Goal: Task Accomplishment & Management: Use online tool/utility

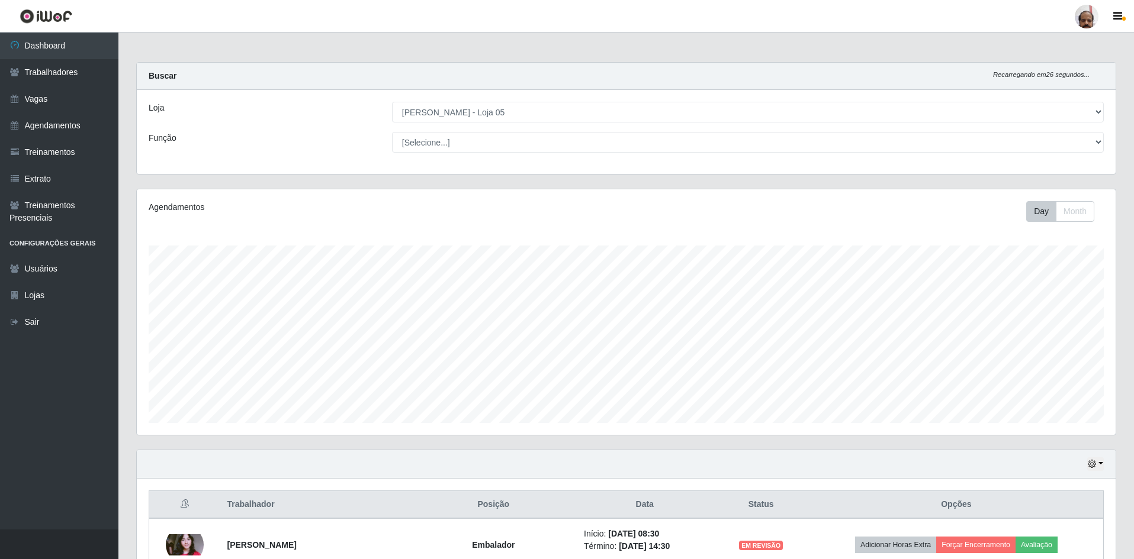
select select "252"
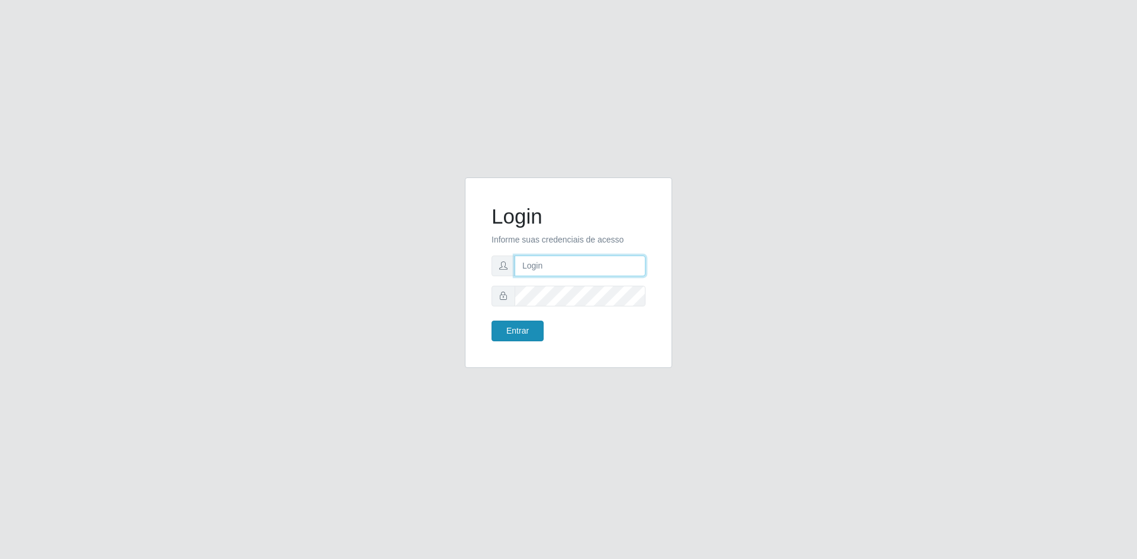
type input "[EMAIL_ADDRESS][DOMAIN_NAME]"
click at [520, 338] on button "Entrar" at bounding box center [517, 331] width 52 height 21
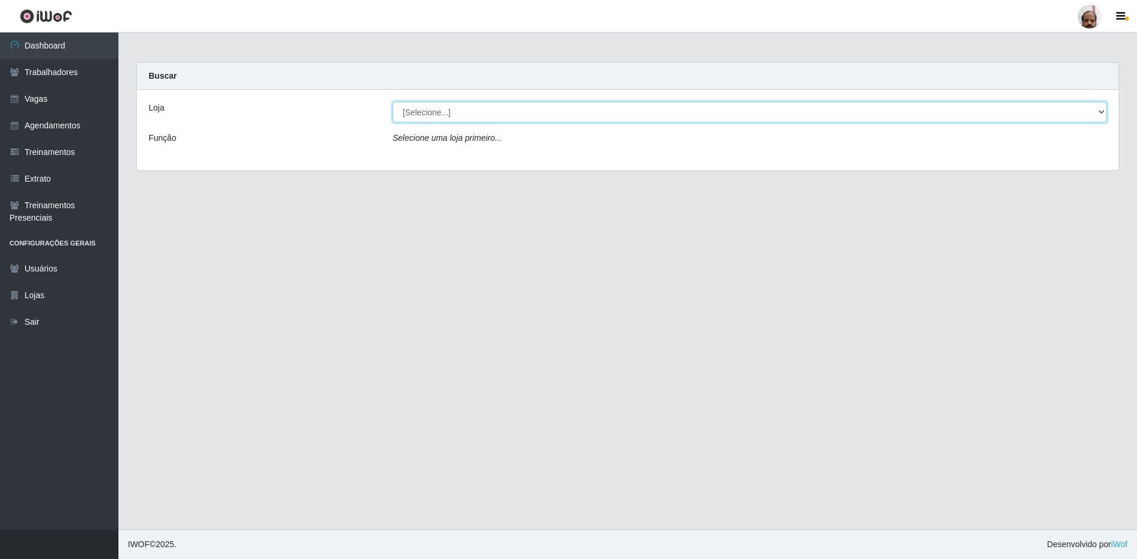
click at [446, 112] on select "[Selecione...] Mar Vermelho - Loja 05" at bounding box center [750, 112] width 714 height 21
select select "252"
click at [393, 102] on select "[Selecione...] Mar Vermelho - Loja 05" at bounding box center [750, 112] width 714 height 21
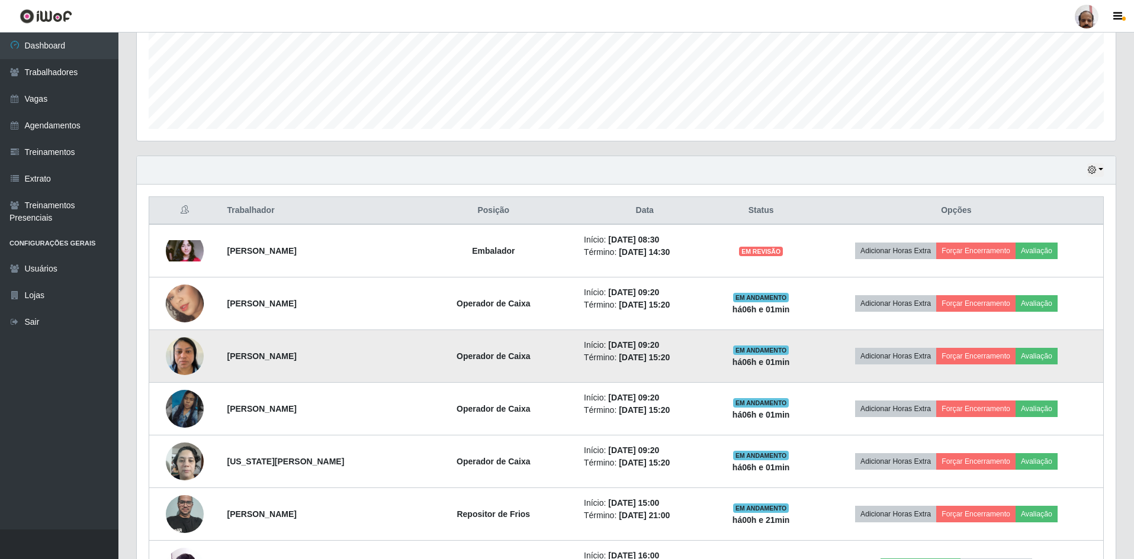
scroll to position [296, 0]
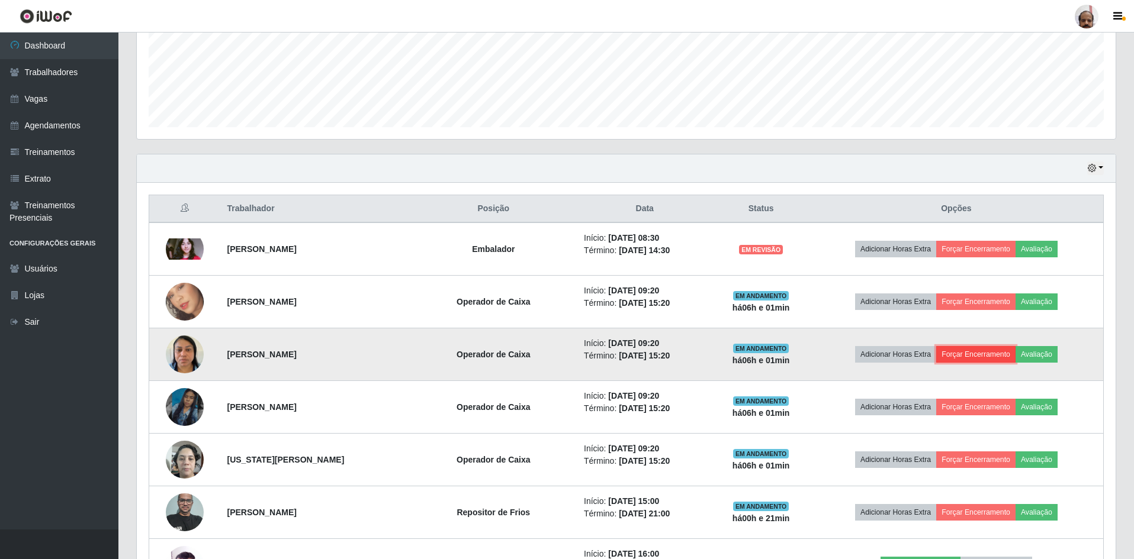
click at [989, 358] on button "Forçar Encerramento" at bounding box center [975, 354] width 79 height 17
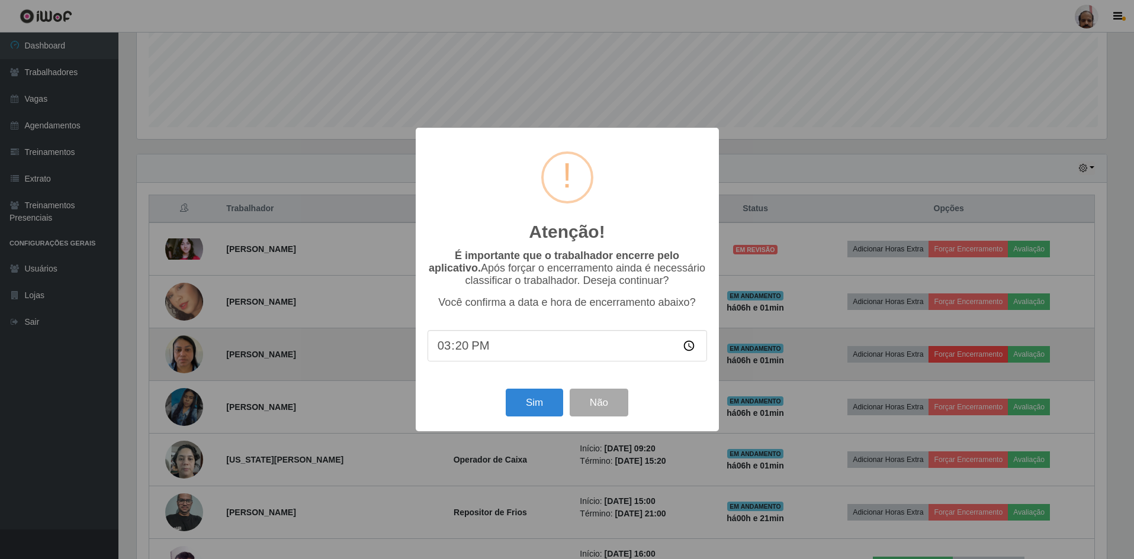
scroll to position [246, 973]
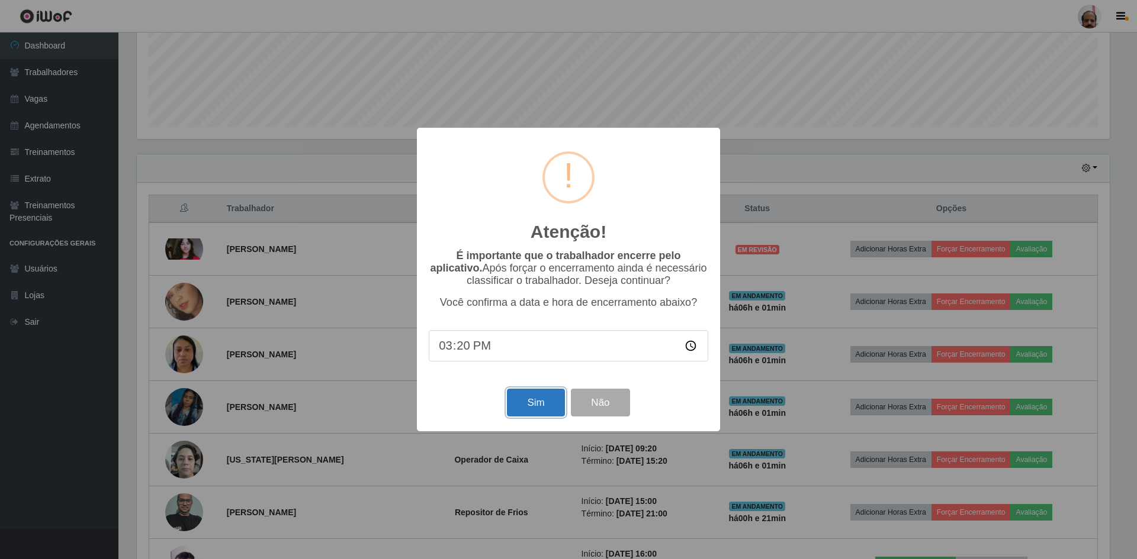
click at [534, 411] on button "Sim" at bounding box center [535, 403] width 57 height 28
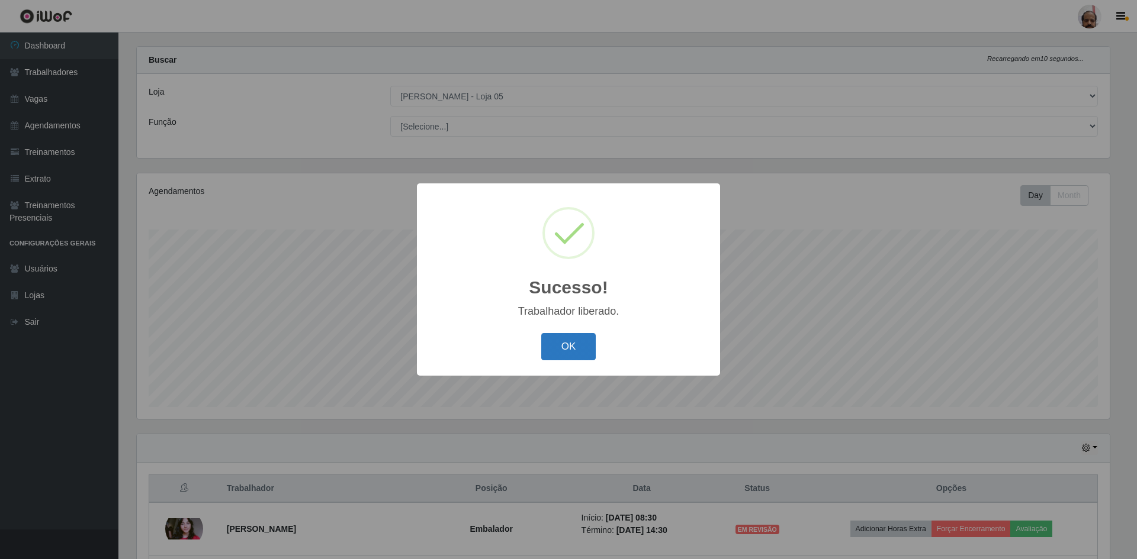
click at [577, 350] on button "OK" at bounding box center [568, 347] width 55 height 28
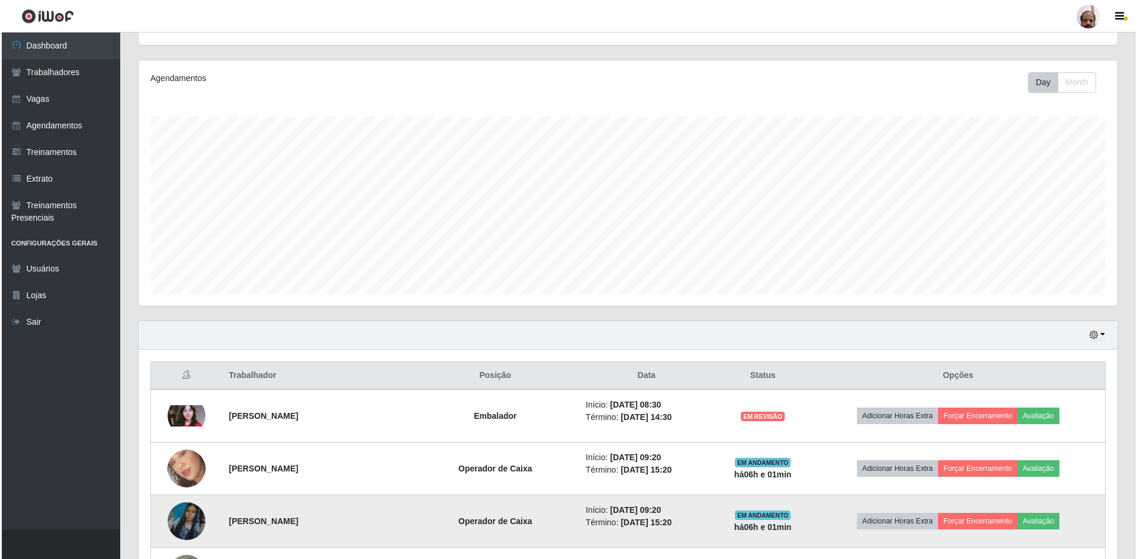
scroll to position [253, 0]
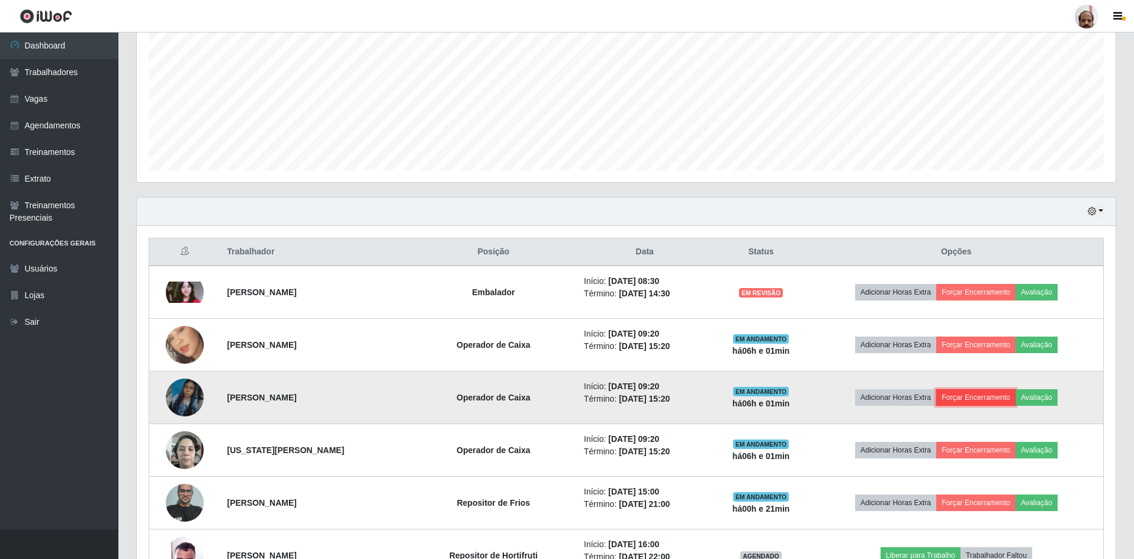
click at [982, 395] on button "Forçar Encerramento" at bounding box center [975, 398] width 79 height 17
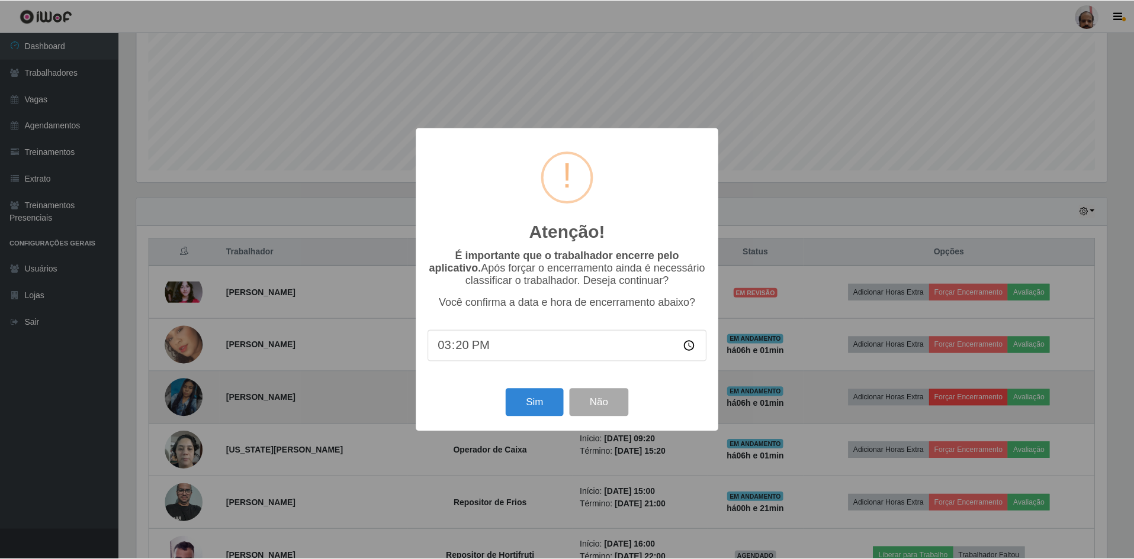
scroll to position [246, 973]
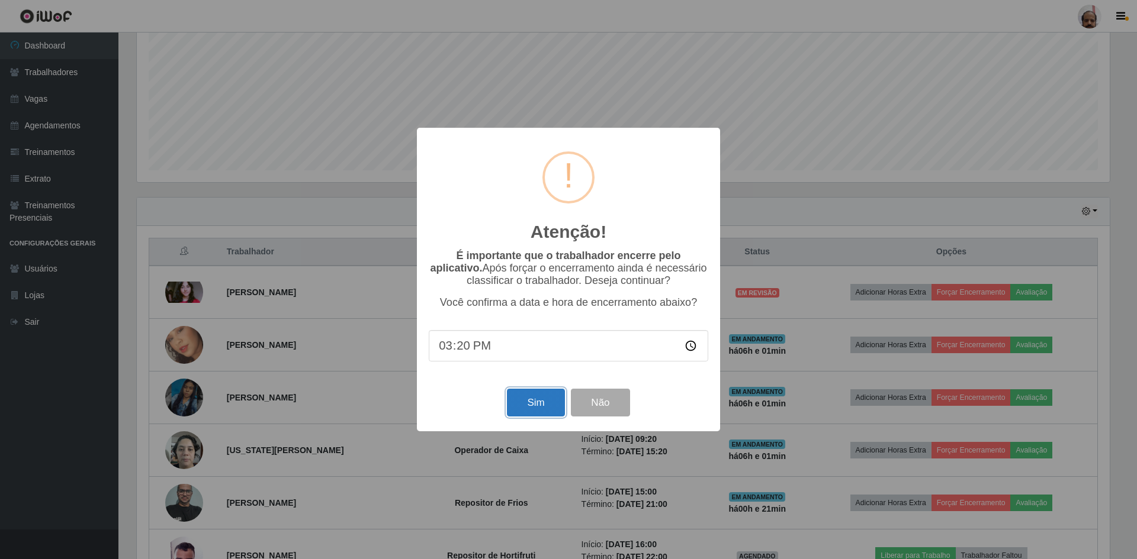
click at [535, 403] on button "Sim" at bounding box center [535, 403] width 57 height 28
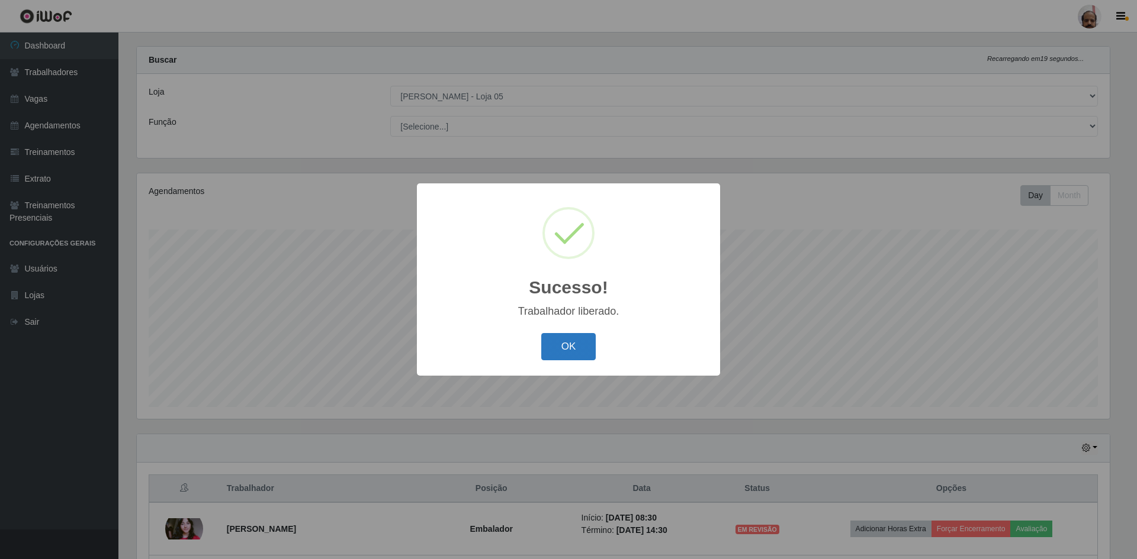
click at [587, 353] on button "OK" at bounding box center [568, 347] width 55 height 28
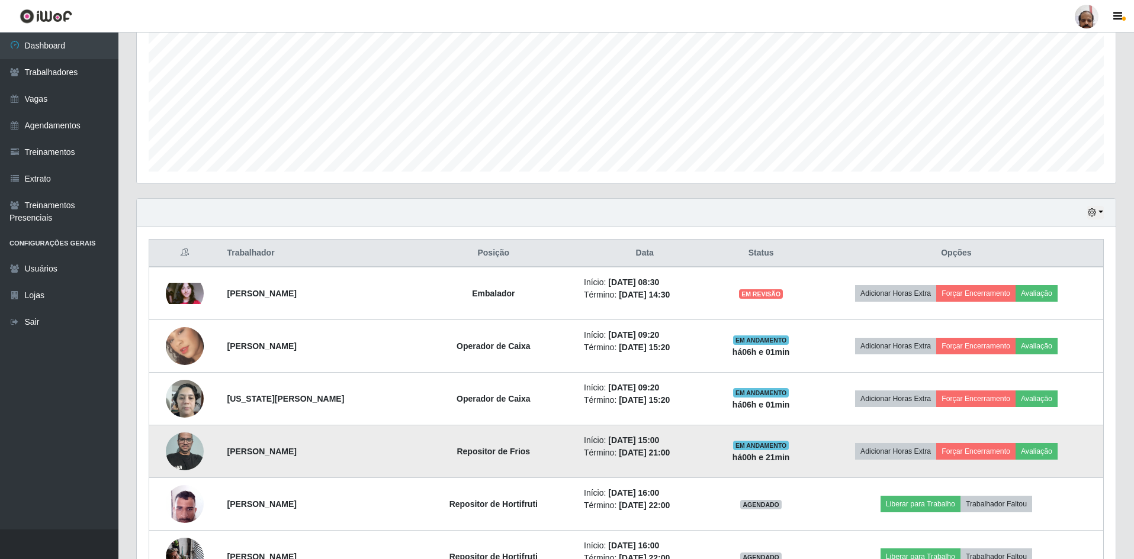
scroll to position [253, 0]
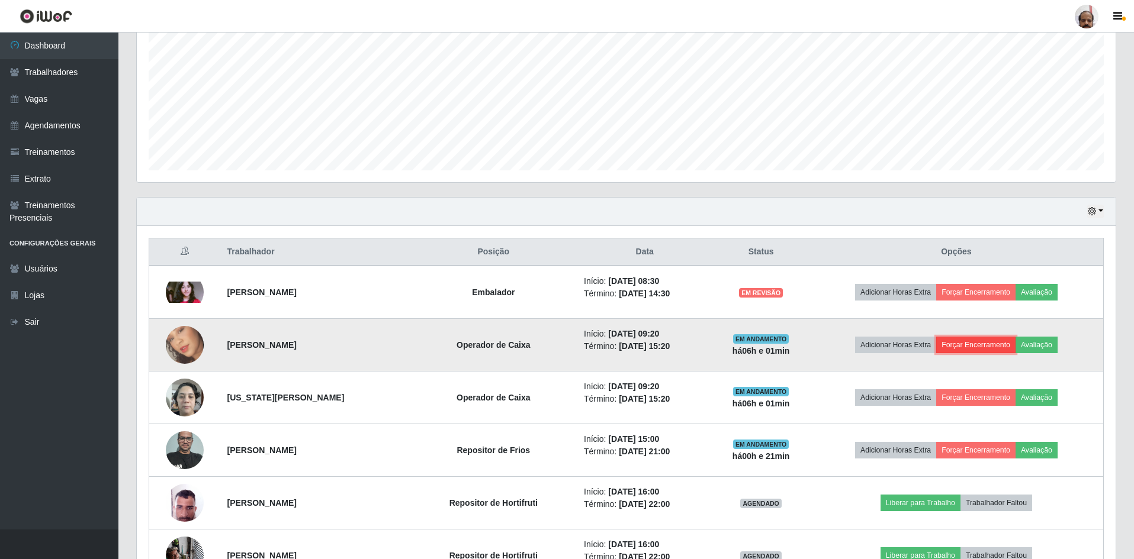
click at [978, 345] on button "Forçar Encerramento" at bounding box center [975, 345] width 79 height 17
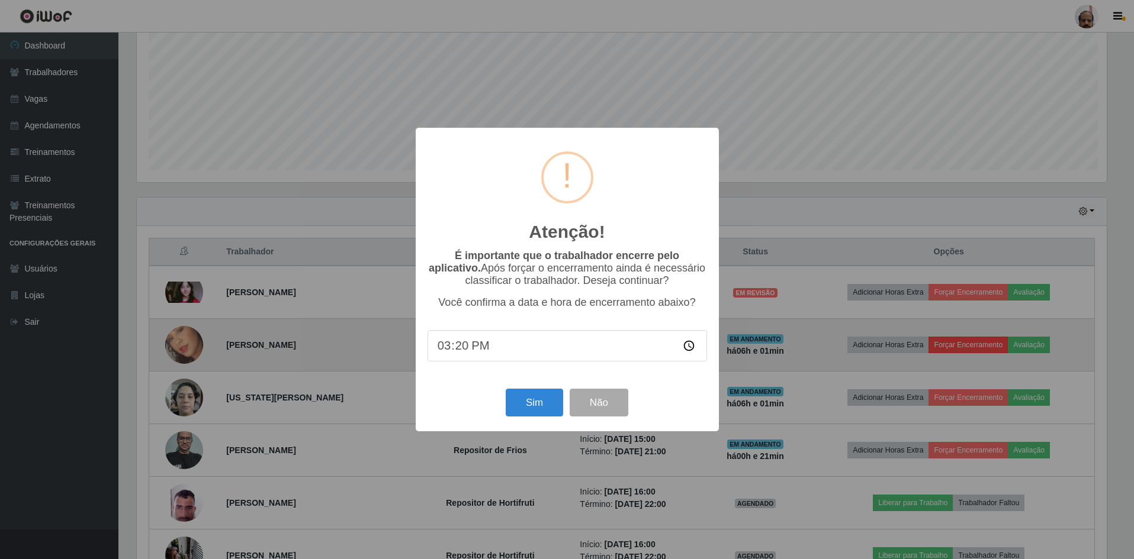
scroll to position [246, 973]
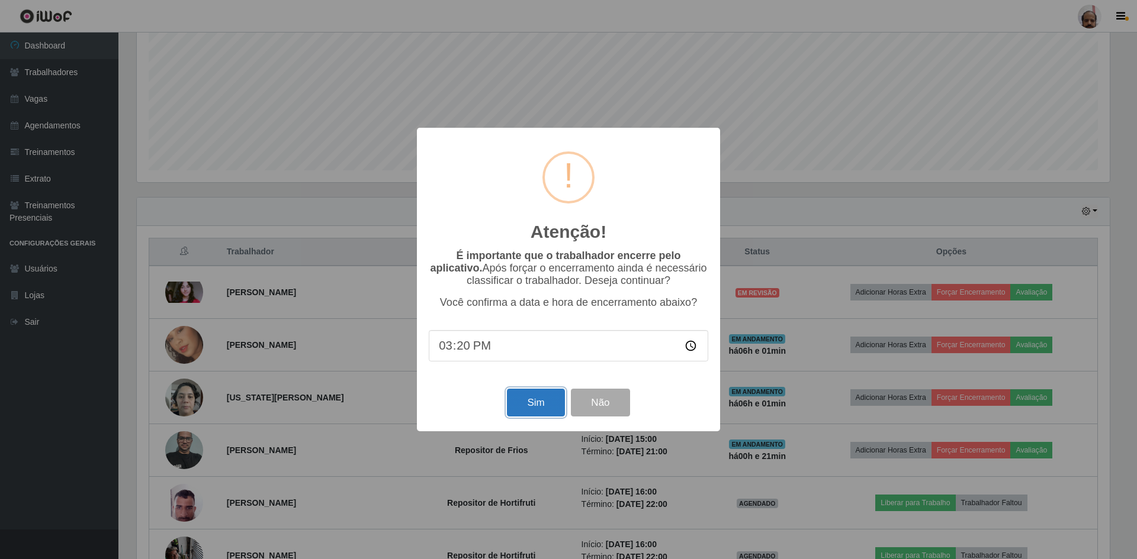
click at [541, 407] on button "Sim" at bounding box center [535, 403] width 57 height 28
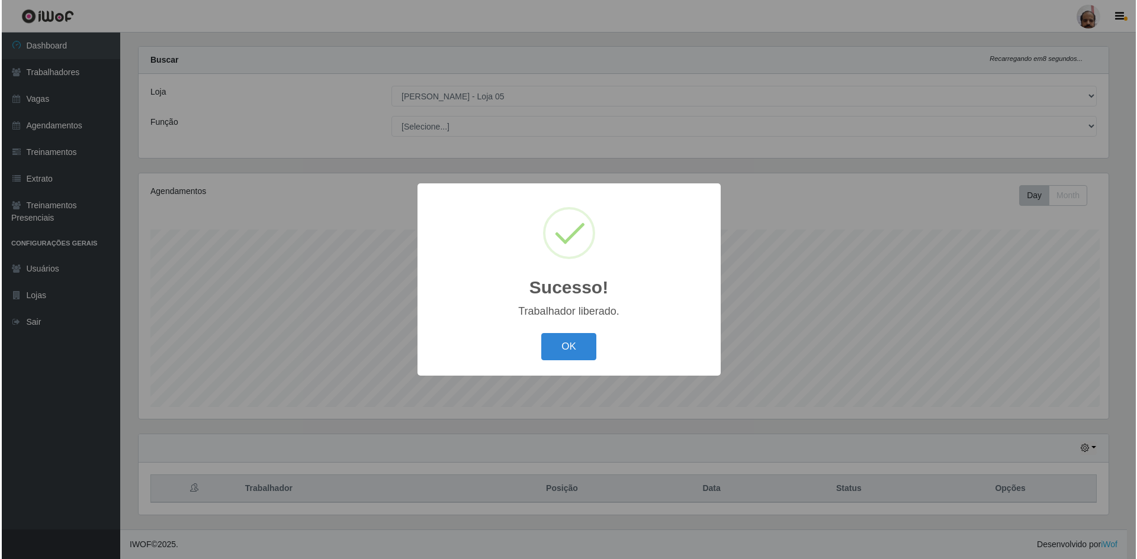
scroll to position [0, 0]
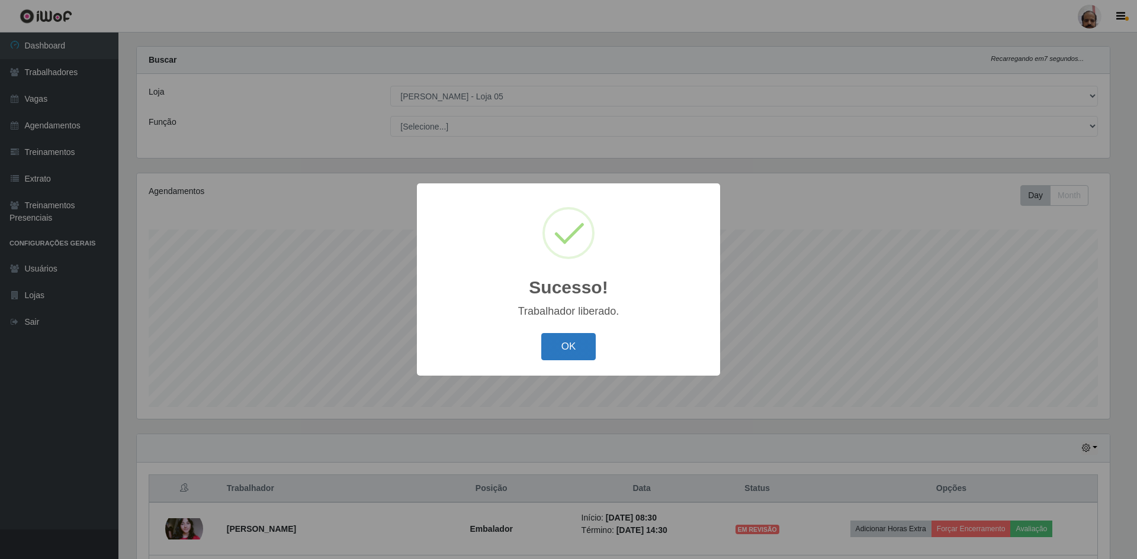
click at [592, 343] on button "OK" at bounding box center [568, 347] width 55 height 28
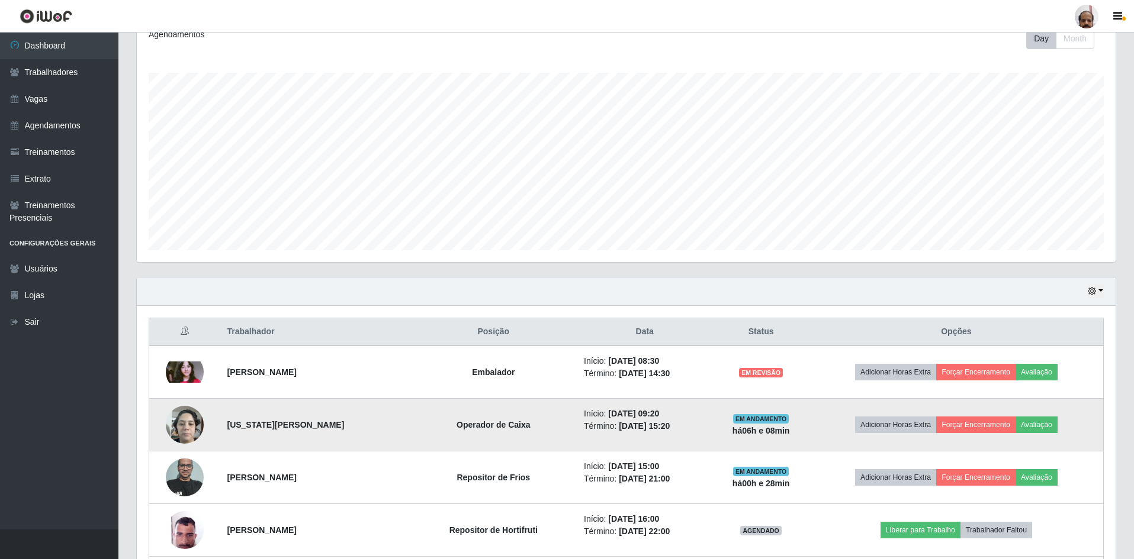
scroll to position [194, 0]
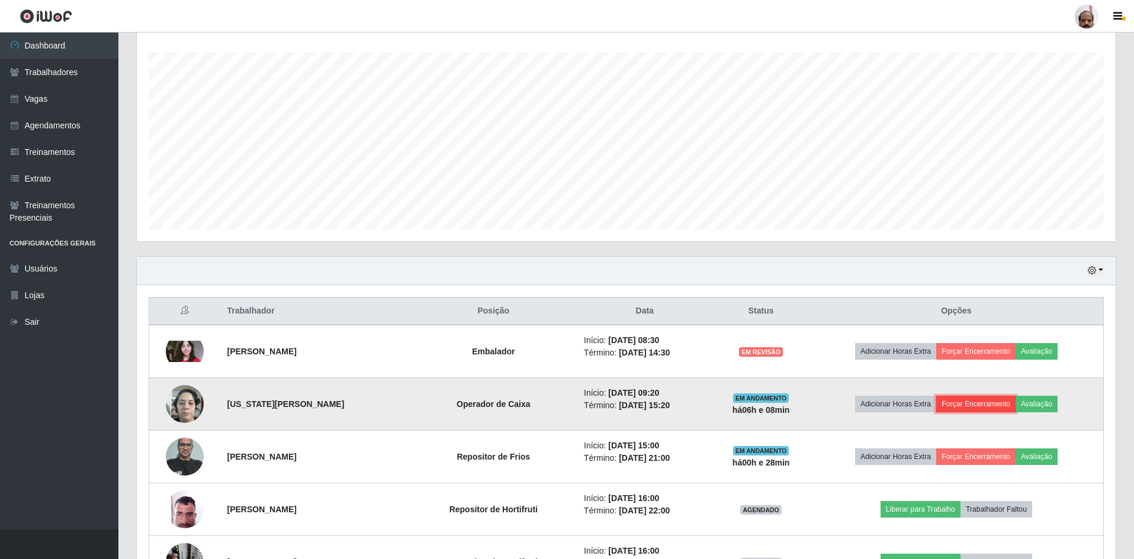
click at [987, 406] on button "Forçar Encerramento" at bounding box center [975, 404] width 79 height 17
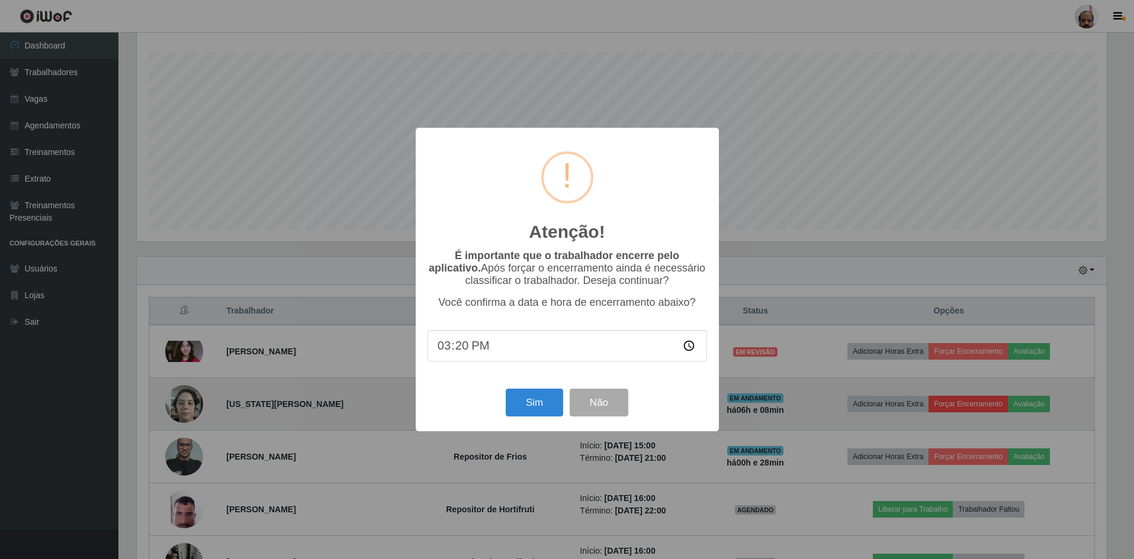
scroll to position [246, 973]
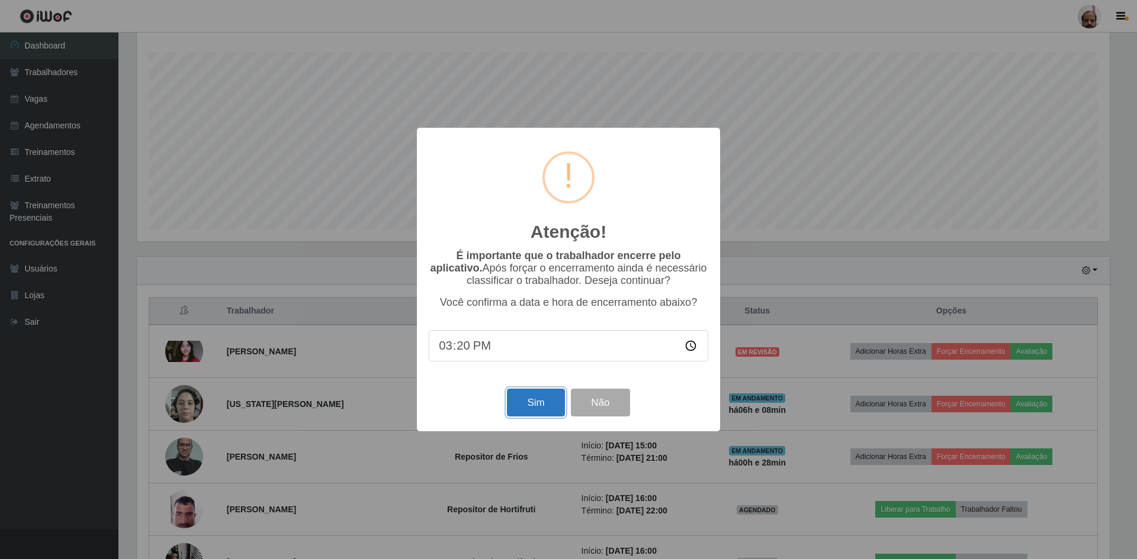
click at [527, 409] on button "Sim" at bounding box center [535, 403] width 57 height 28
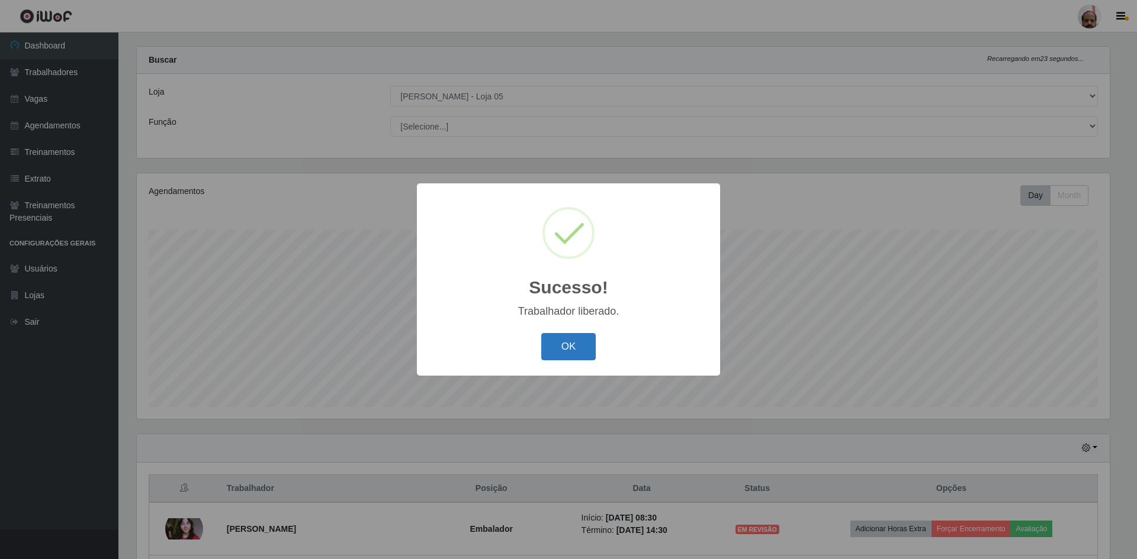
click at [564, 350] on button "OK" at bounding box center [568, 347] width 55 height 28
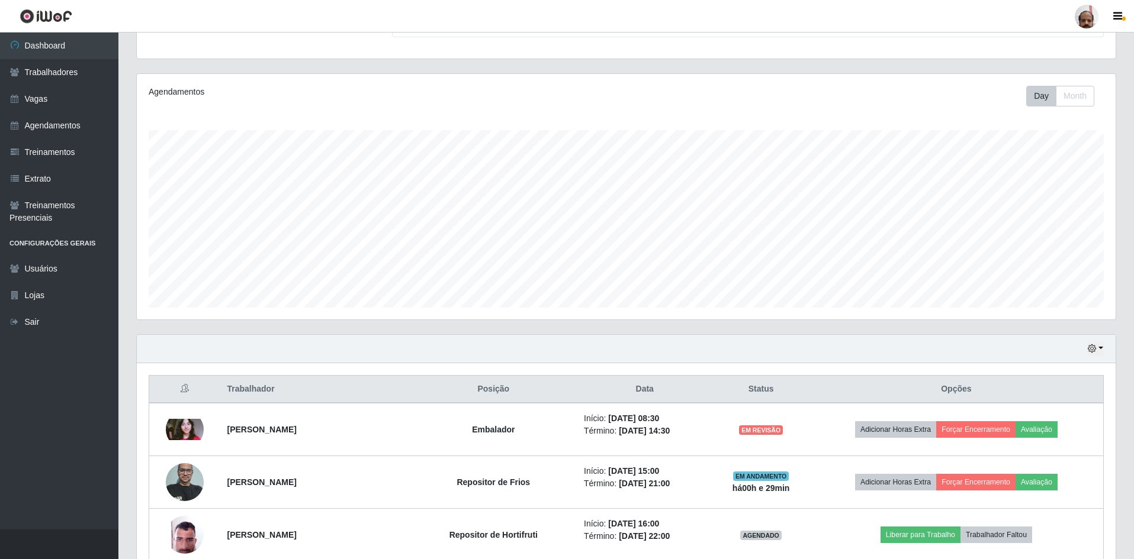
scroll to position [0, 0]
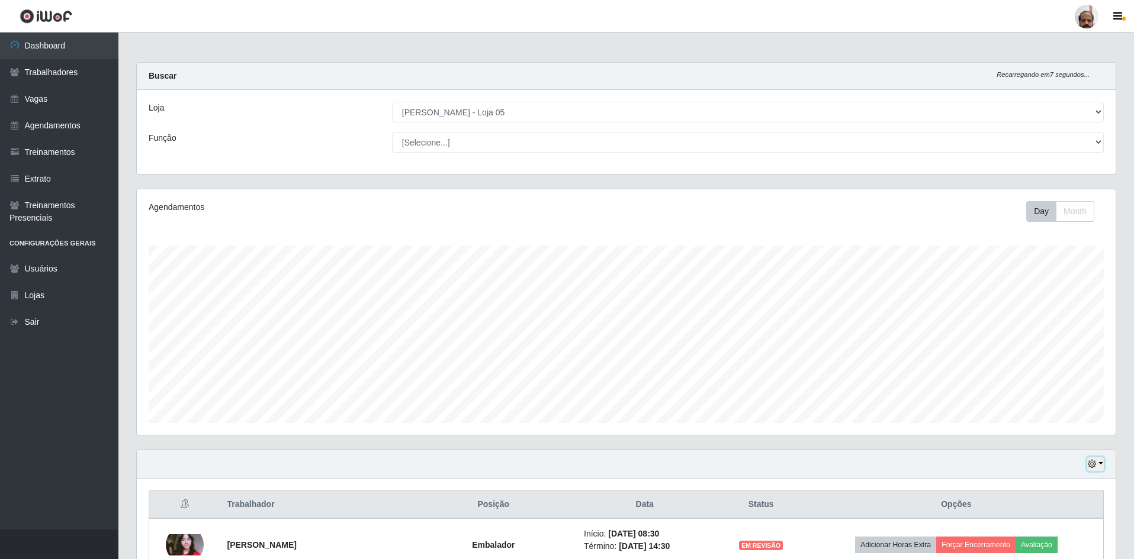
click at [1093, 465] on icon "button" at bounding box center [1092, 464] width 8 height 8
click at [1051, 391] on button "3 dias" at bounding box center [1056, 395] width 94 height 25
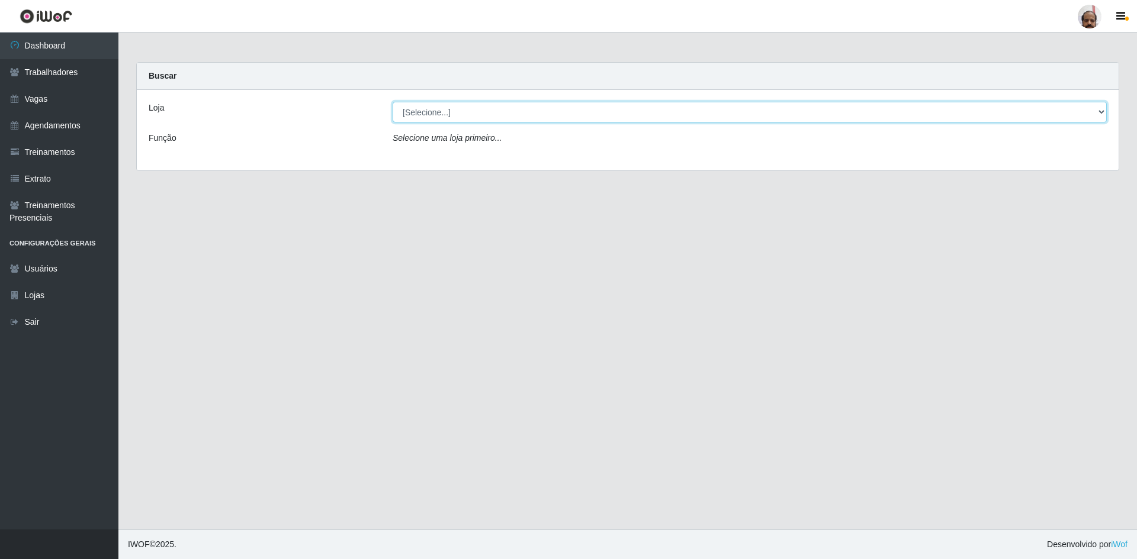
click at [443, 115] on select "[Selecione...] Mar Vermelho - Loja 05" at bounding box center [750, 112] width 714 height 21
select select "252"
click at [393, 102] on select "[Selecione...] Mar Vermelho - Loja 05" at bounding box center [750, 112] width 714 height 21
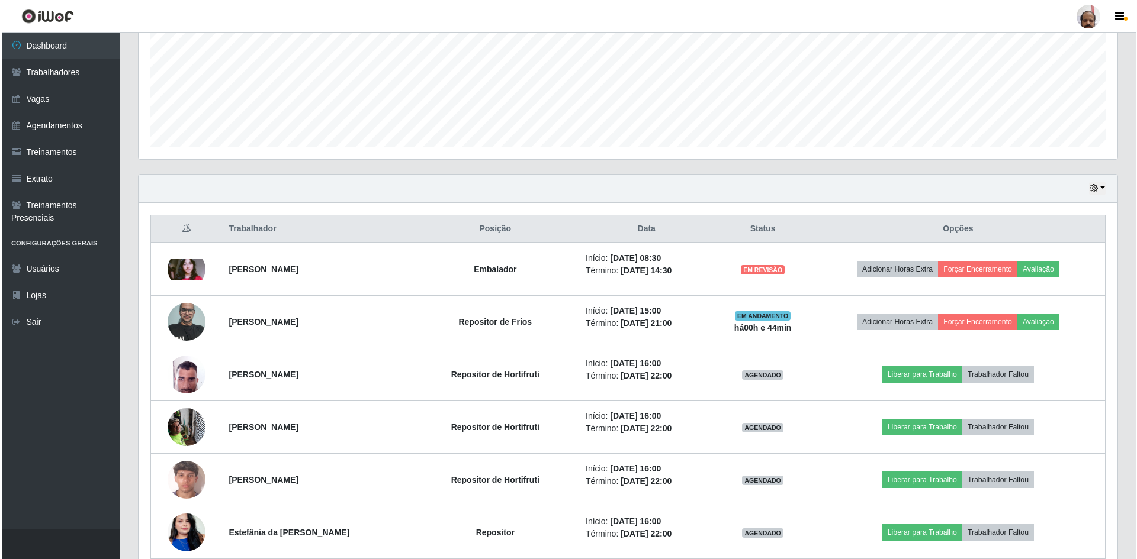
scroll to position [401, 0]
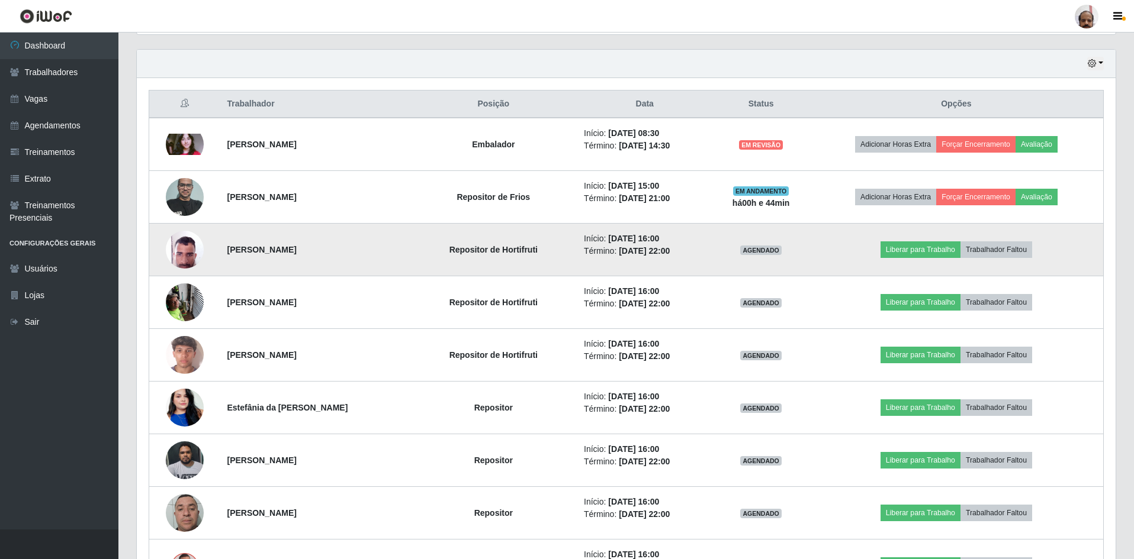
click at [178, 247] on img at bounding box center [185, 249] width 38 height 50
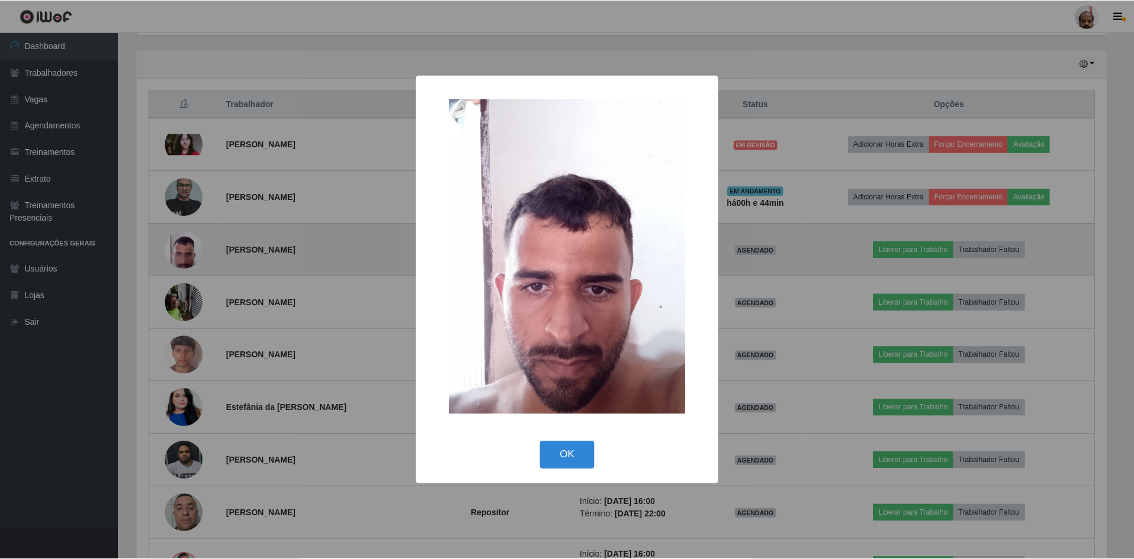
scroll to position [246, 973]
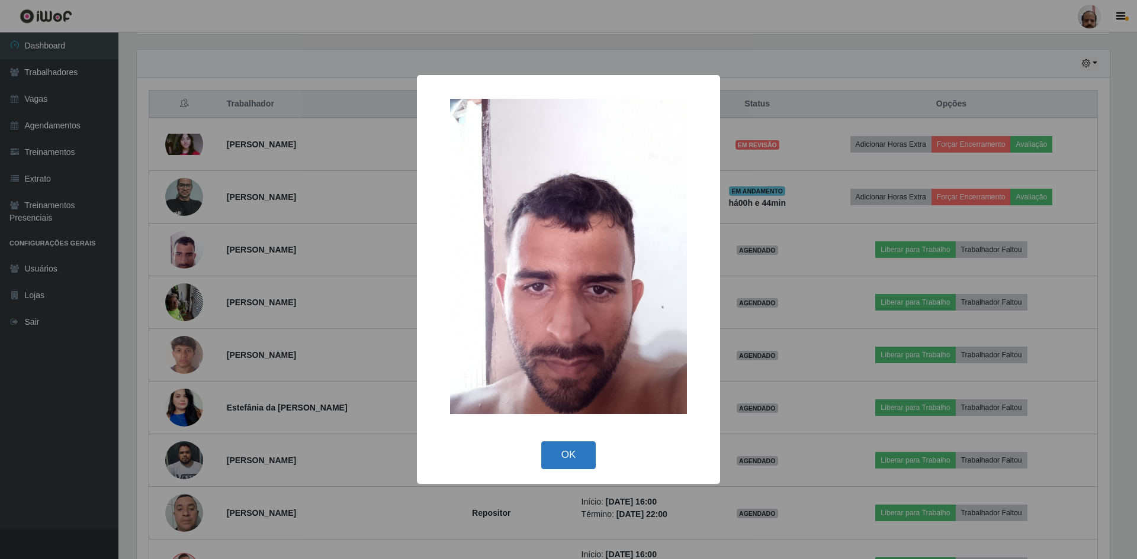
click at [559, 455] on button "OK" at bounding box center [568, 456] width 55 height 28
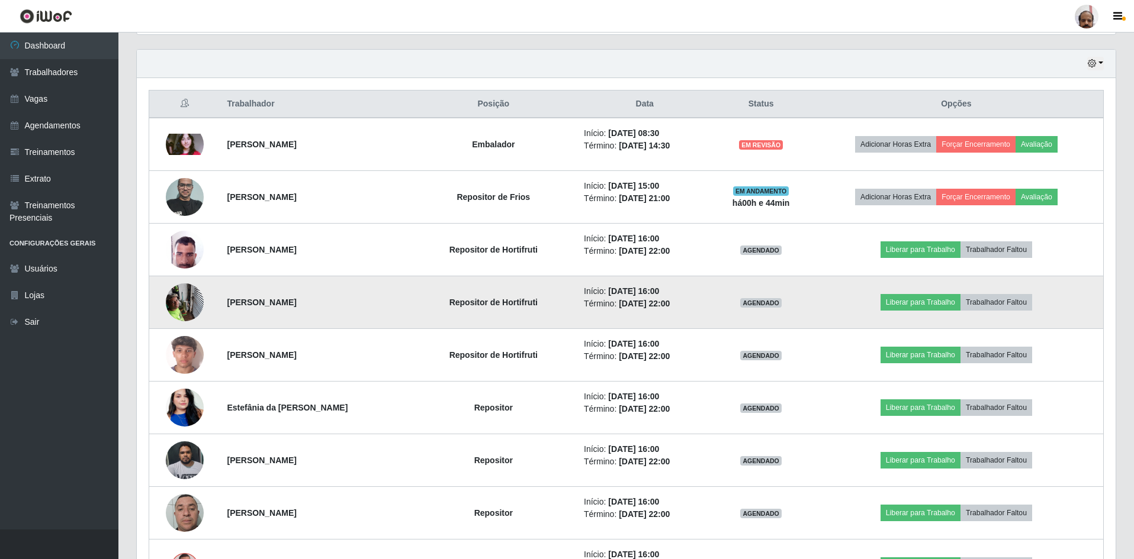
scroll to position [246, 979]
click at [181, 304] on img at bounding box center [185, 302] width 38 height 50
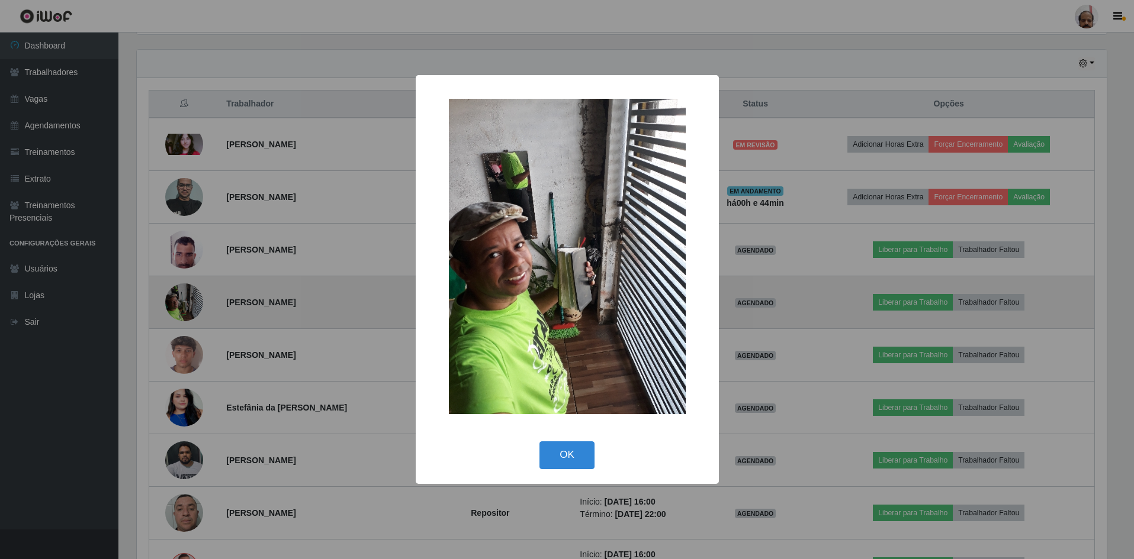
scroll to position [246, 973]
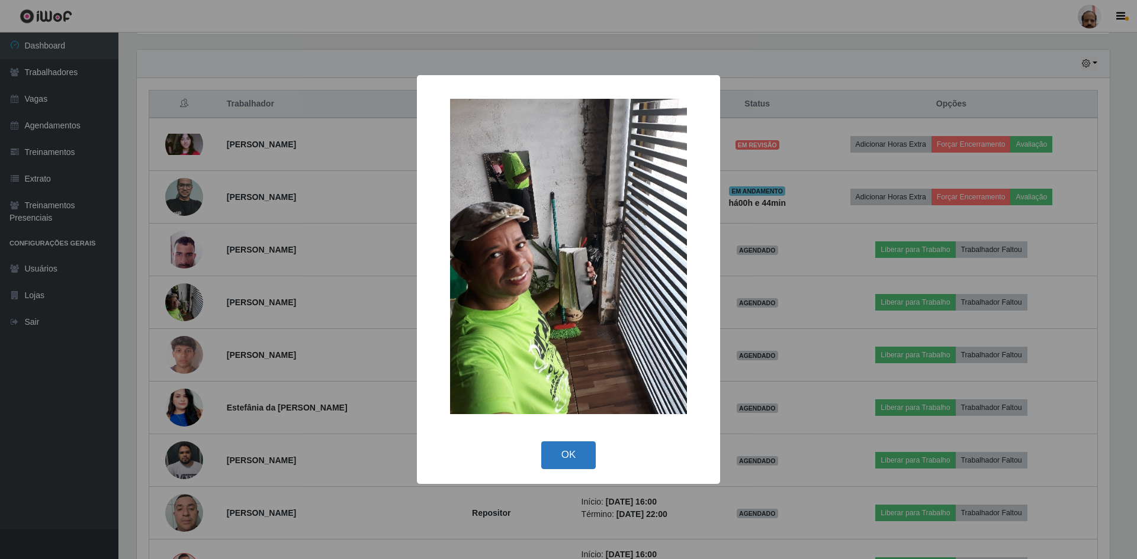
click at [561, 456] on button "OK" at bounding box center [568, 456] width 55 height 28
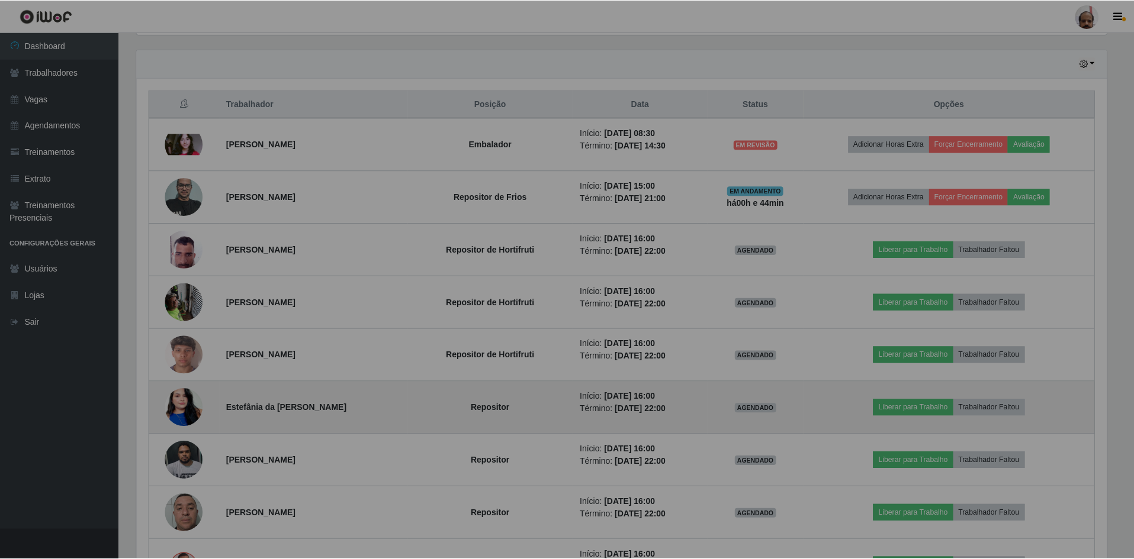
scroll to position [246, 979]
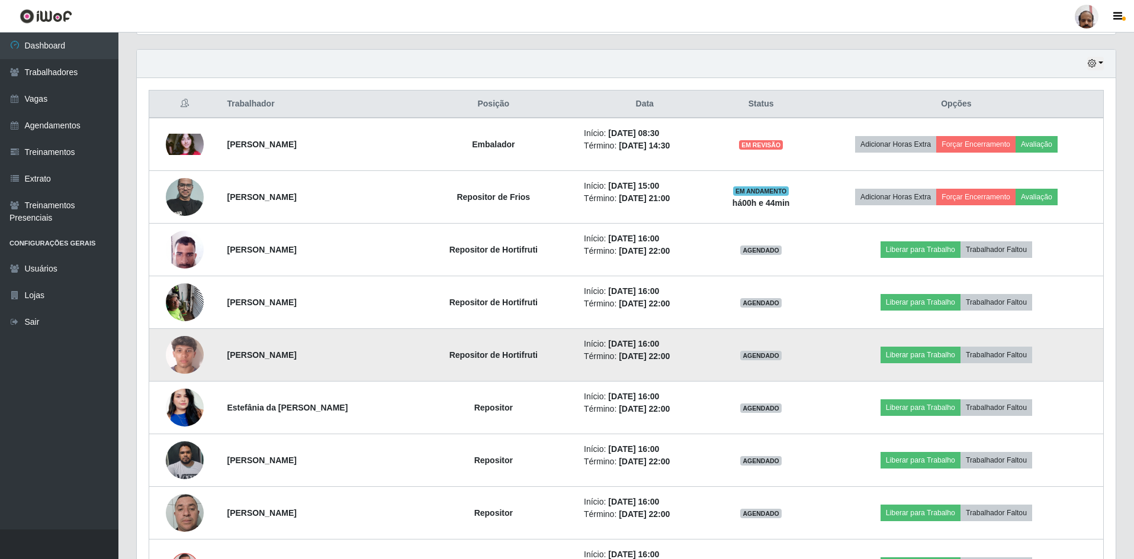
click at [190, 355] on img at bounding box center [185, 354] width 38 height 67
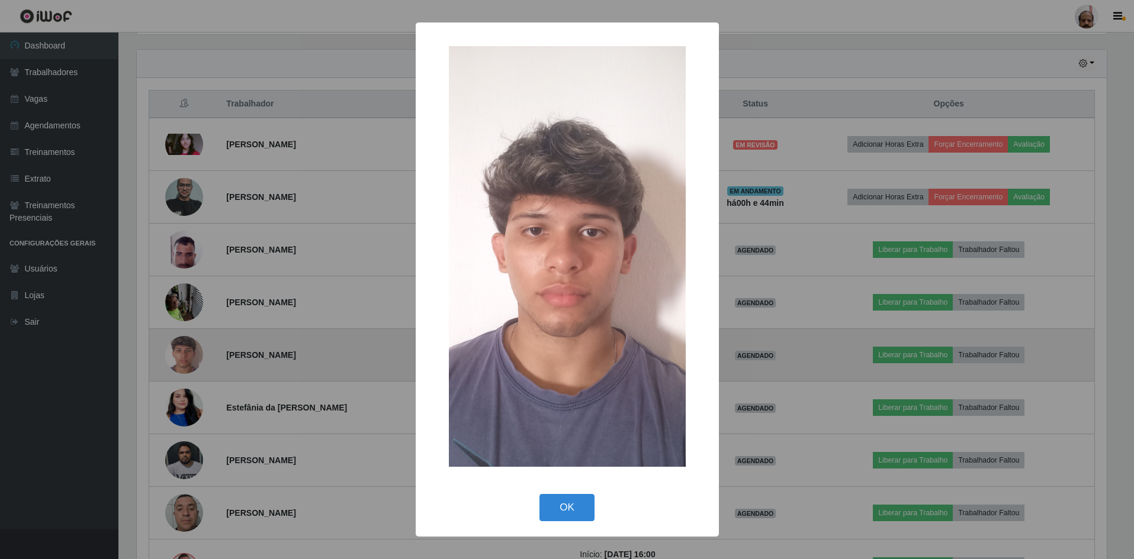
scroll to position [246, 973]
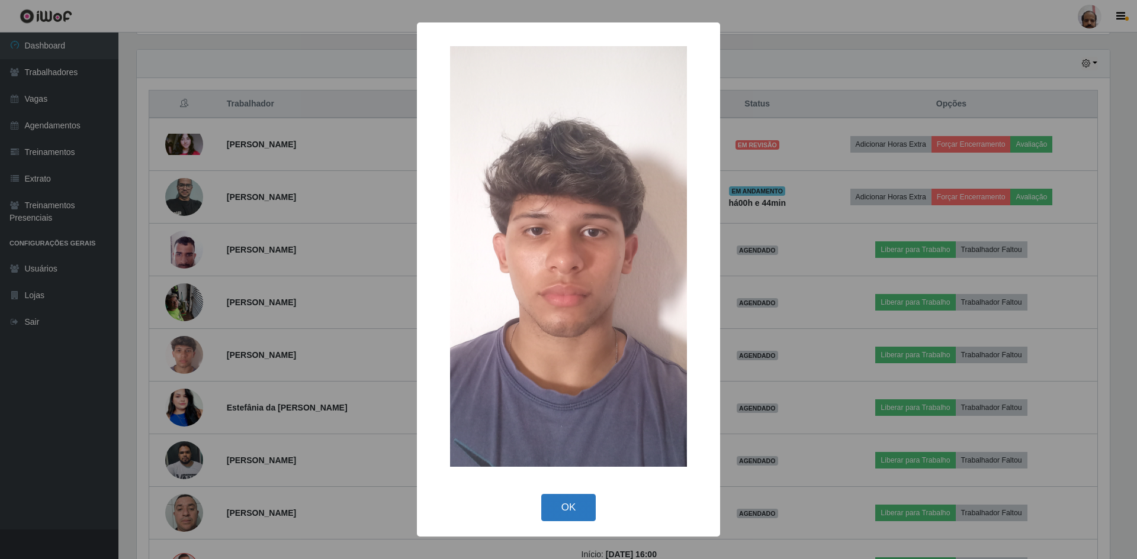
click at [581, 508] on button "OK" at bounding box center [568, 508] width 55 height 28
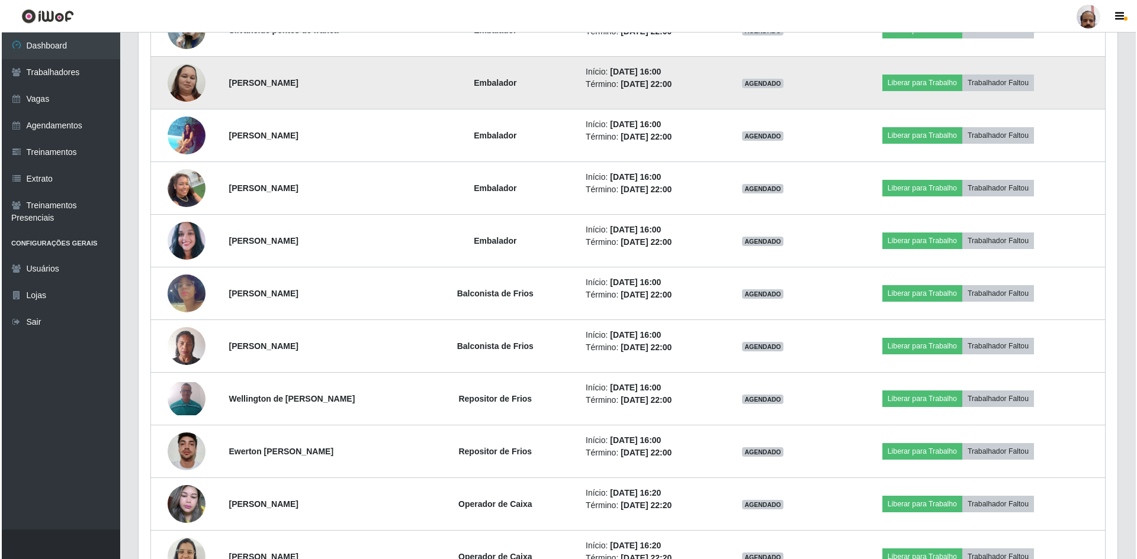
scroll to position [1407, 0]
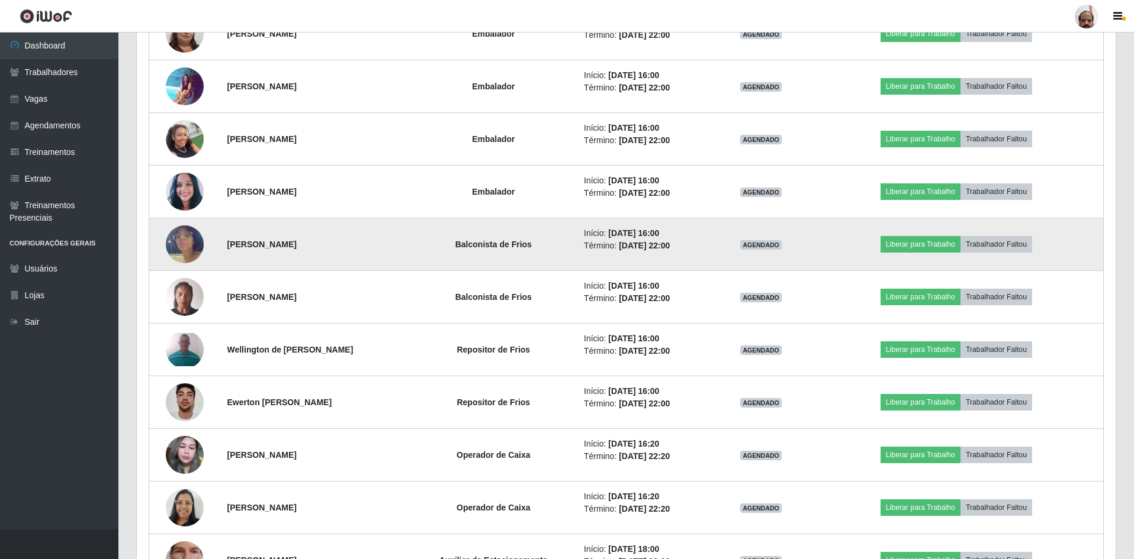
click at [186, 243] on img at bounding box center [185, 244] width 38 height 67
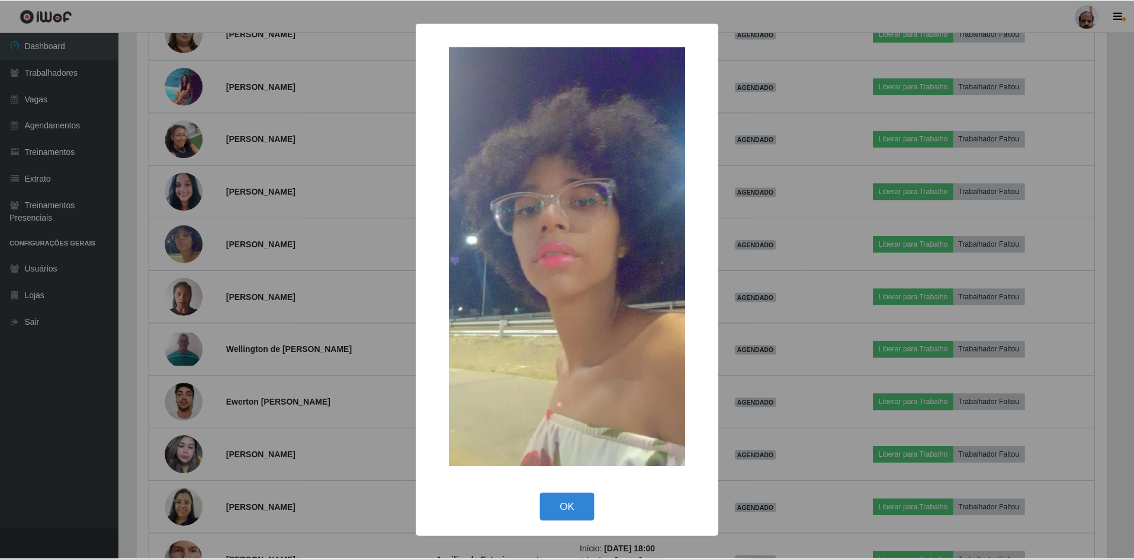
scroll to position [246, 973]
click at [186, 240] on div "× OK Cancel" at bounding box center [568, 279] width 1137 height 559
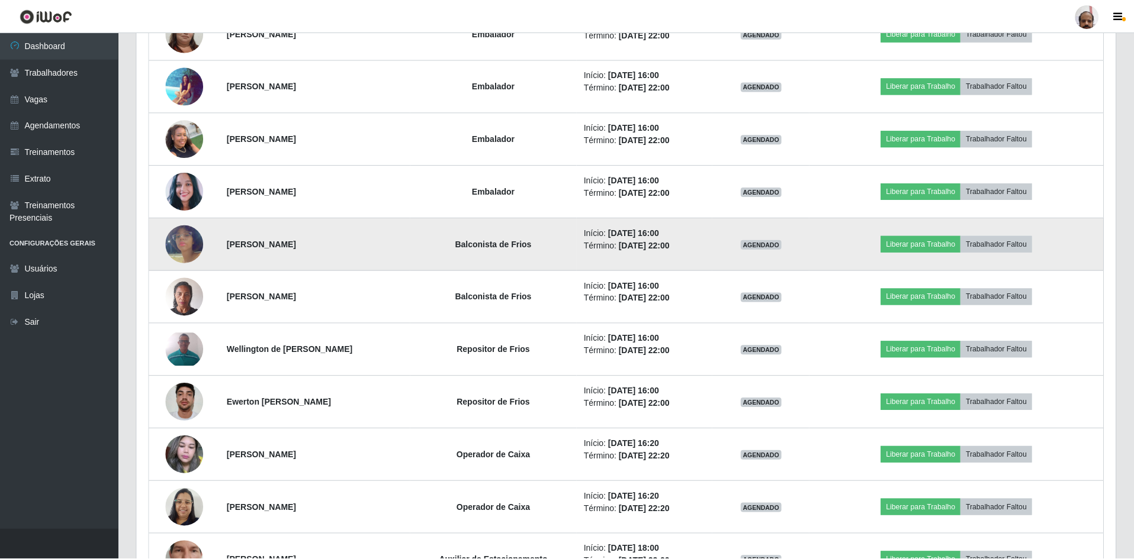
scroll to position [246, 979]
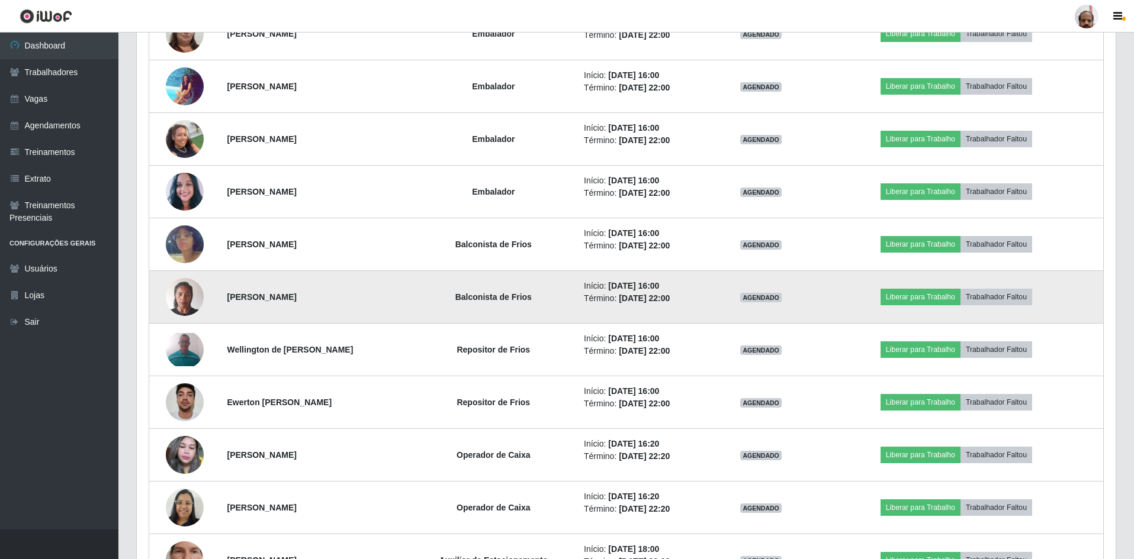
click at [185, 296] on img at bounding box center [185, 297] width 38 height 50
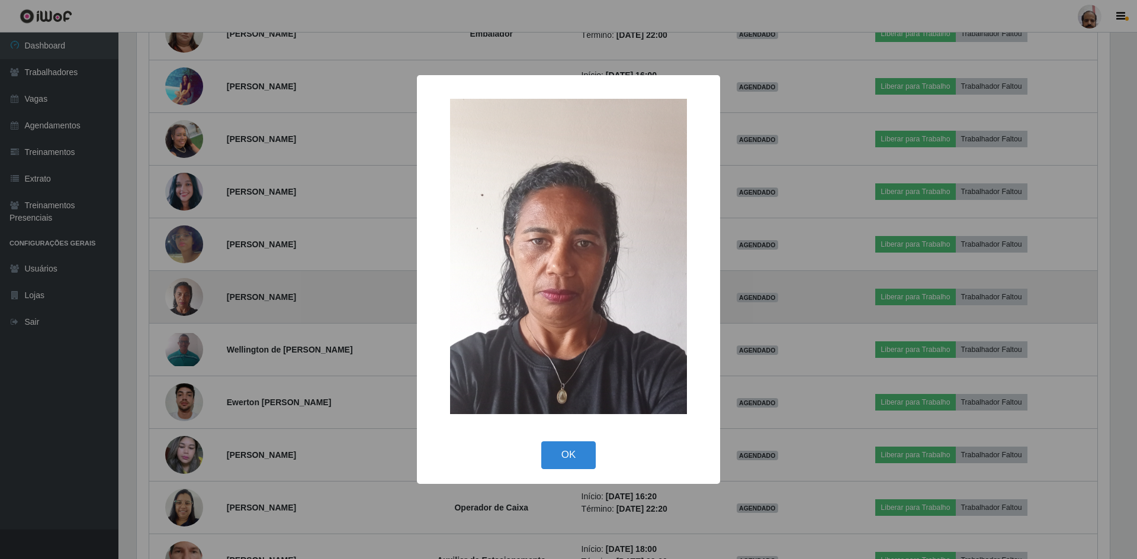
click at [185, 296] on div "× OK Cancel" at bounding box center [568, 279] width 1137 height 559
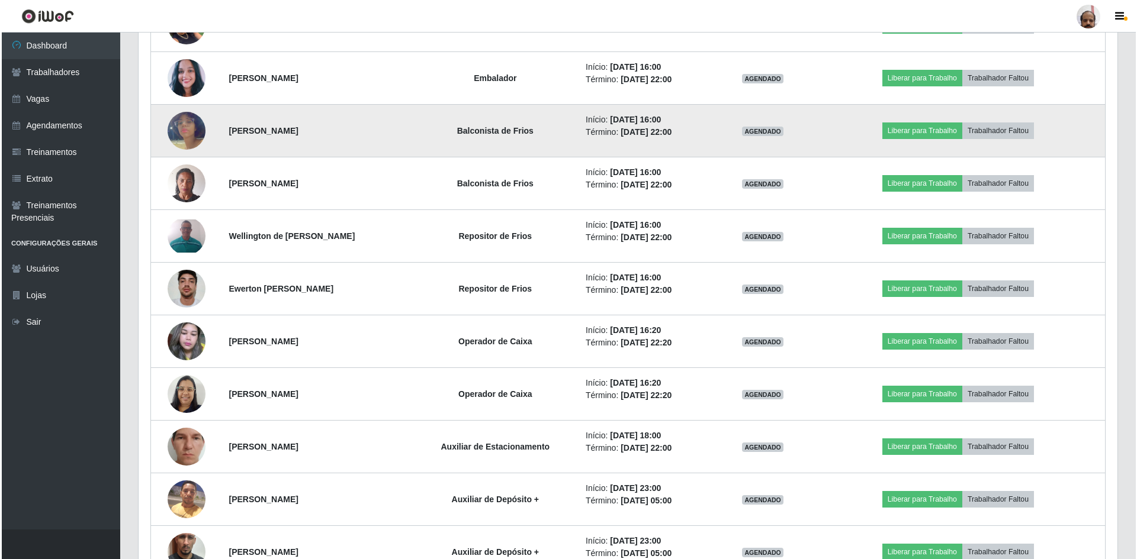
scroll to position [1526, 0]
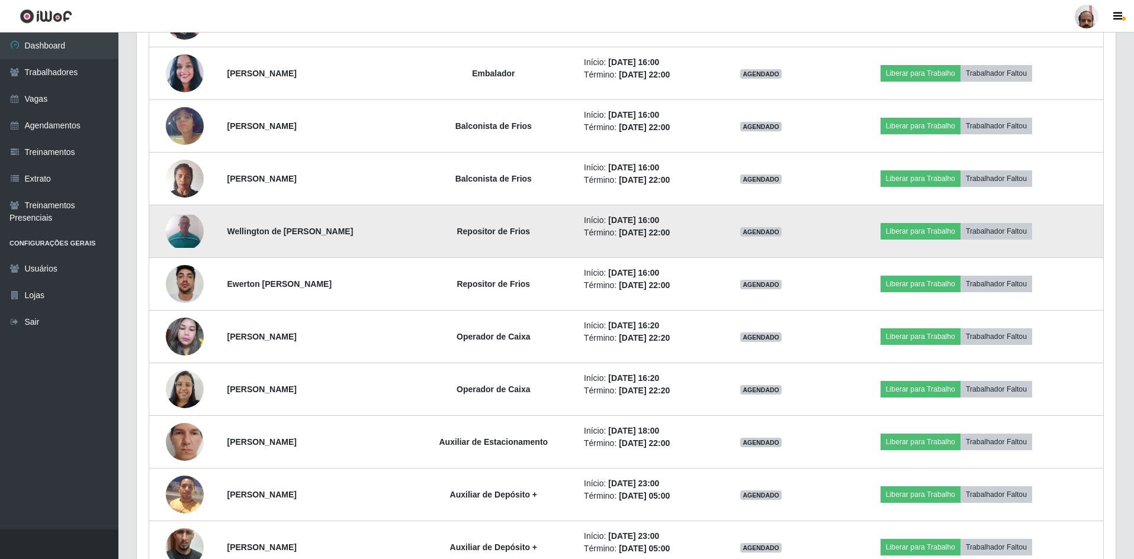
click at [182, 227] on img at bounding box center [185, 231] width 38 height 33
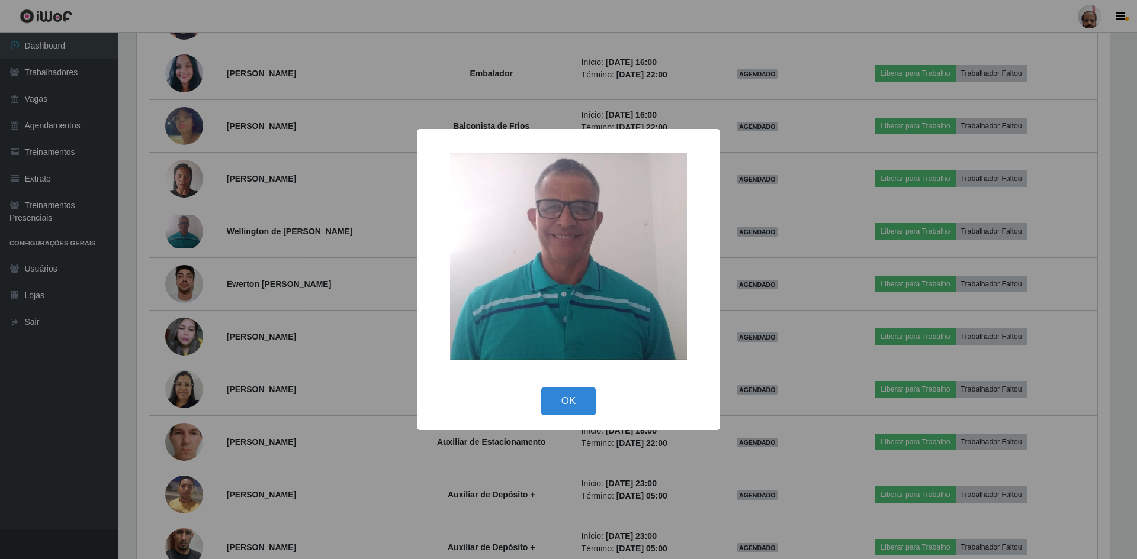
click at [184, 227] on div "× OK Cancel" at bounding box center [568, 279] width 1137 height 559
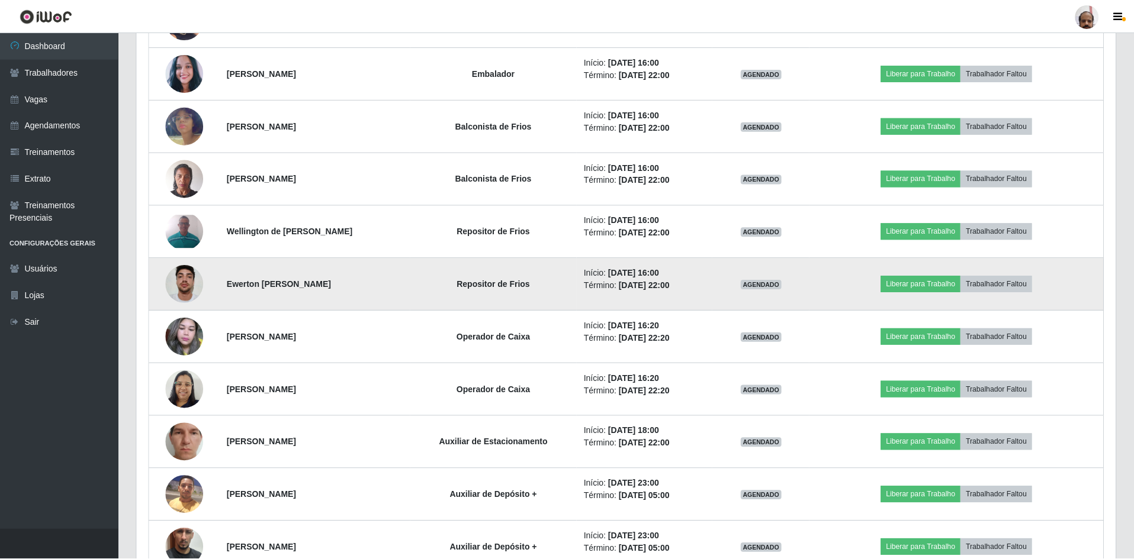
scroll to position [246, 979]
click at [189, 277] on img at bounding box center [185, 284] width 38 height 50
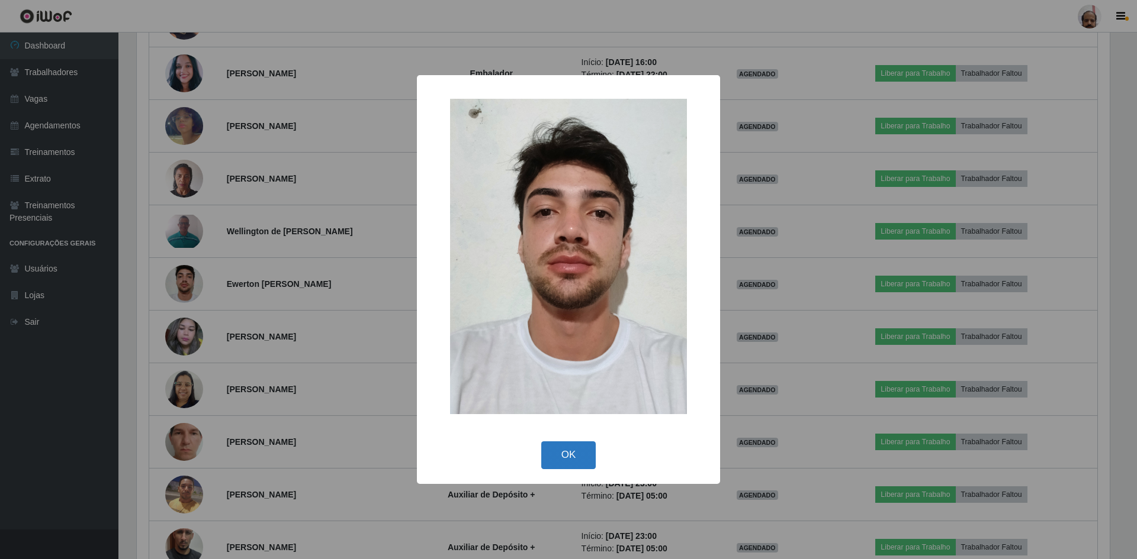
click at [557, 455] on button "OK" at bounding box center [568, 456] width 55 height 28
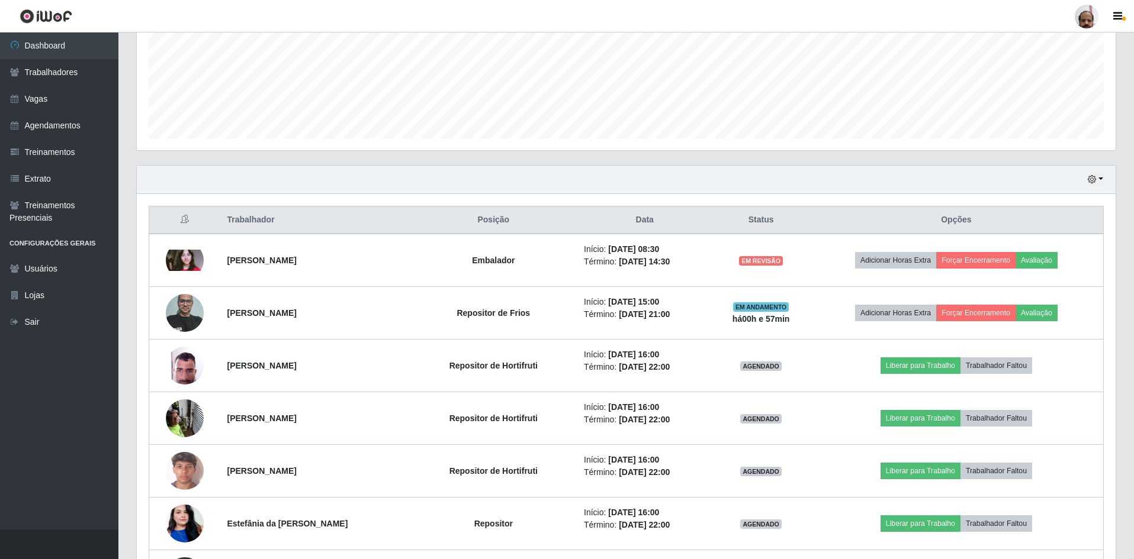
scroll to position [282, 0]
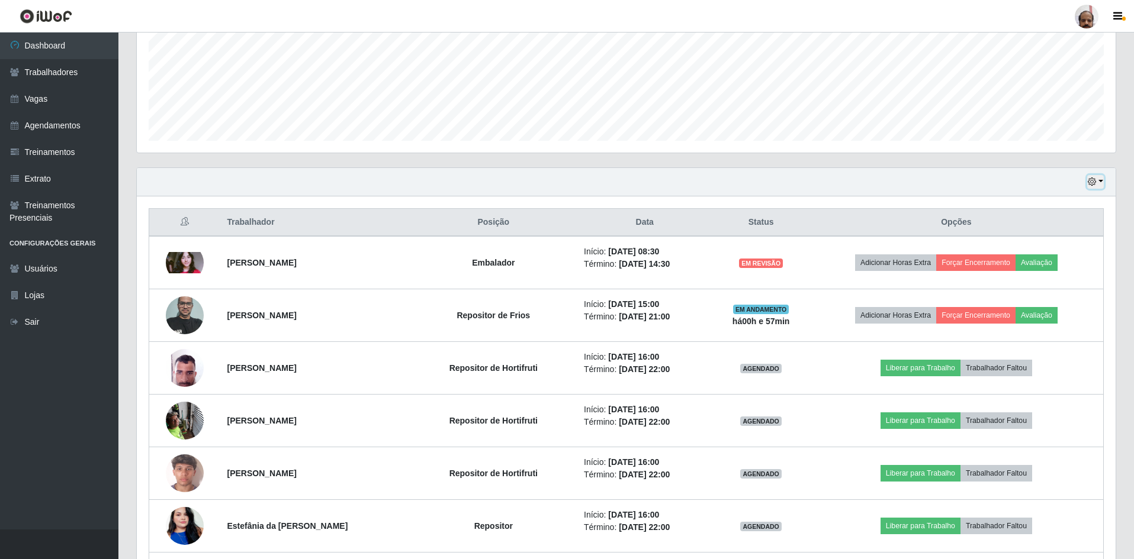
click at [1100, 181] on button "button" at bounding box center [1095, 182] width 17 height 14
click at [1052, 251] on button "3 dias" at bounding box center [1056, 252] width 94 height 25
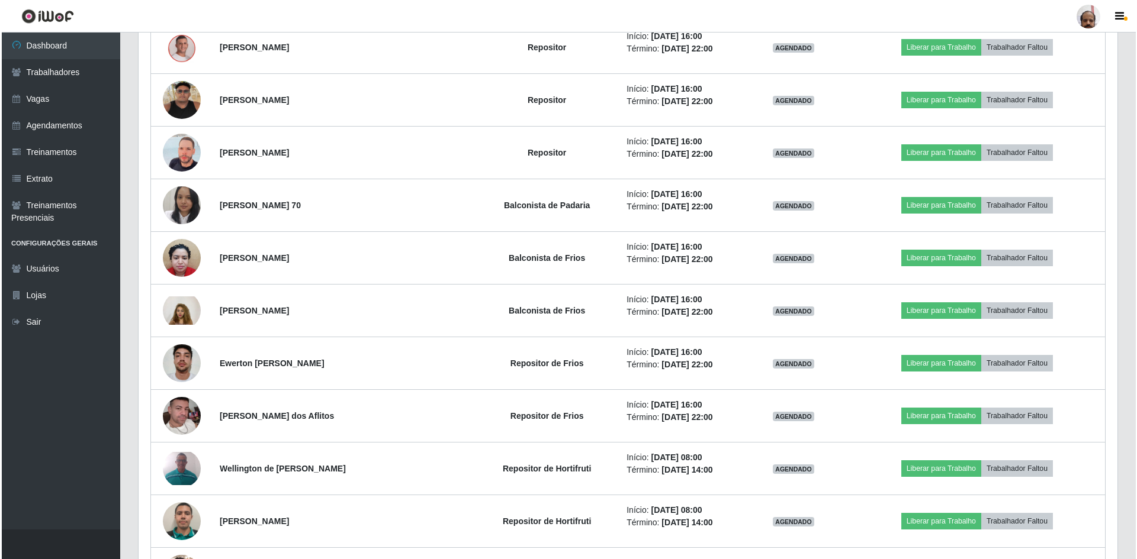
scroll to position [3243, 0]
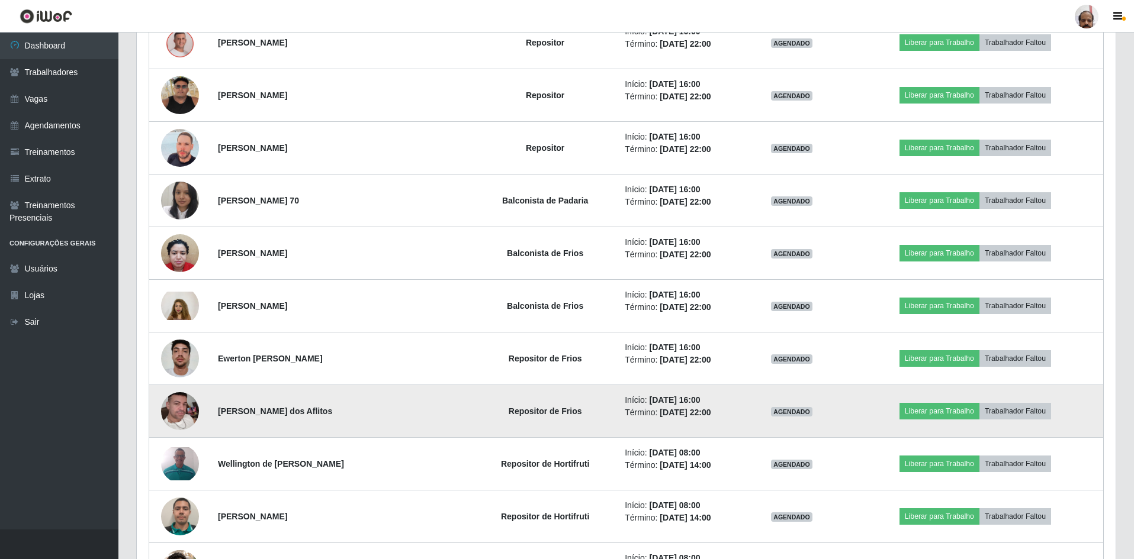
click at [194, 404] on img at bounding box center [180, 411] width 38 height 67
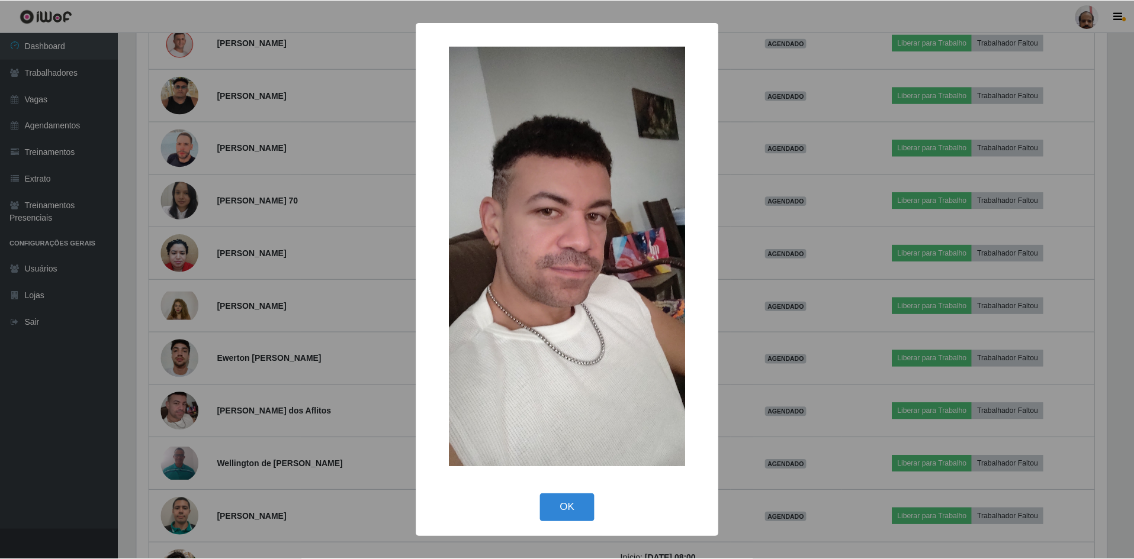
scroll to position [246, 973]
click at [194, 403] on div "× OK Cancel" at bounding box center [568, 279] width 1137 height 559
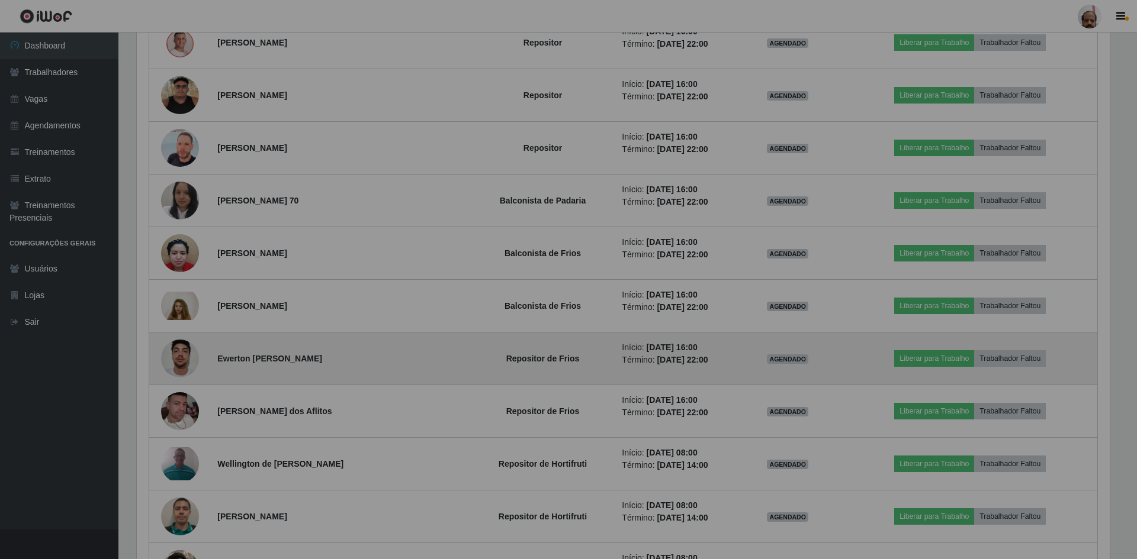
scroll to position [246, 979]
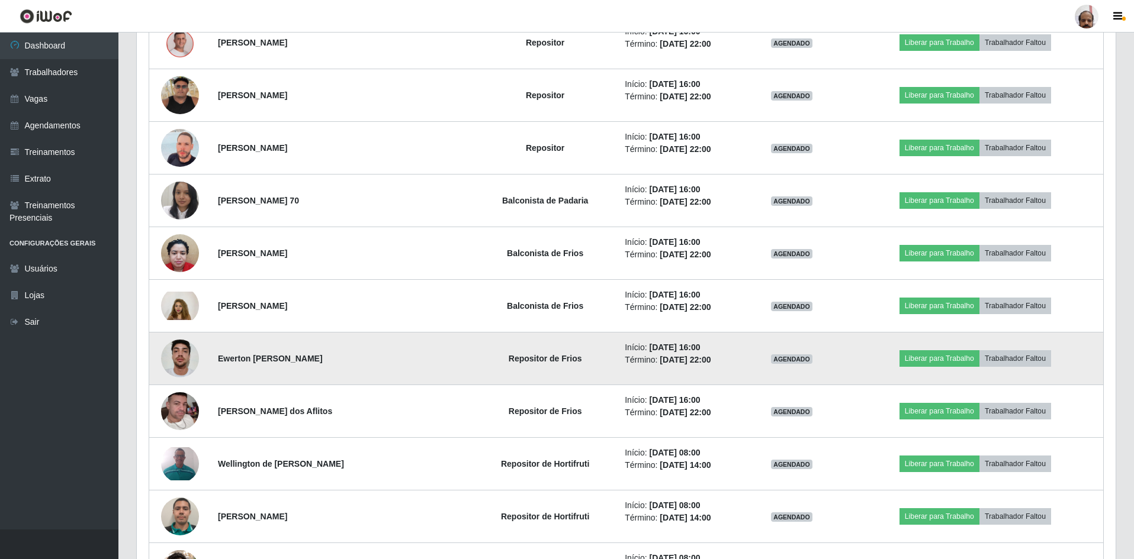
click at [191, 365] on img at bounding box center [180, 358] width 38 height 50
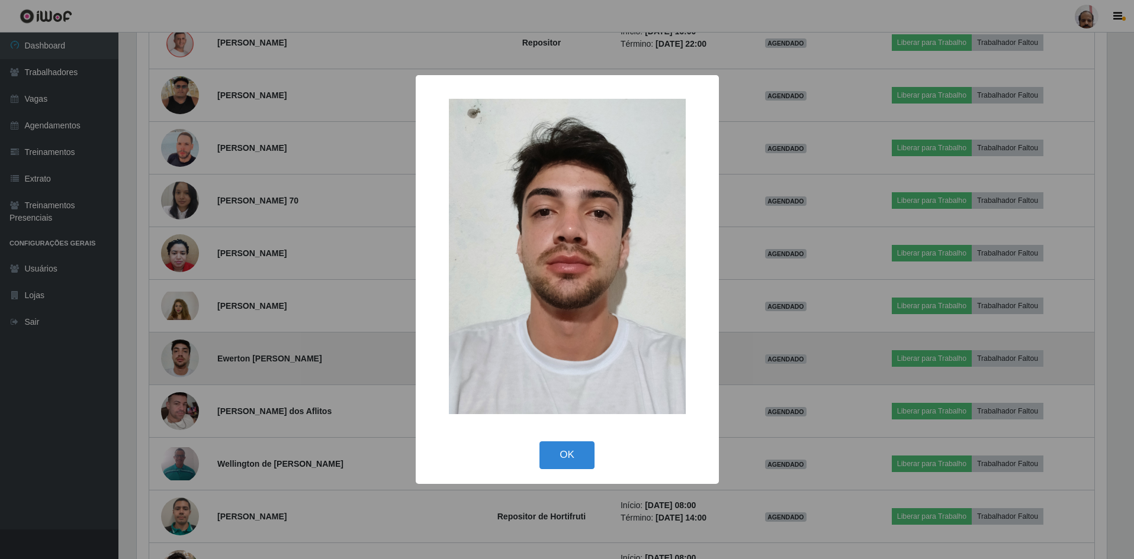
scroll to position [246, 973]
click at [191, 365] on div "× OK Cancel" at bounding box center [568, 279] width 1137 height 559
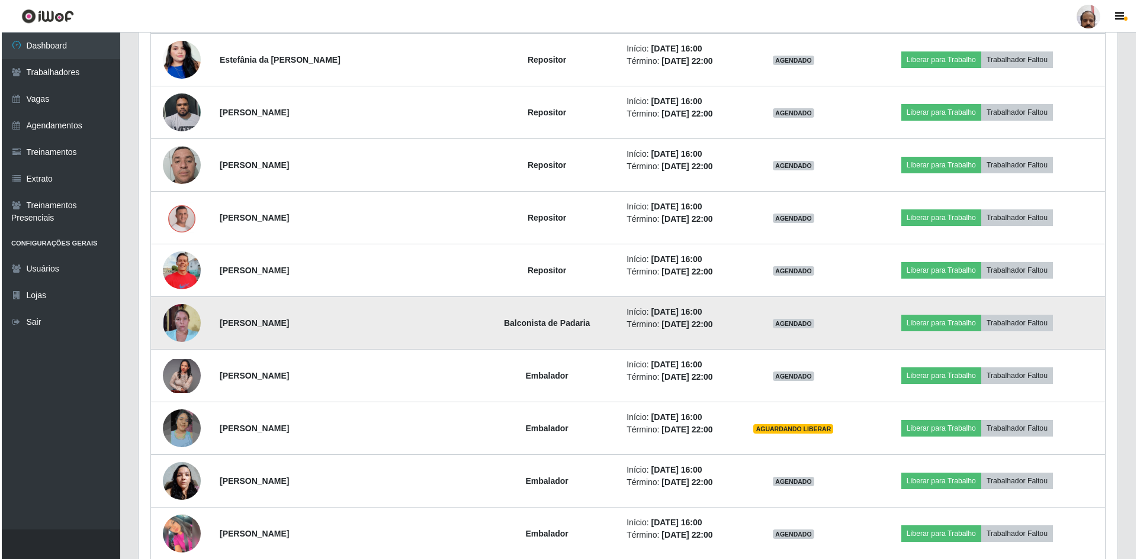
scroll to position [770, 0]
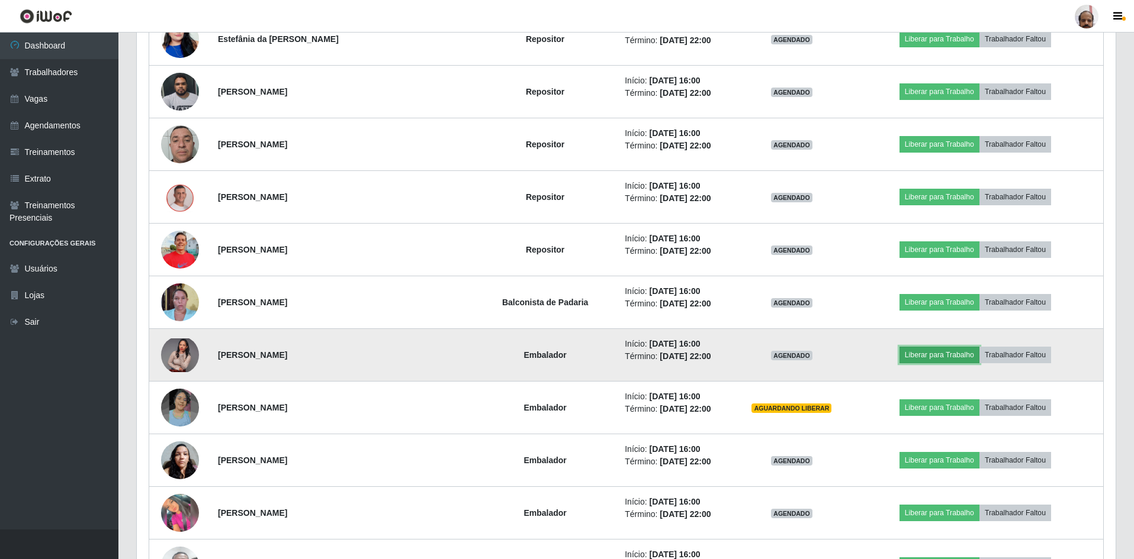
click at [935, 355] on button "Liberar para Trabalho" at bounding box center [939, 355] width 80 height 17
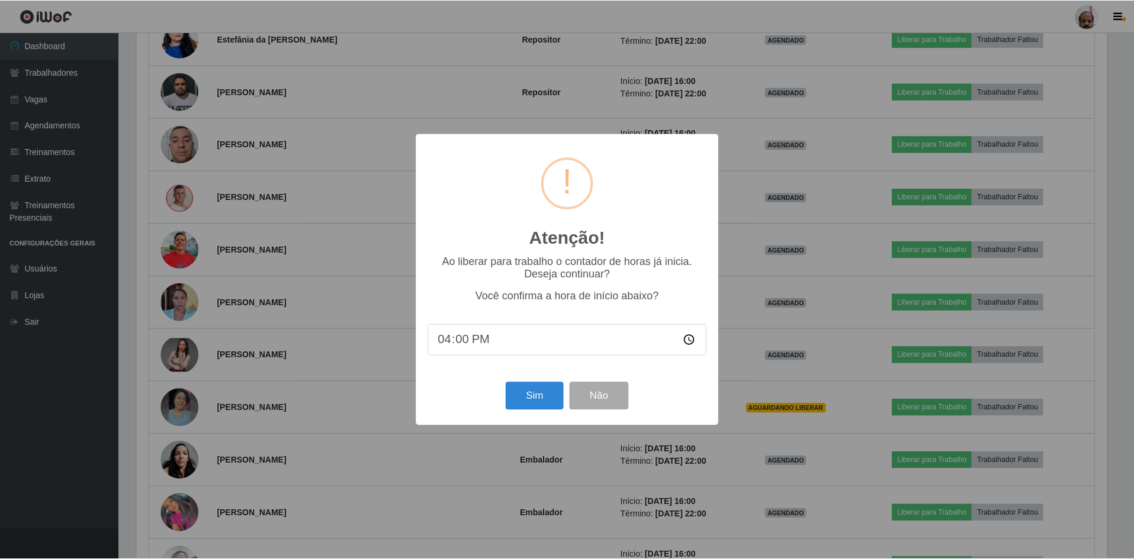
scroll to position [246, 973]
click at [522, 403] on button "Sim" at bounding box center [535, 396] width 57 height 28
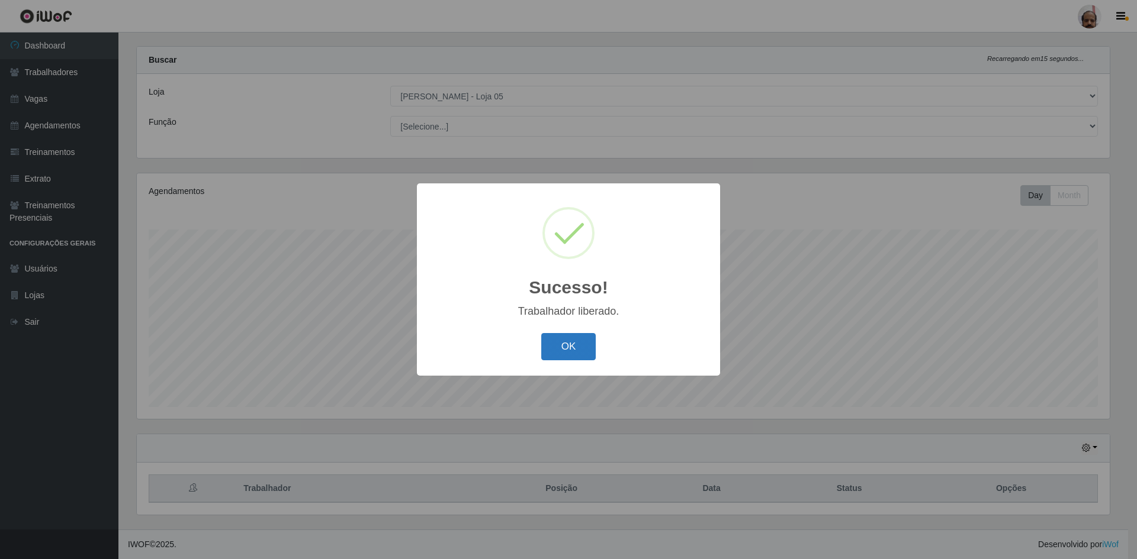
click at [574, 348] on button "OK" at bounding box center [568, 347] width 55 height 28
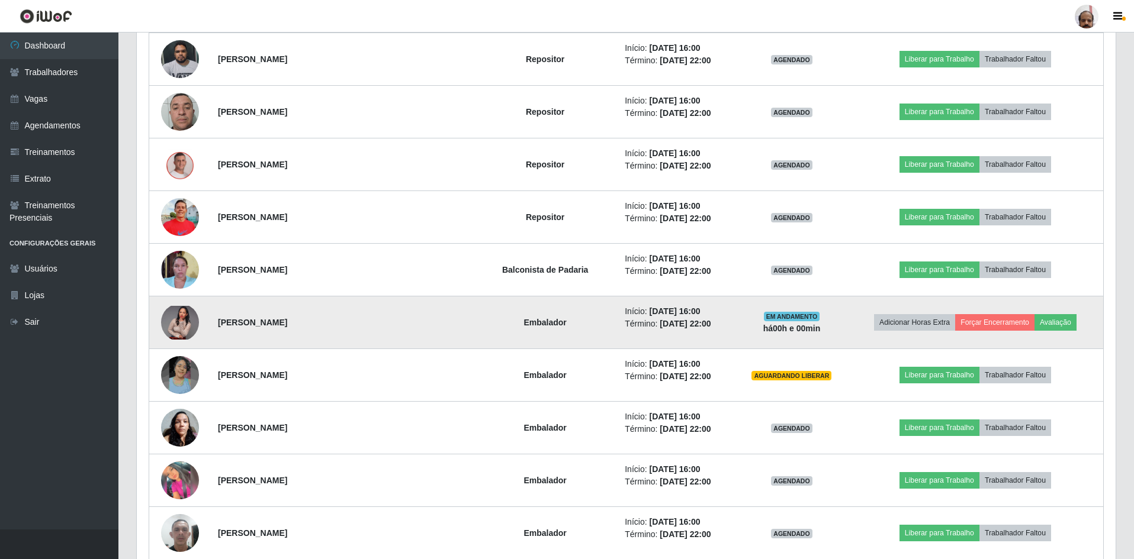
scroll to position [845, 0]
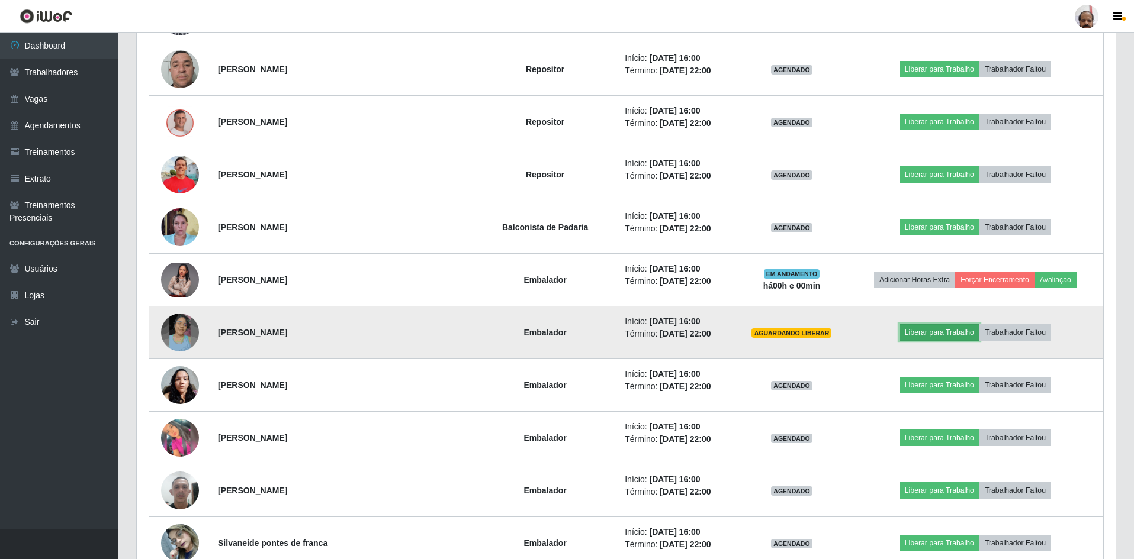
click at [935, 335] on button "Liberar para Trabalho" at bounding box center [939, 332] width 80 height 17
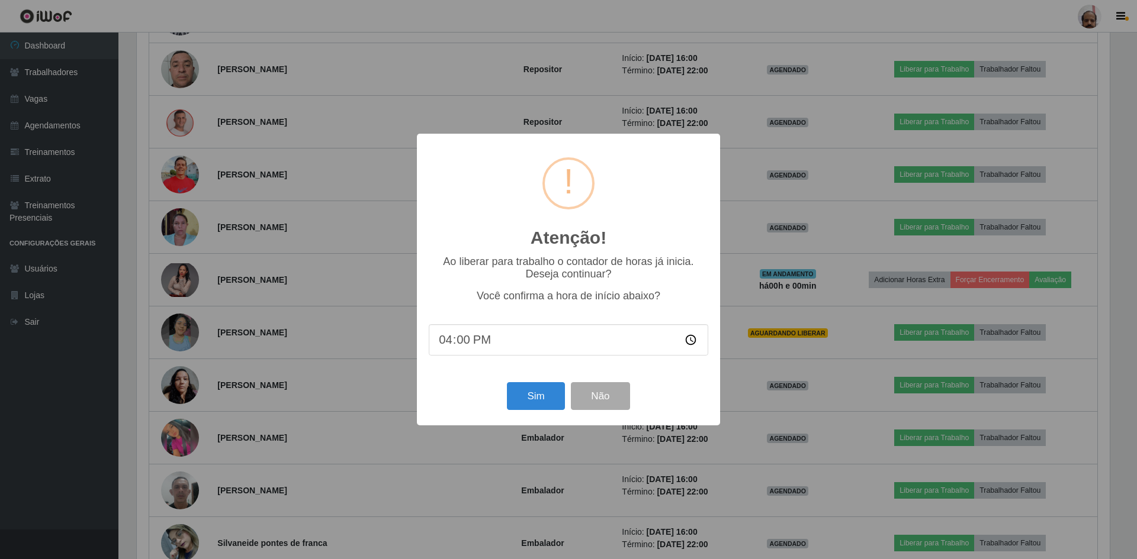
click at [367, 336] on div "Atenção! × Ao liberar para trabalho o contador de horas já inicia. Deseja conti…" at bounding box center [568, 279] width 1137 height 559
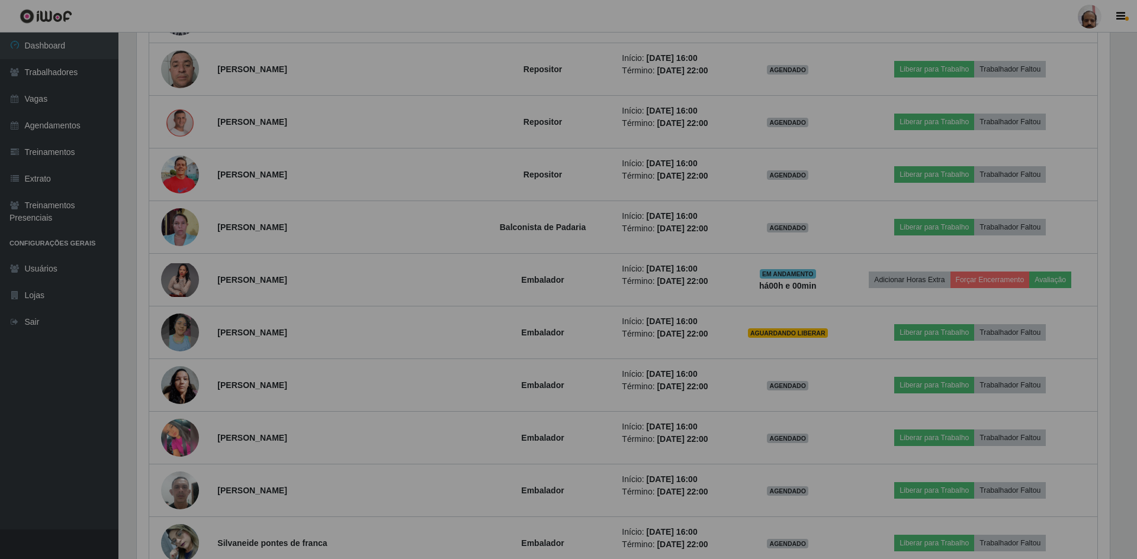
scroll to position [246, 979]
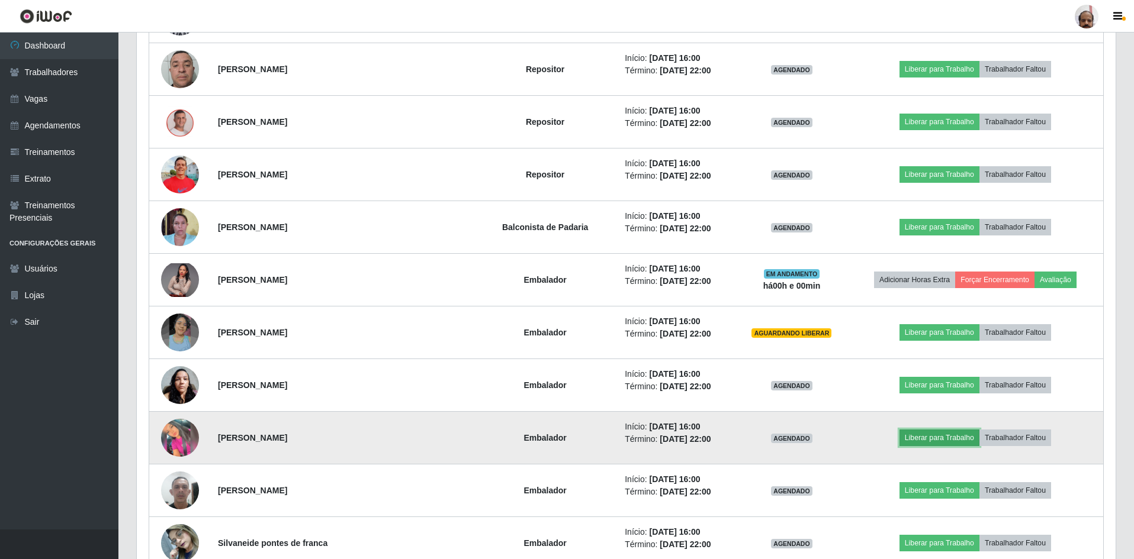
click at [919, 437] on button "Liberar para Trabalho" at bounding box center [939, 438] width 80 height 17
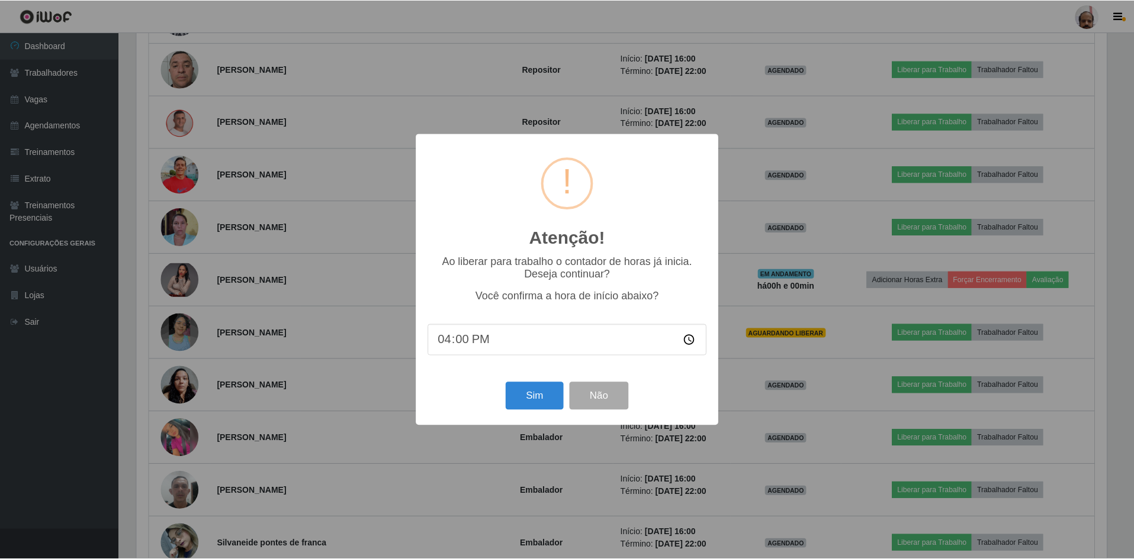
scroll to position [246, 973]
click at [537, 407] on button "Sim" at bounding box center [535, 396] width 57 height 28
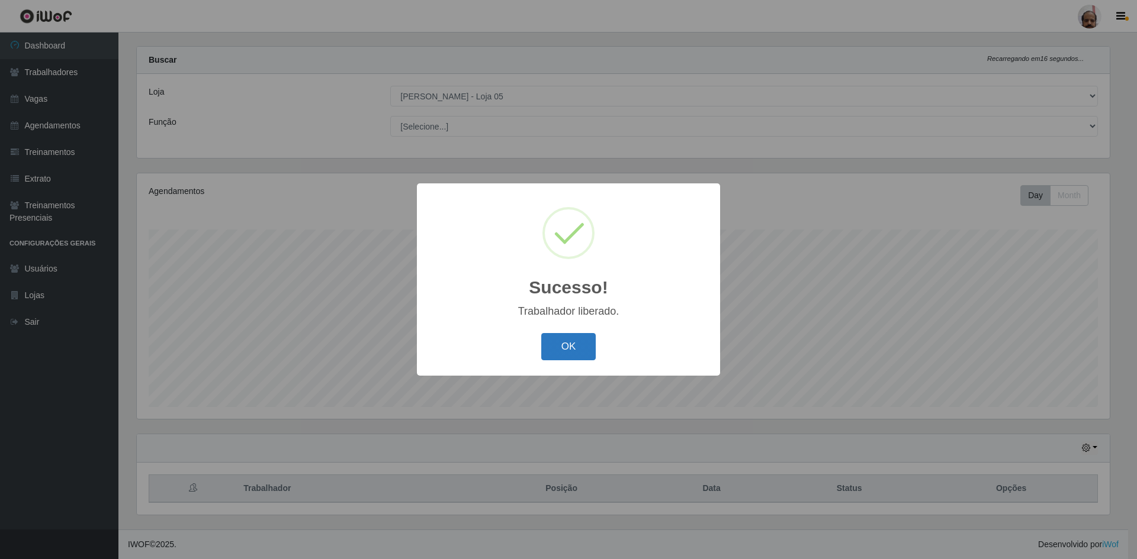
click at [582, 343] on button "OK" at bounding box center [568, 347] width 55 height 28
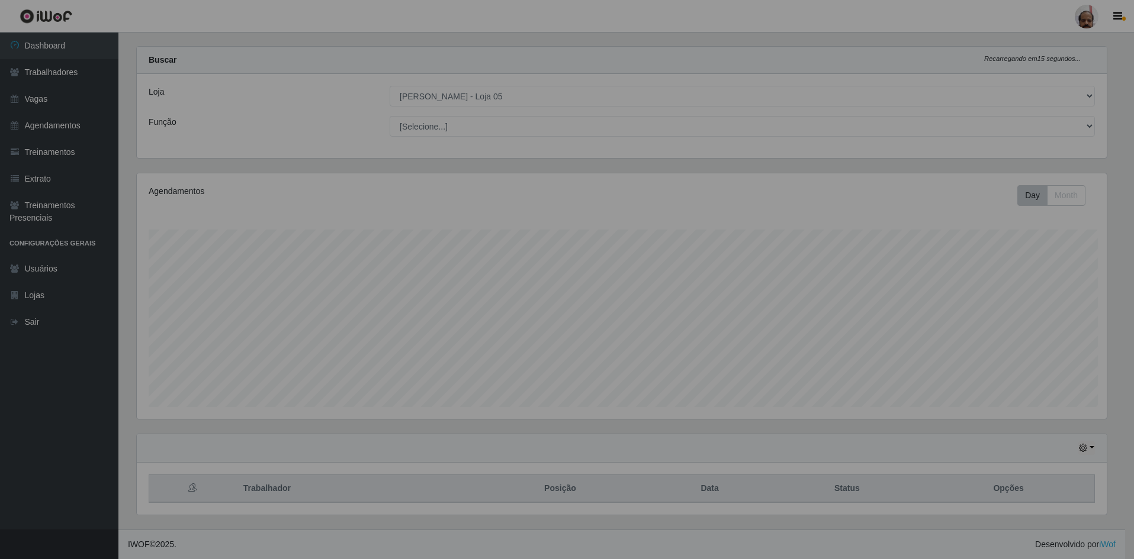
scroll to position [0, 0]
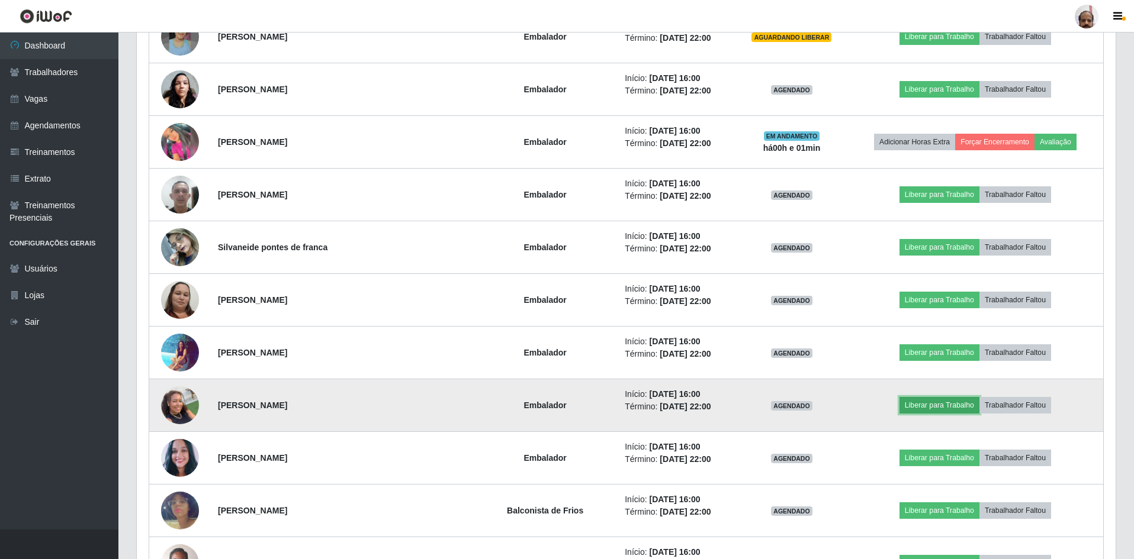
click at [942, 408] on button "Liberar para Trabalho" at bounding box center [939, 405] width 80 height 17
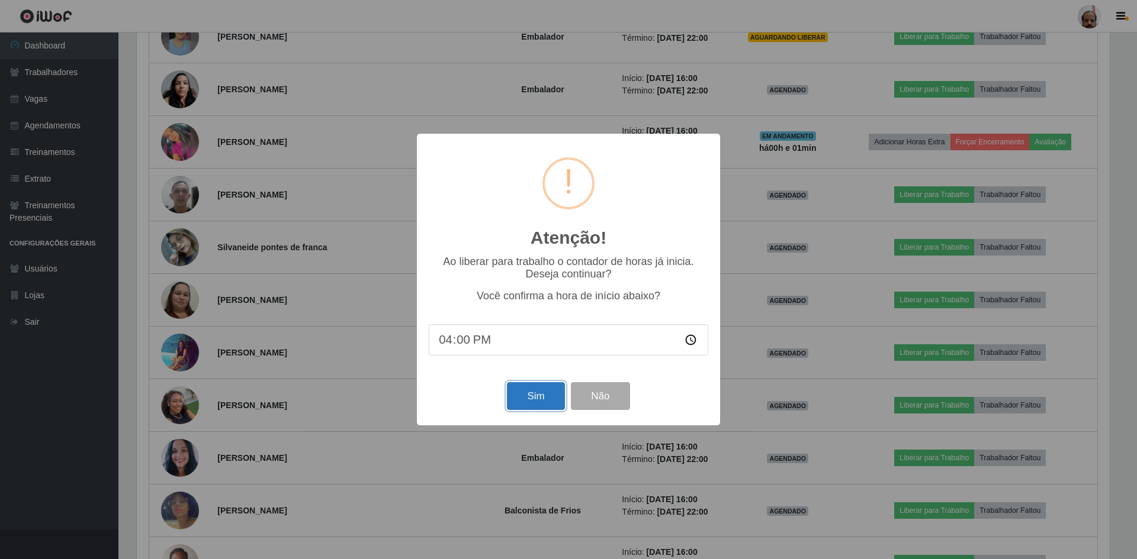
click at [521, 397] on button "Sim" at bounding box center [535, 396] width 57 height 28
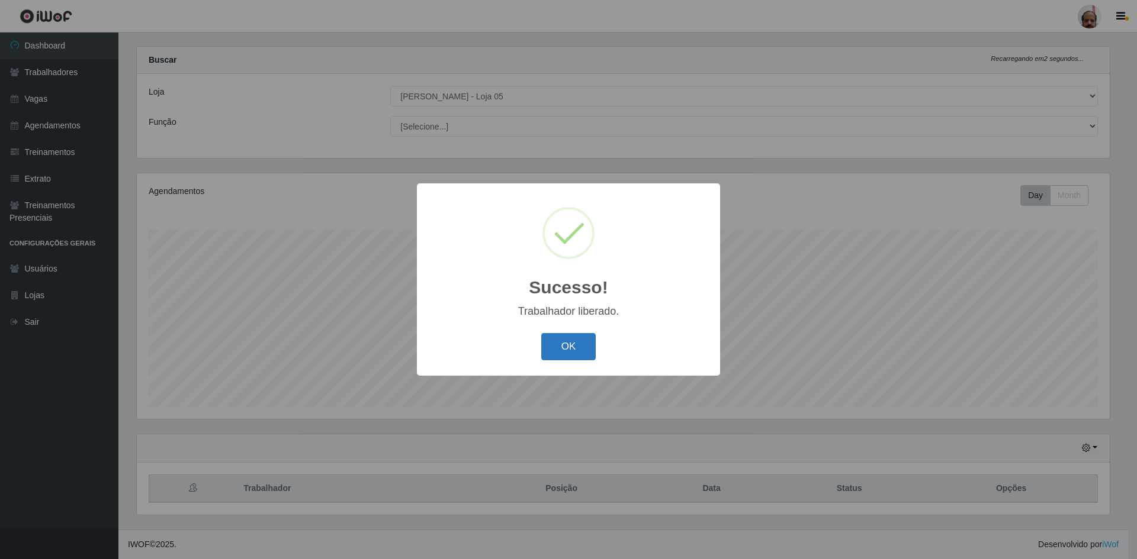
click at [578, 349] on button "OK" at bounding box center [568, 347] width 55 height 28
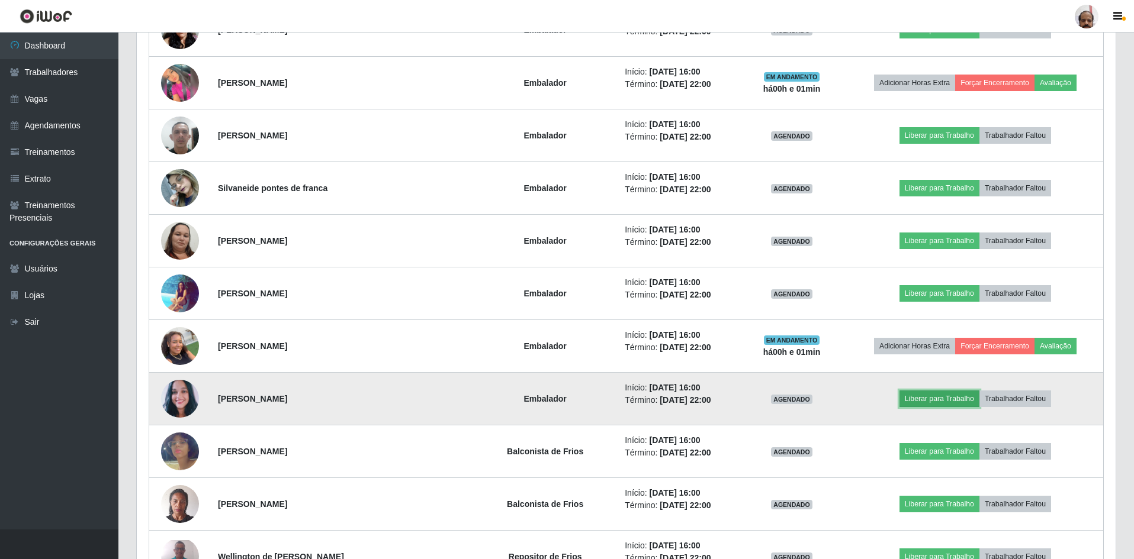
click at [919, 397] on button "Liberar para Trabalho" at bounding box center [939, 399] width 80 height 17
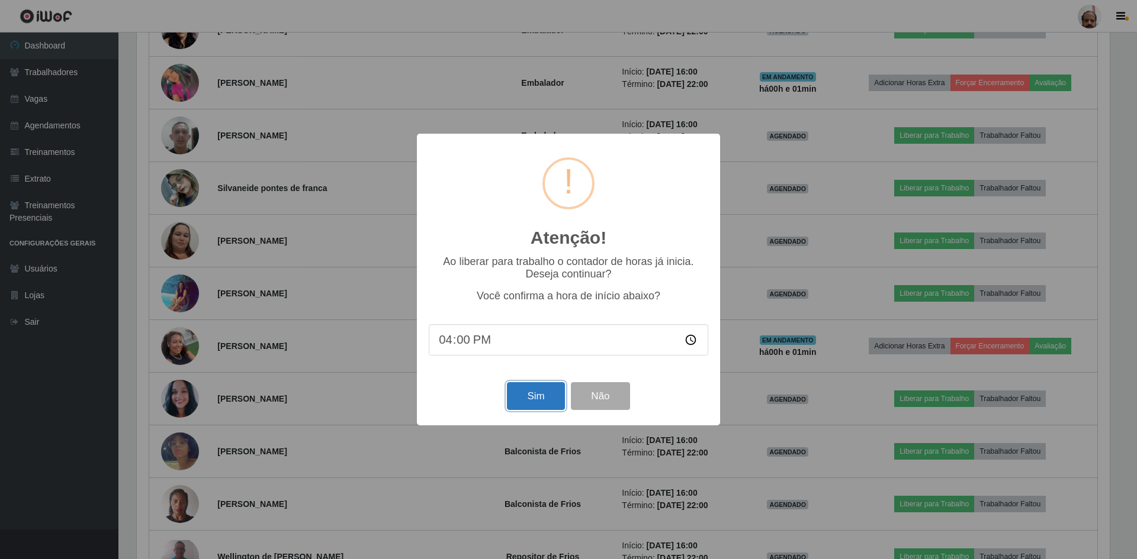
click at [551, 398] on button "Sim" at bounding box center [535, 396] width 57 height 28
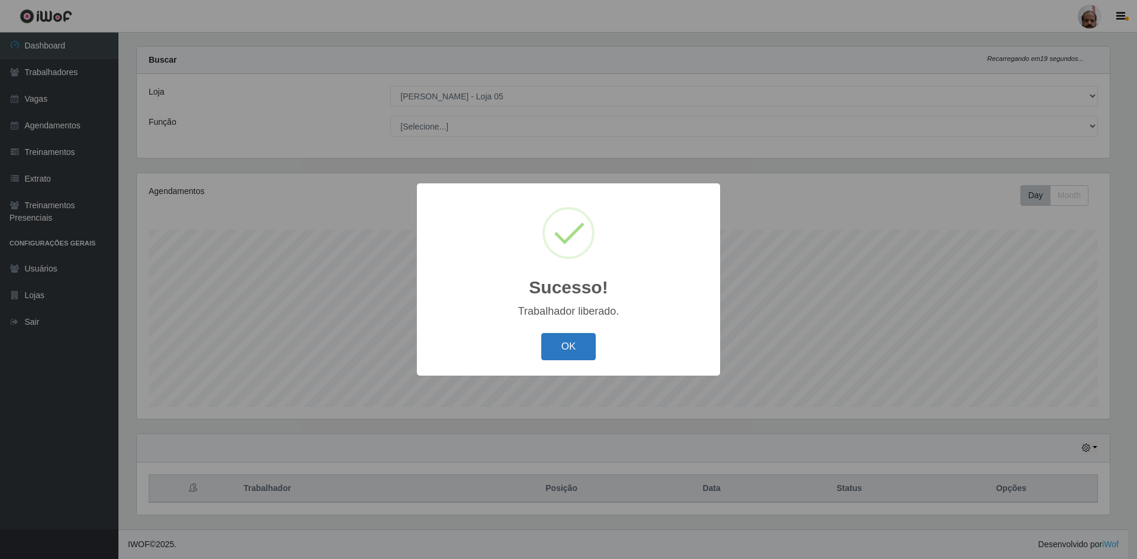
click at [584, 349] on button "OK" at bounding box center [568, 347] width 55 height 28
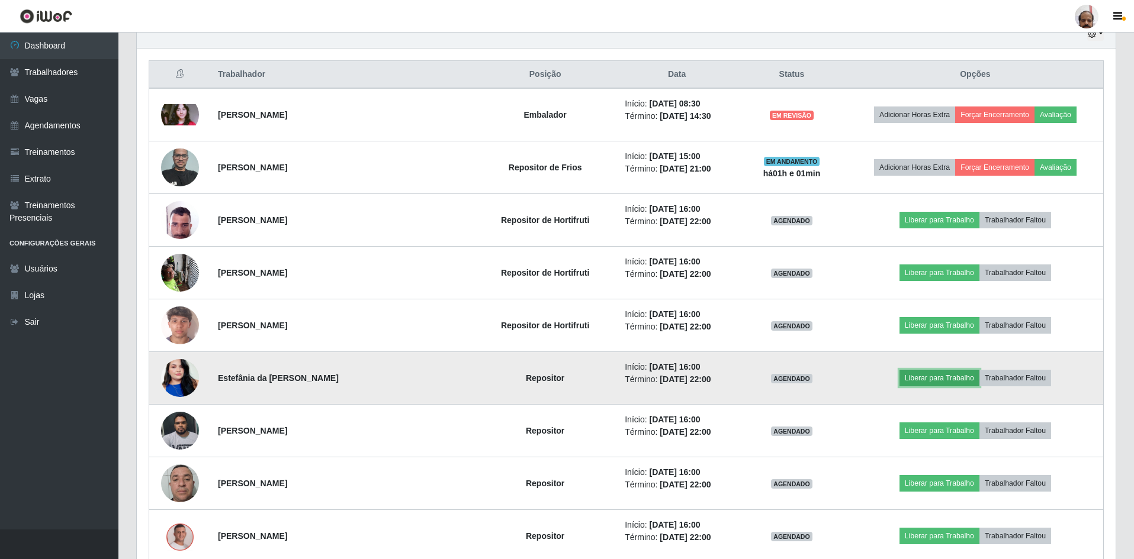
click at [927, 378] on button "Liberar para Trabalho" at bounding box center [939, 378] width 80 height 17
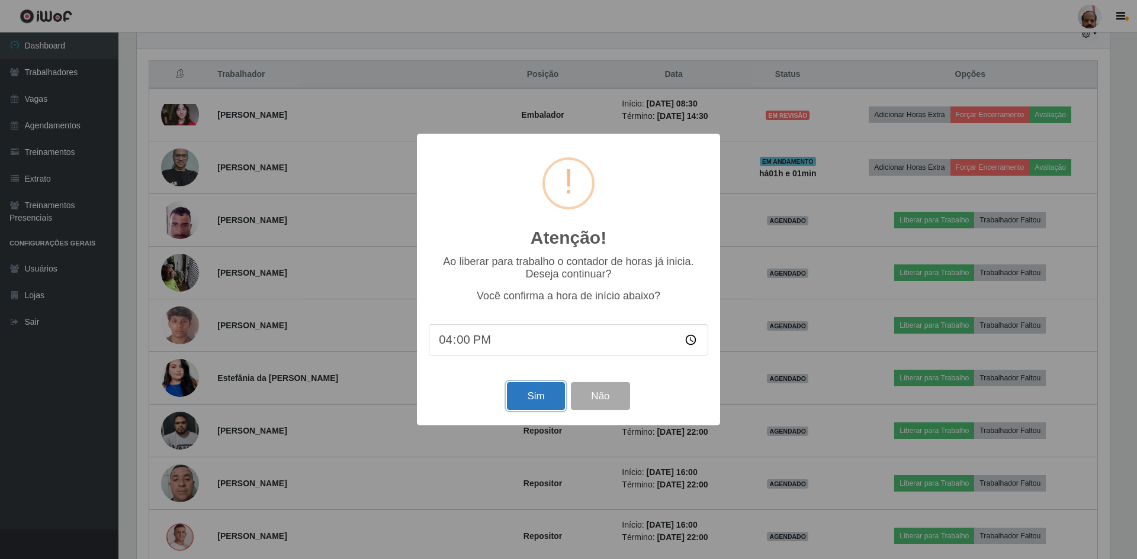
click at [538, 395] on button "Sim" at bounding box center [535, 396] width 57 height 28
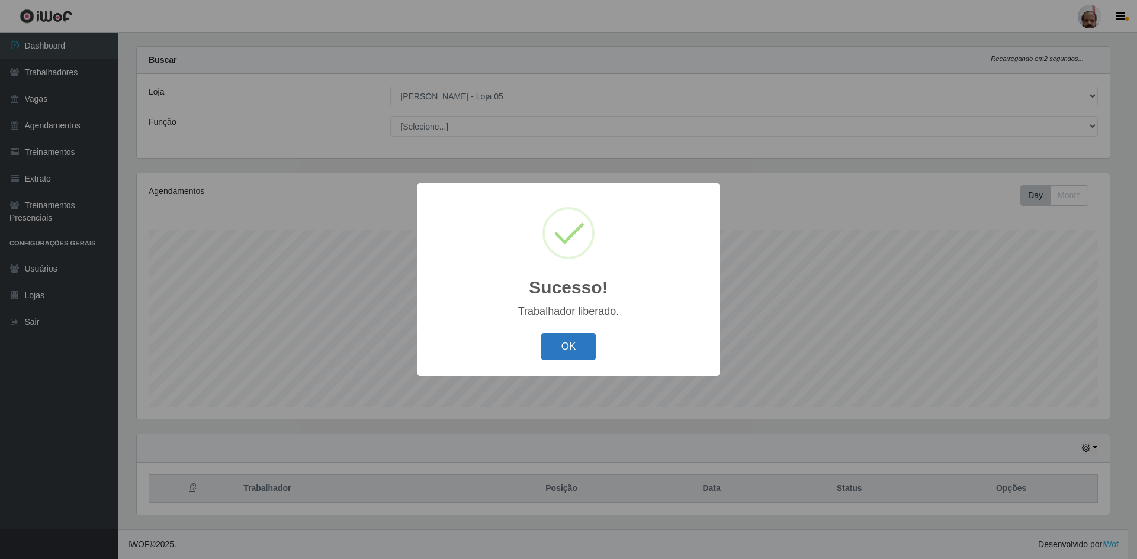
click at [584, 352] on button "OK" at bounding box center [568, 347] width 55 height 28
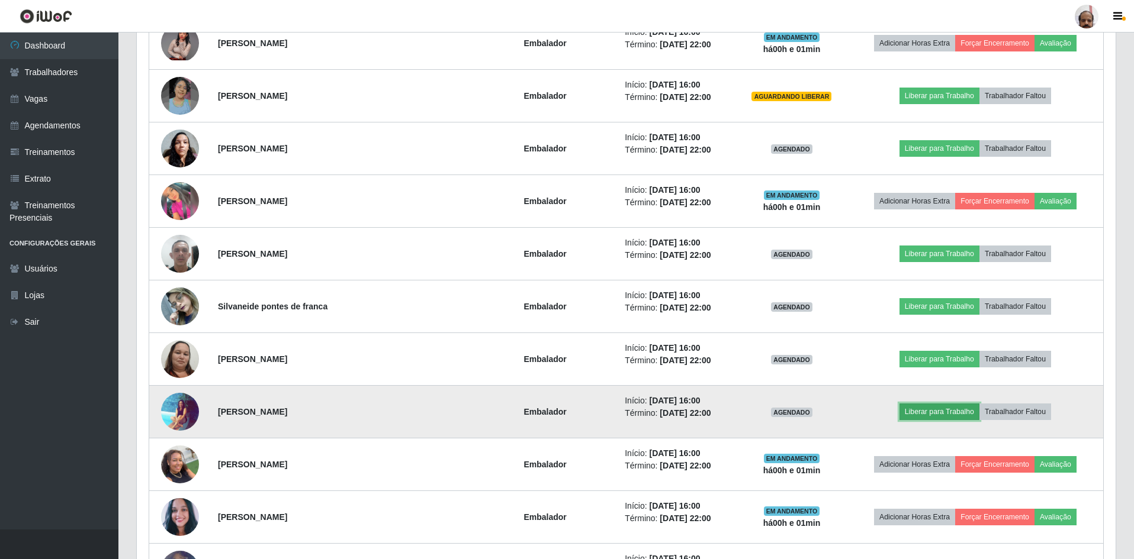
click at [931, 411] on button "Liberar para Trabalho" at bounding box center [939, 412] width 80 height 17
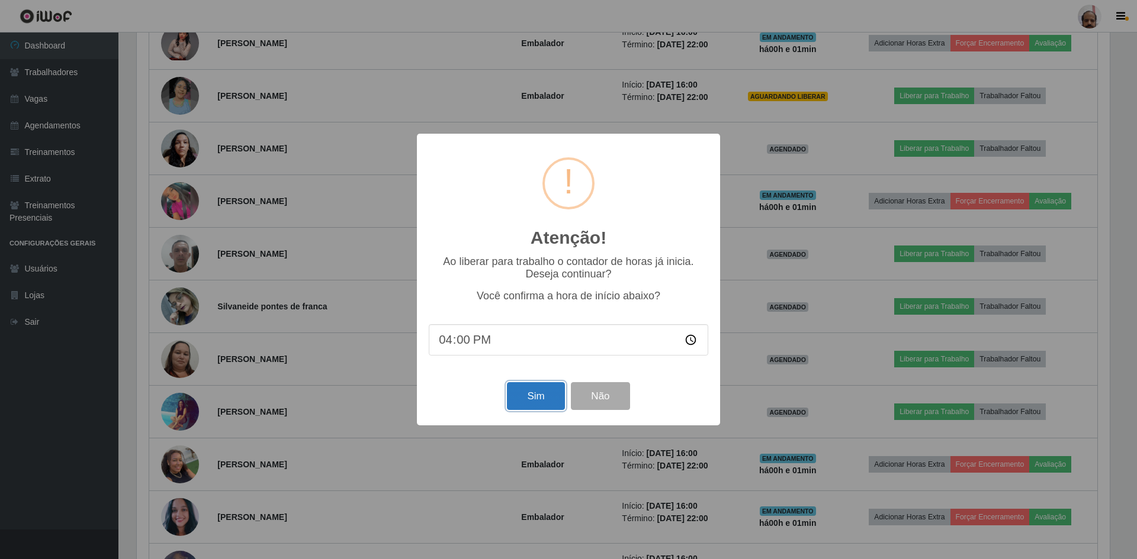
click at [548, 402] on button "Sim" at bounding box center [535, 396] width 57 height 28
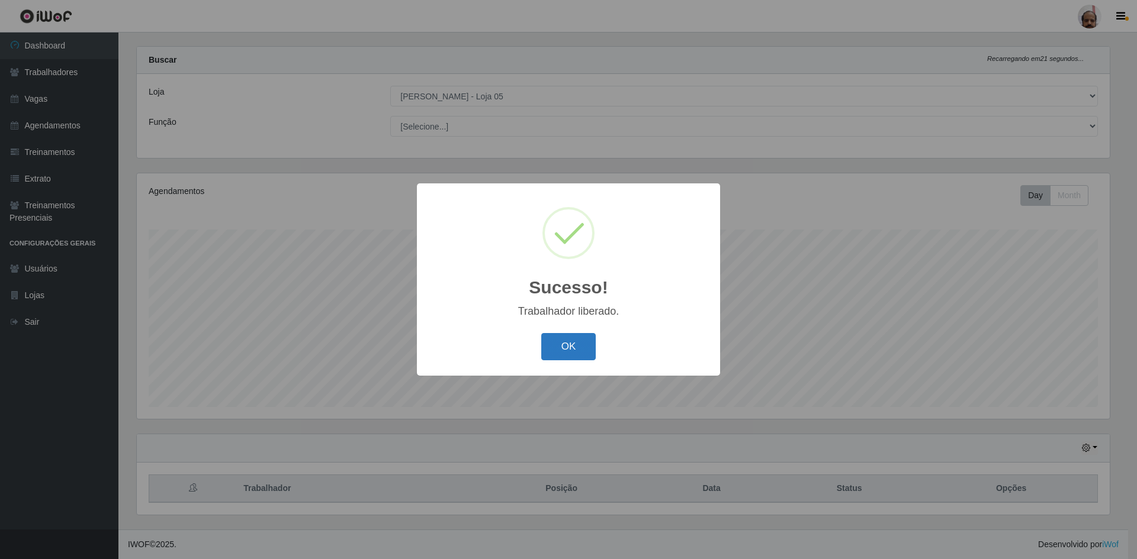
click at [546, 348] on button "OK" at bounding box center [568, 347] width 55 height 28
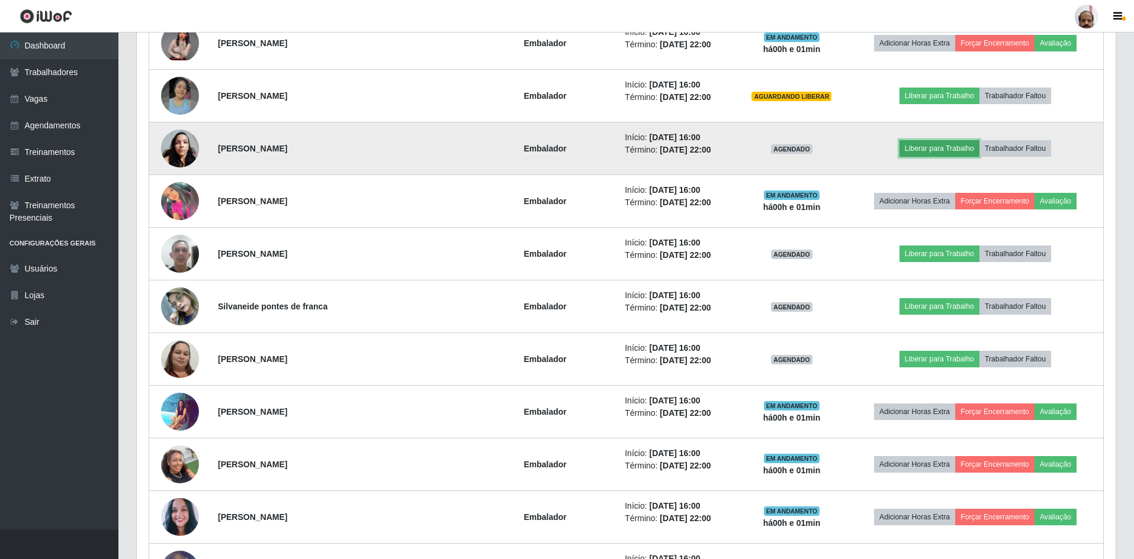
click at [931, 146] on button "Liberar para Trabalho" at bounding box center [939, 148] width 80 height 17
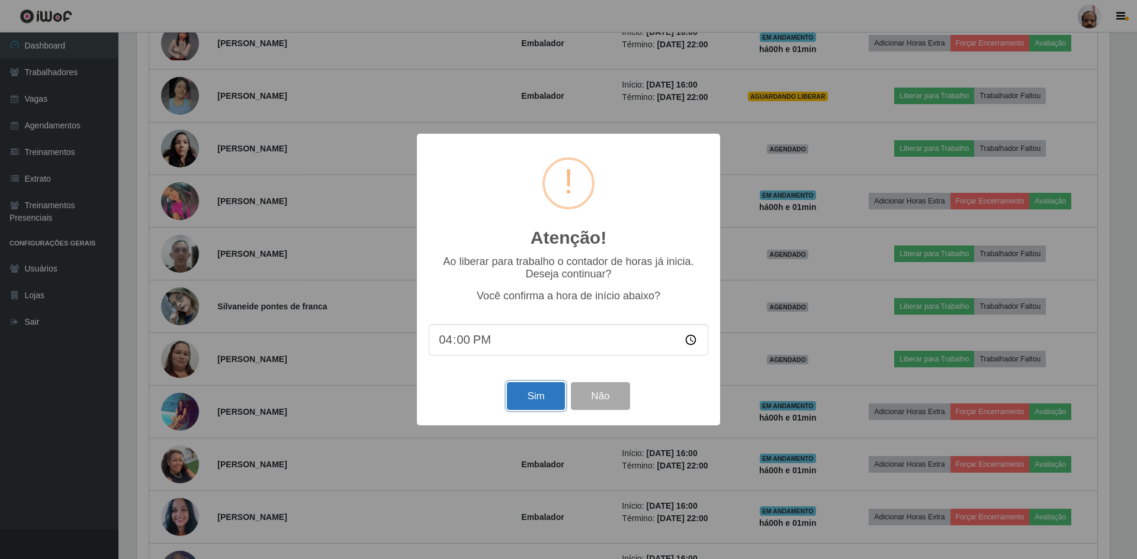
click at [558, 396] on button "Sim" at bounding box center [535, 396] width 57 height 28
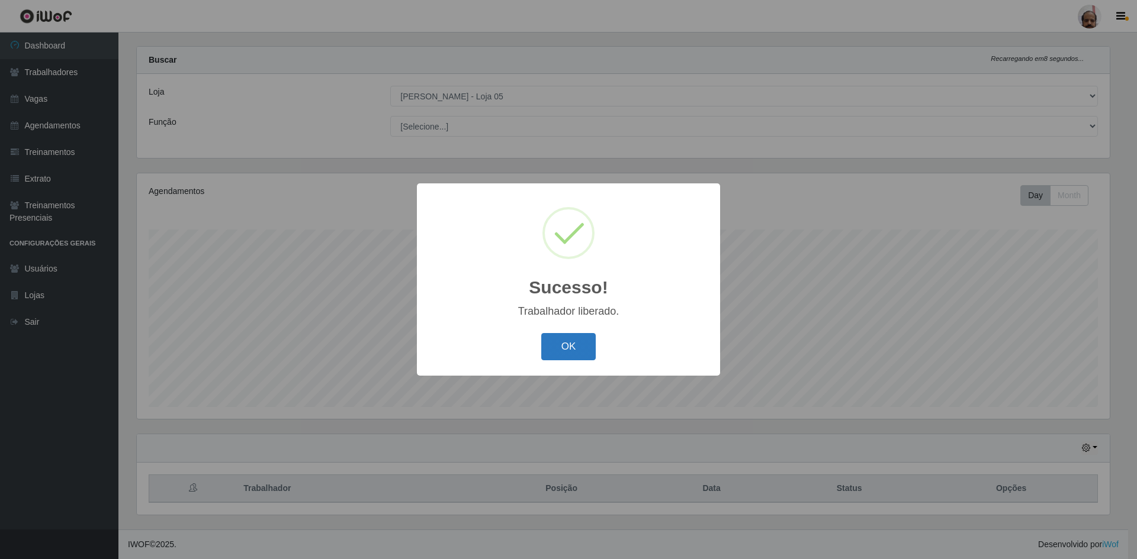
click at [580, 352] on button "OK" at bounding box center [568, 347] width 55 height 28
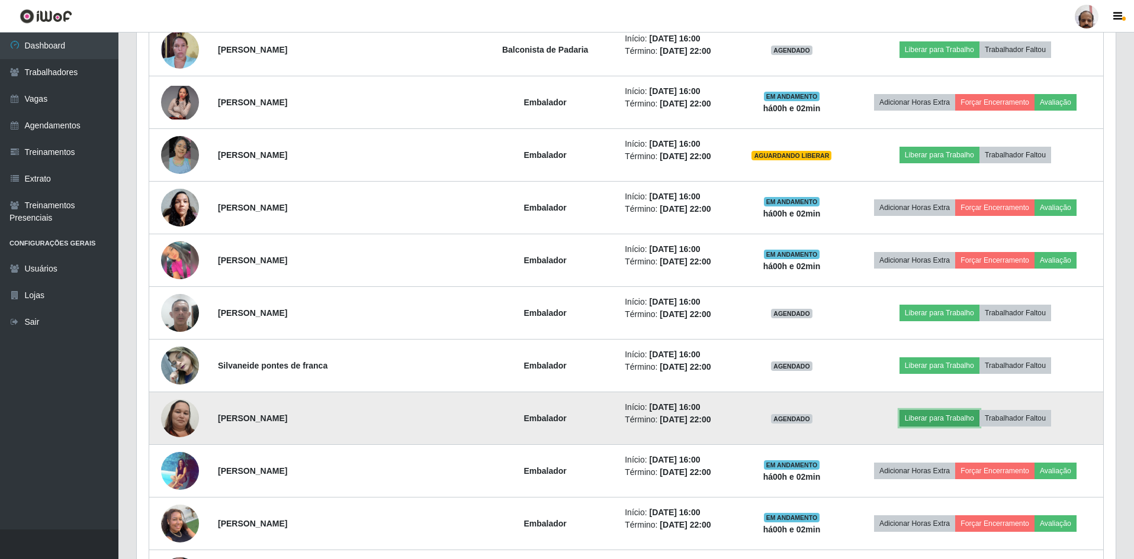
click at [906, 412] on button "Liberar para Trabalho" at bounding box center [939, 418] width 80 height 17
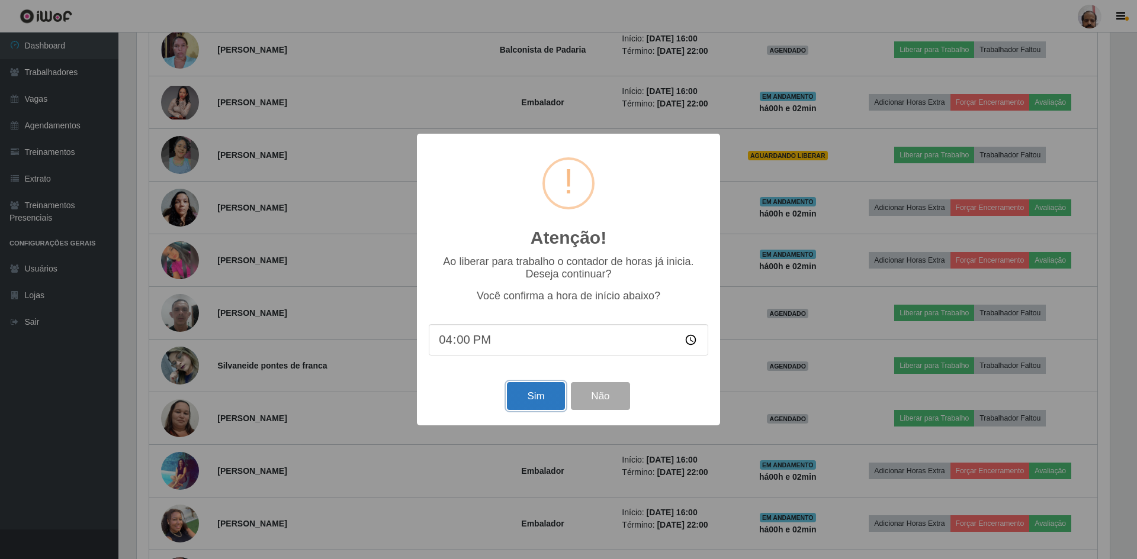
click at [544, 400] on button "Sim" at bounding box center [535, 396] width 57 height 28
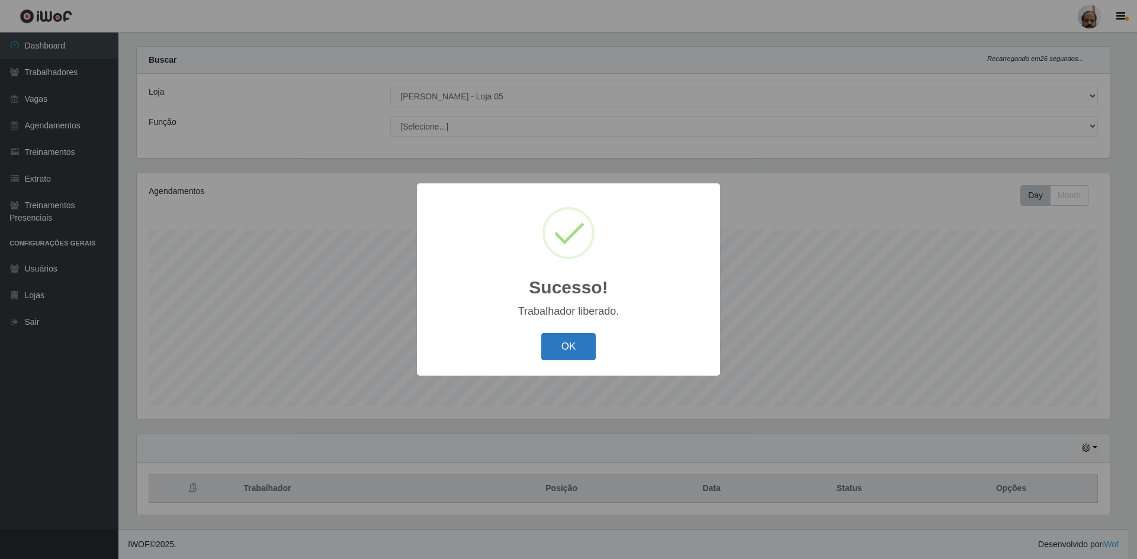
click at [569, 349] on button "OK" at bounding box center [568, 347] width 55 height 28
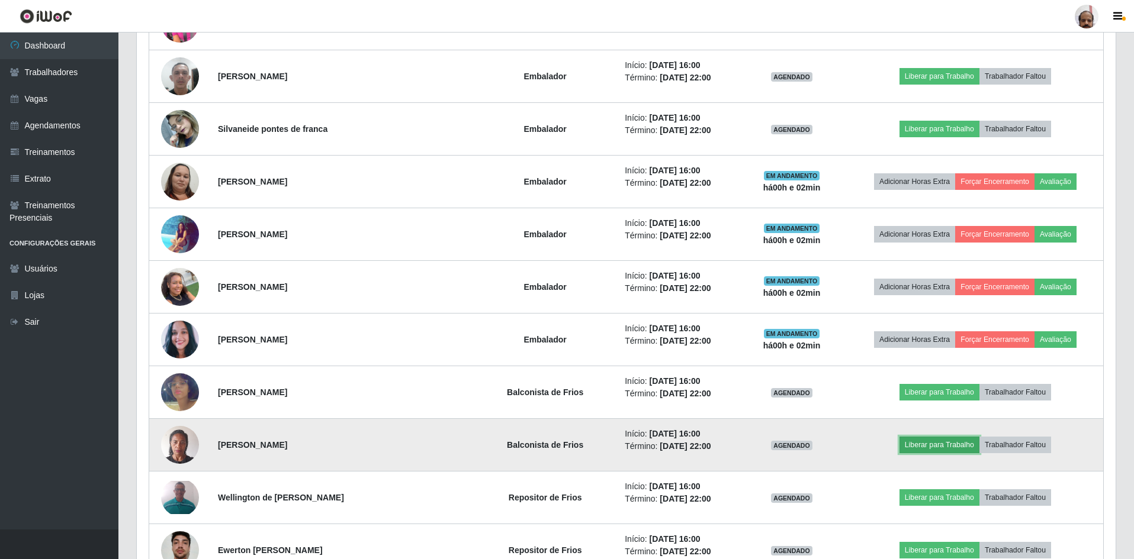
click at [939, 451] on button "Liberar para Trabalho" at bounding box center [939, 445] width 80 height 17
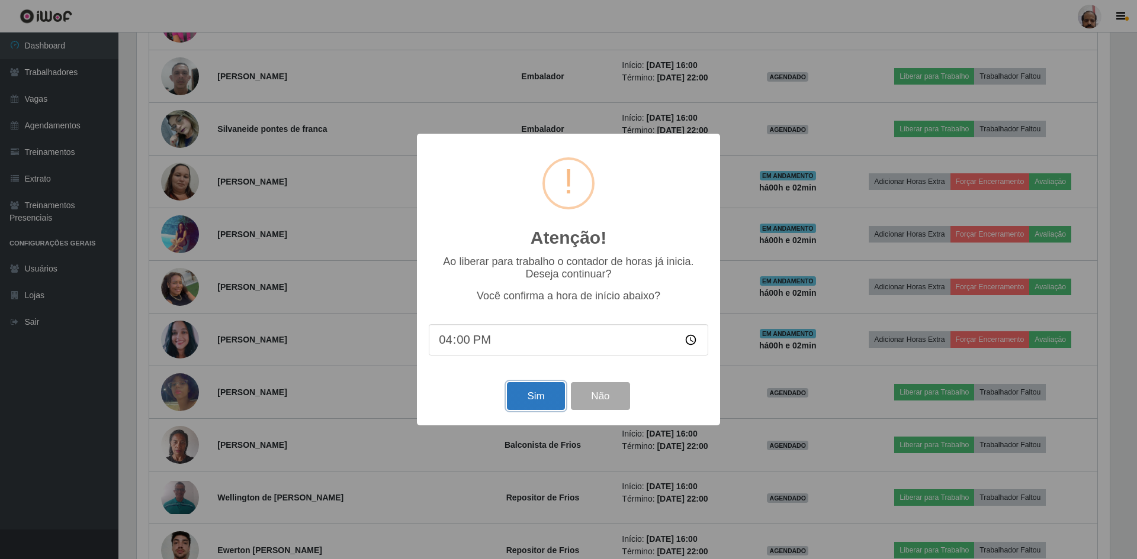
click at [542, 397] on button "Sim" at bounding box center [535, 396] width 57 height 28
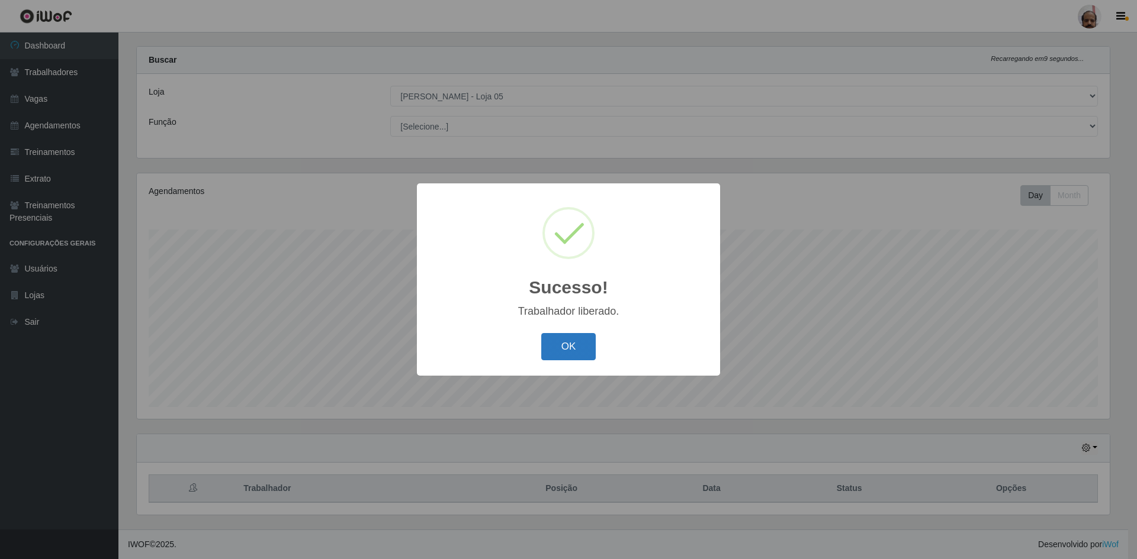
click at [571, 347] on button "OK" at bounding box center [568, 347] width 55 height 28
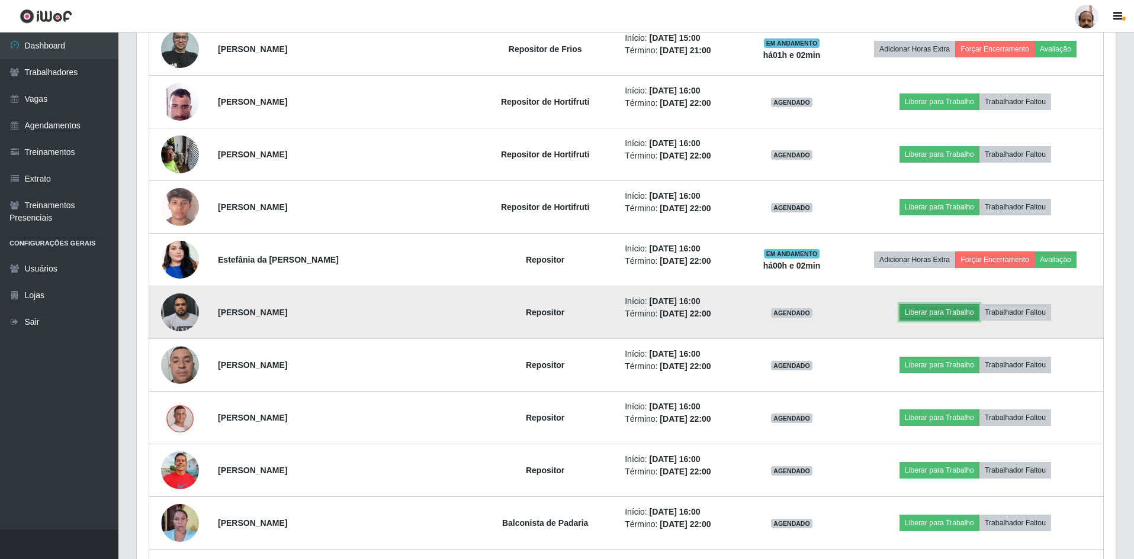
click at [927, 311] on button "Liberar para Trabalho" at bounding box center [939, 312] width 80 height 17
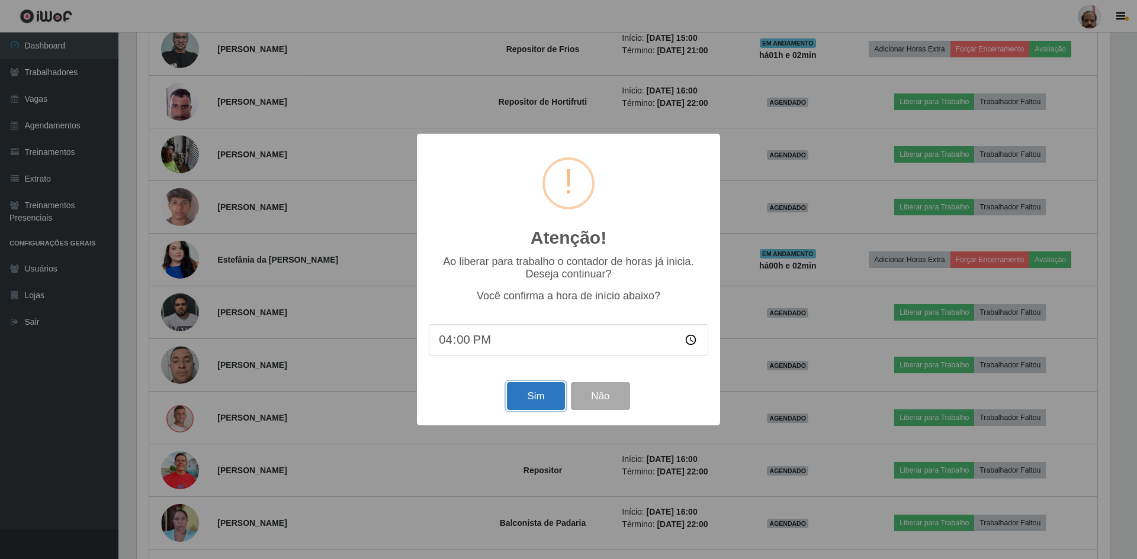
click at [554, 400] on button "Sim" at bounding box center [535, 396] width 57 height 28
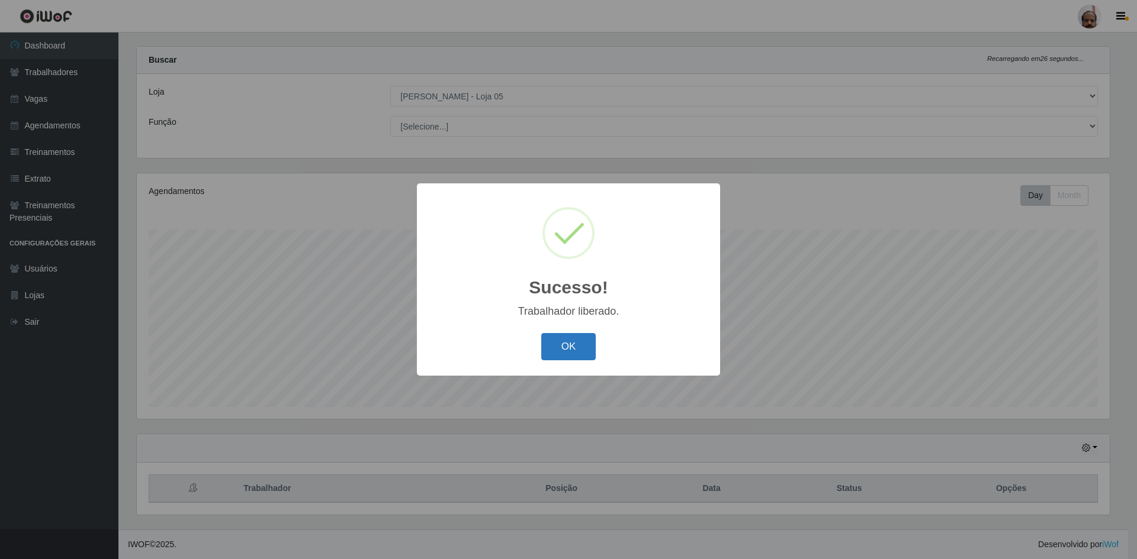
click at [574, 342] on button "OK" at bounding box center [568, 347] width 55 height 28
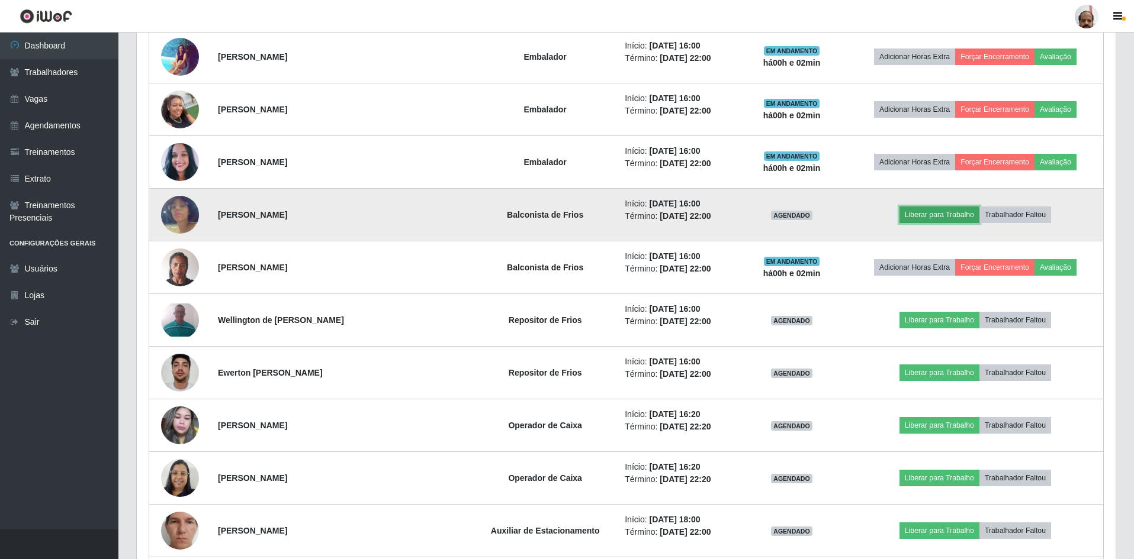
click at [937, 214] on button "Liberar para Trabalho" at bounding box center [939, 215] width 80 height 17
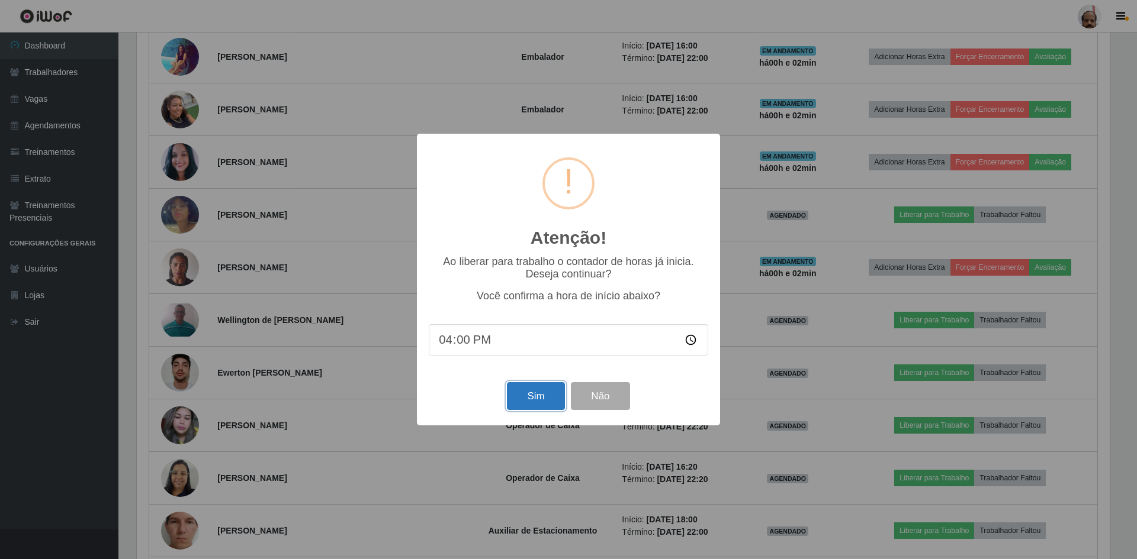
click at [532, 392] on button "Sim" at bounding box center [535, 396] width 57 height 28
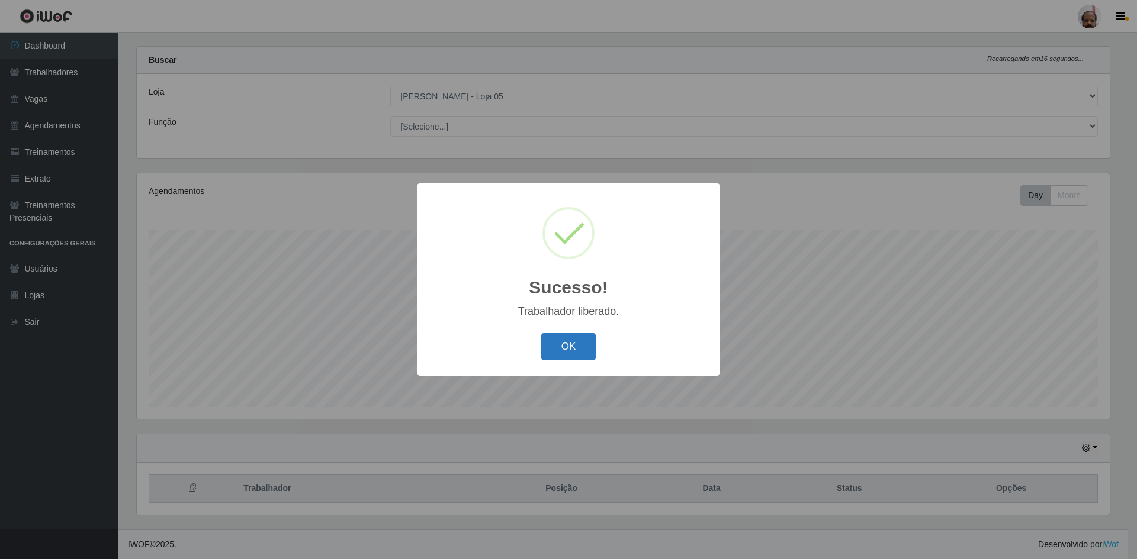
click at [569, 343] on button "OK" at bounding box center [568, 347] width 55 height 28
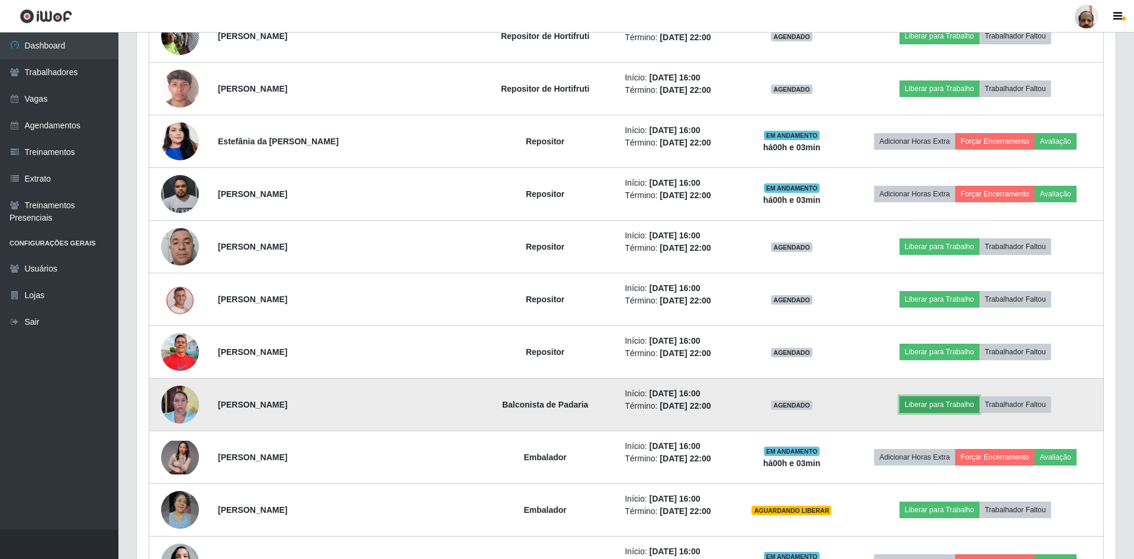
click at [919, 400] on button "Liberar para Trabalho" at bounding box center [939, 405] width 80 height 17
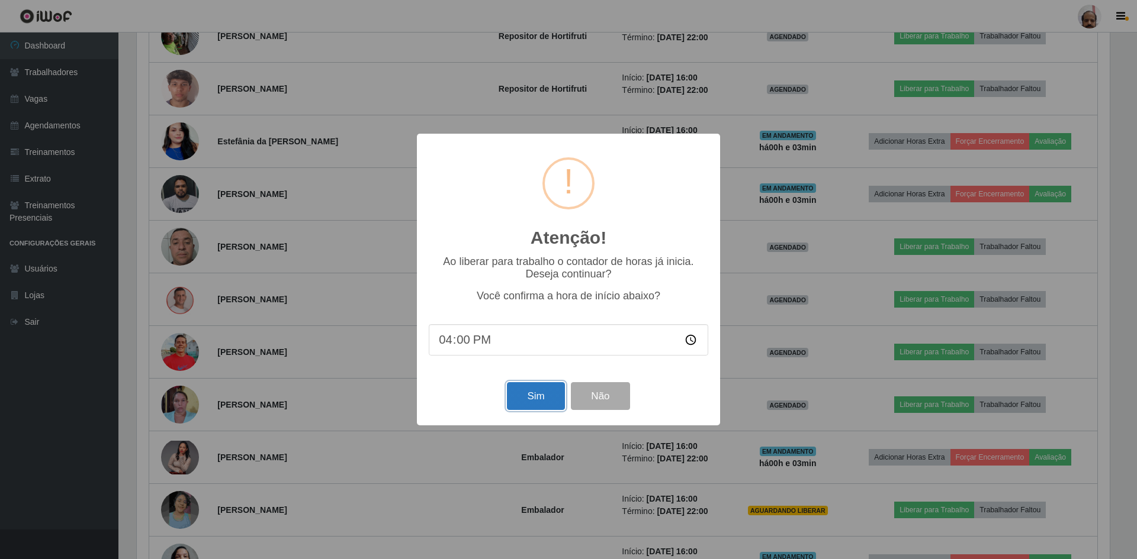
click at [555, 390] on button "Sim" at bounding box center [535, 396] width 57 height 28
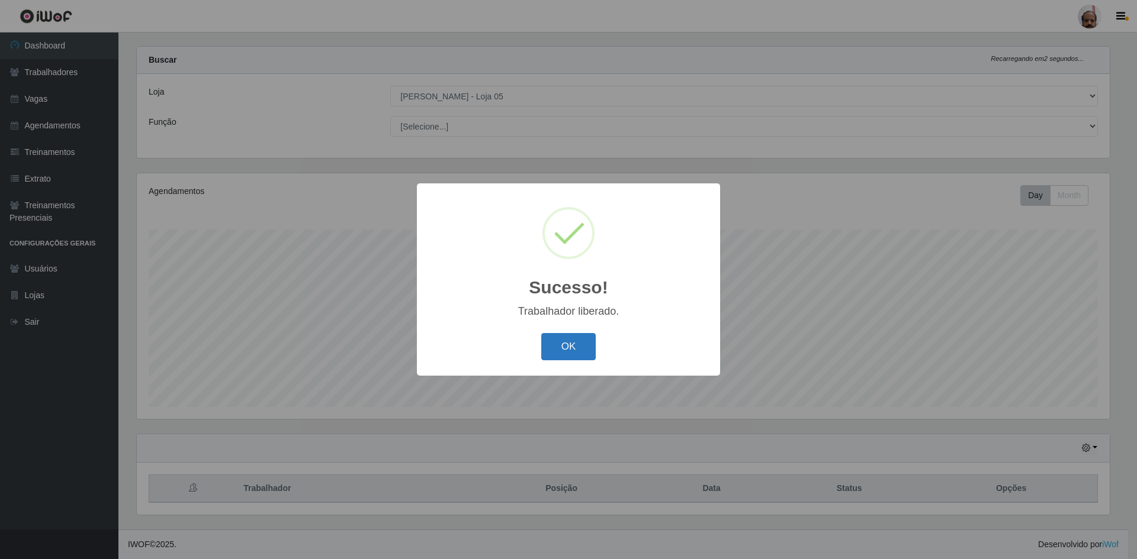
click at [558, 346] on button "OK" at bounding box center [568, 347] width 55 height 28
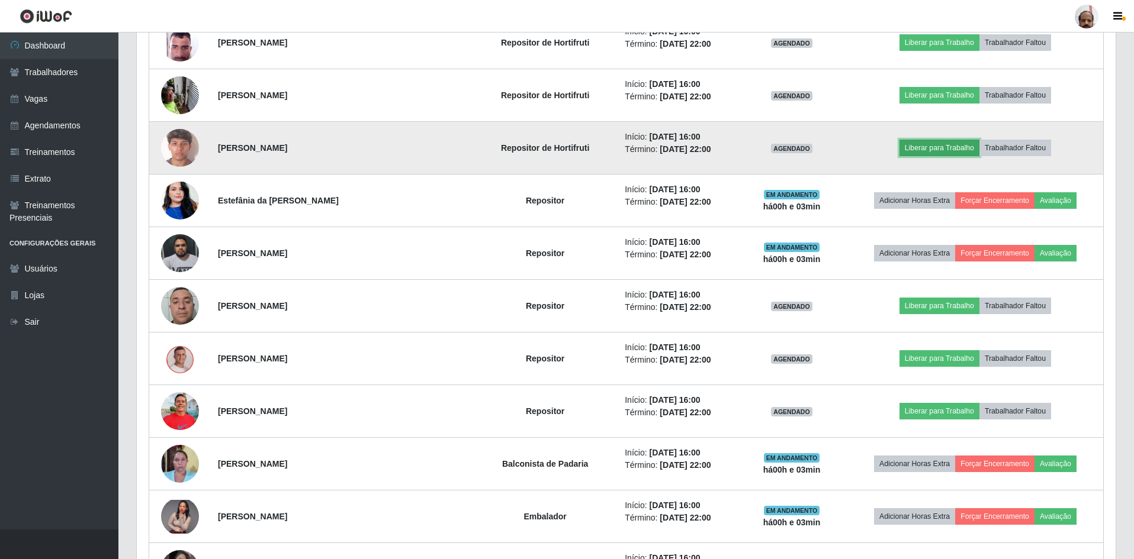
click at [912, 149] on button "Liberar para Trabalho" at bounding box center [939, 148] width 80 height 17
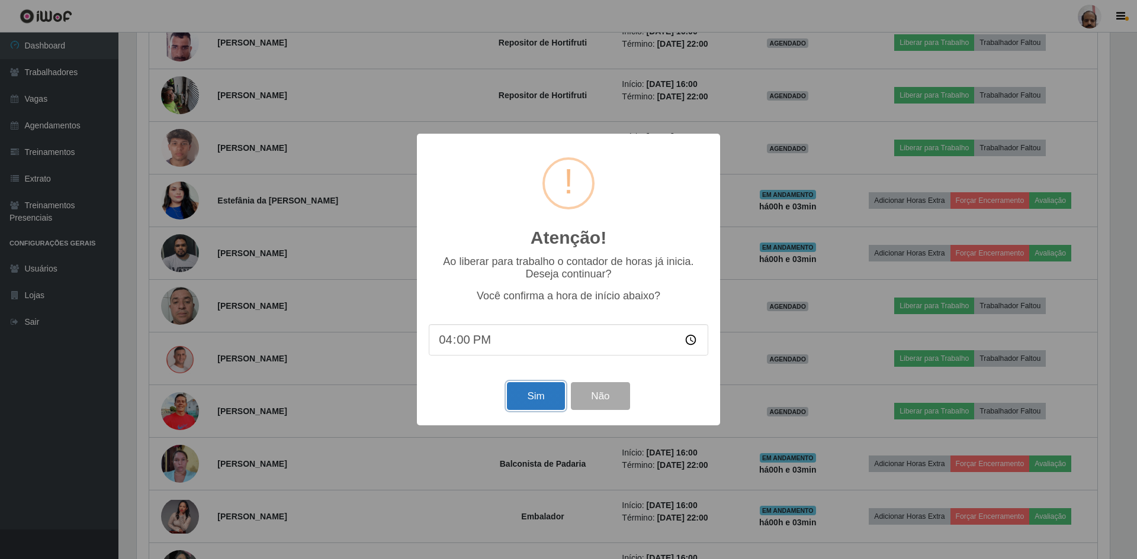
click at [526, 395] on button "Sim" at bounding box center [535, 396] width 57 height 28
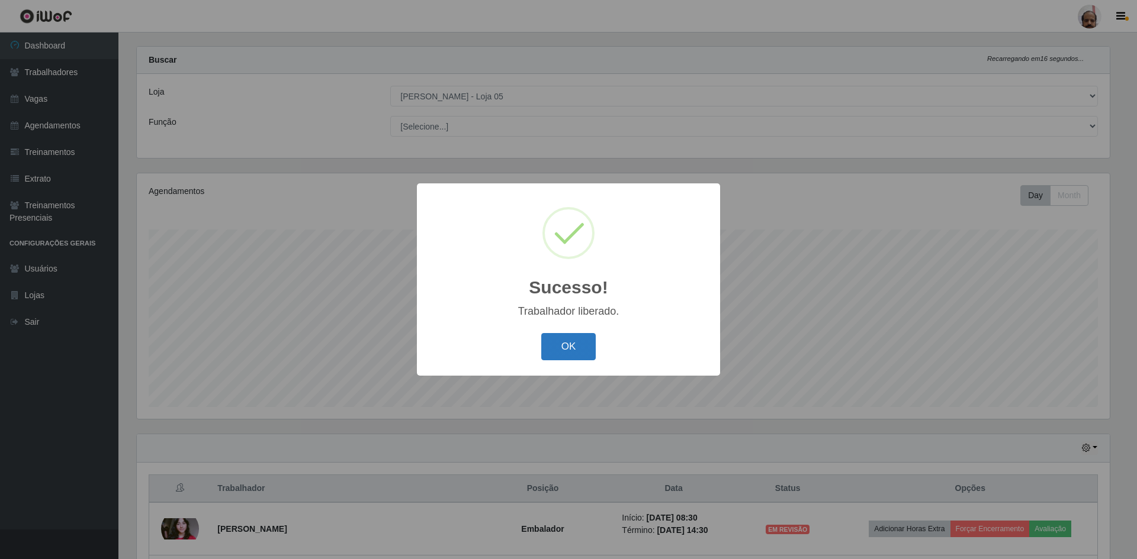
click at [559, 344] on button "OK" at bounding box center [568, 347] width 55 height 28
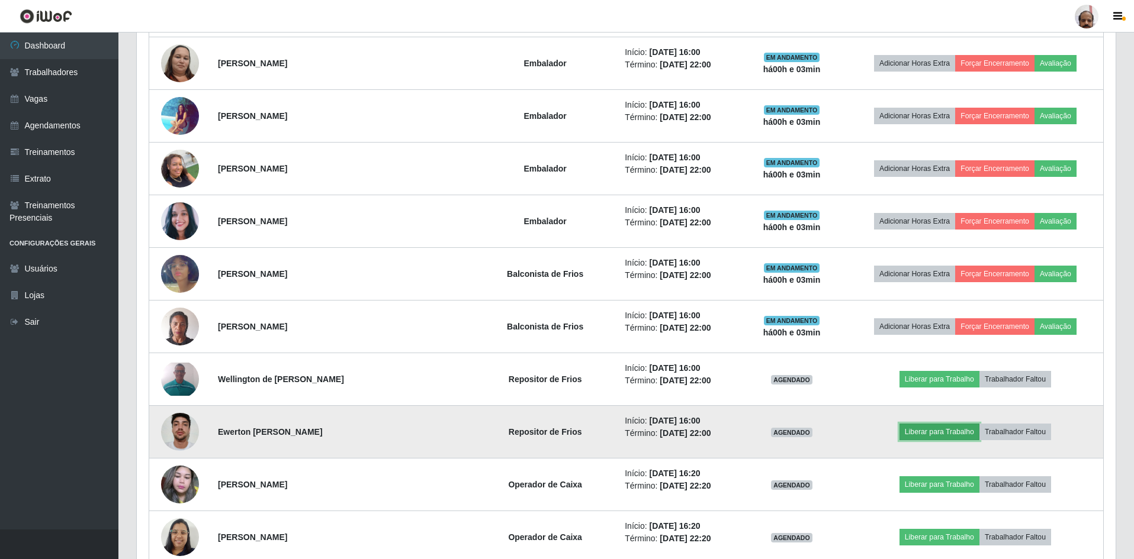
click at [914, 427] on button "Liberar para Trabalho" at bounding box center [939, 432] width 80 height 17
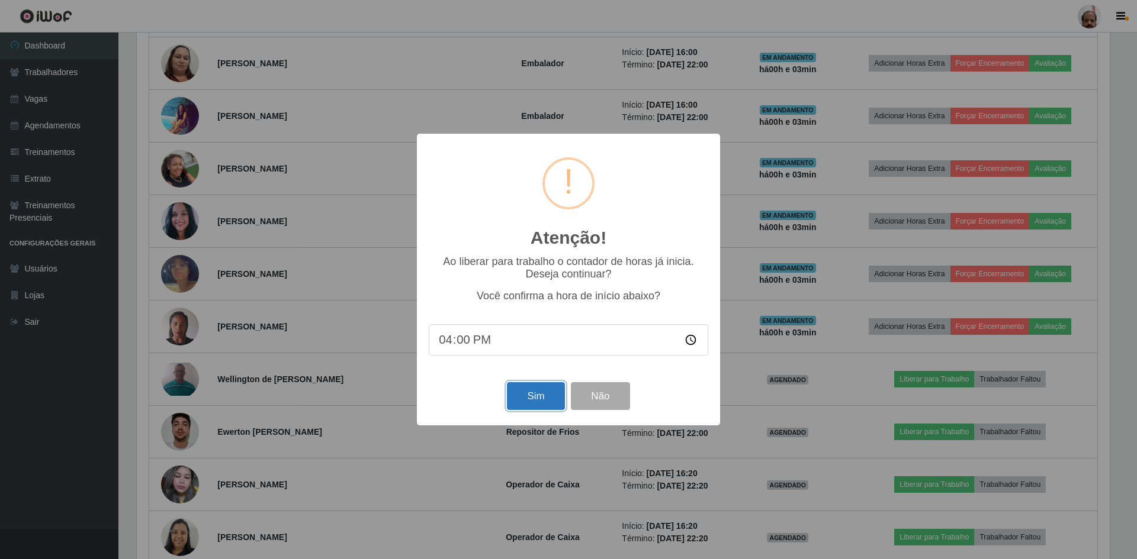
click at [547, 390] on button "Sim" at bounding box center [535, 396] width 57 height 28
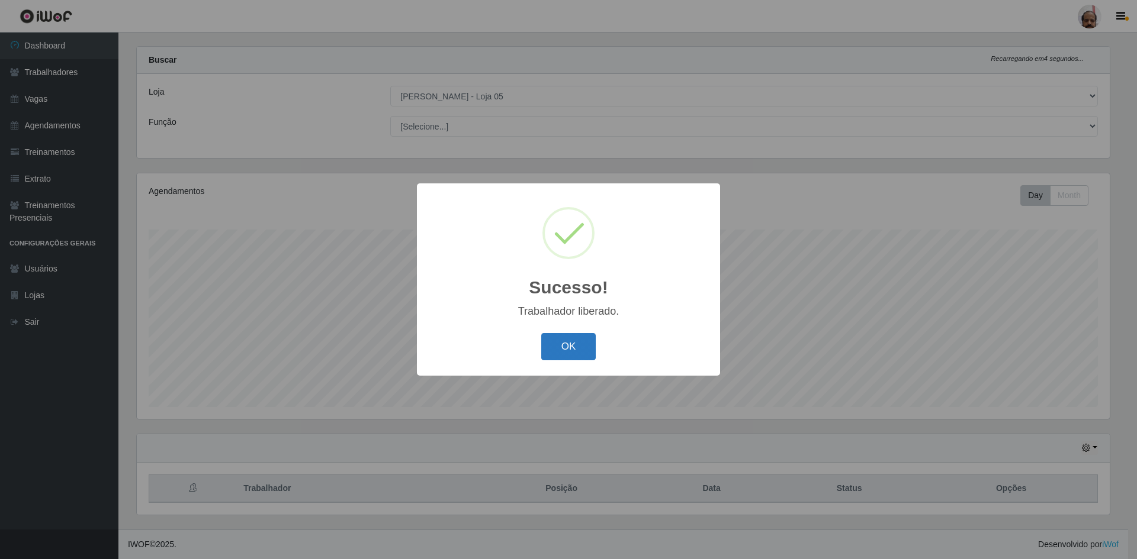
click at [574, 341] on button "OK" at bounding box center [568, 347] width 55 height 28
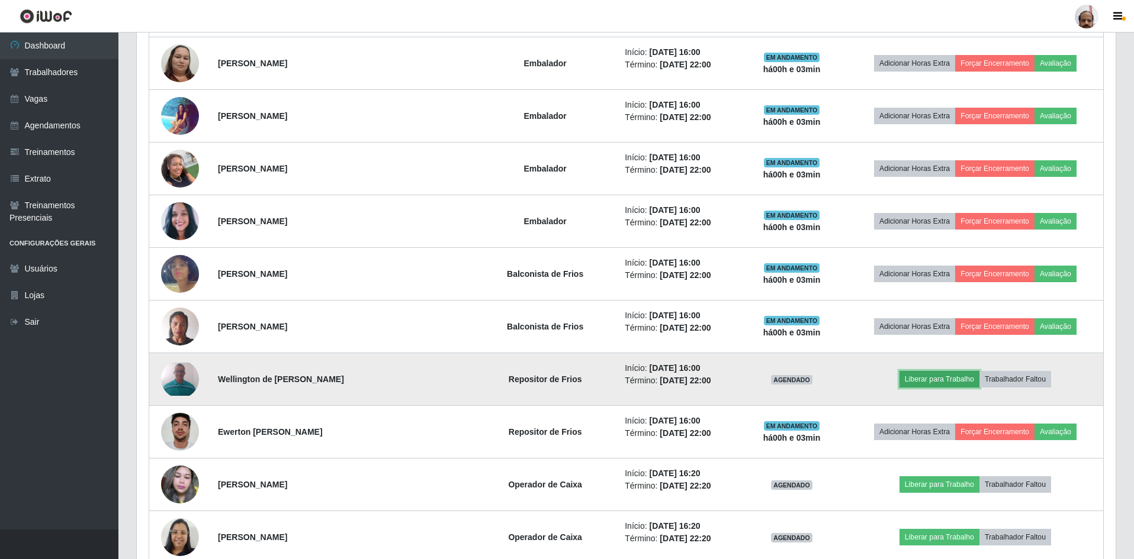
click at [927, 381] on button "Liberar para Trabalho" at bounding box center [939, 379] width 80 height 17
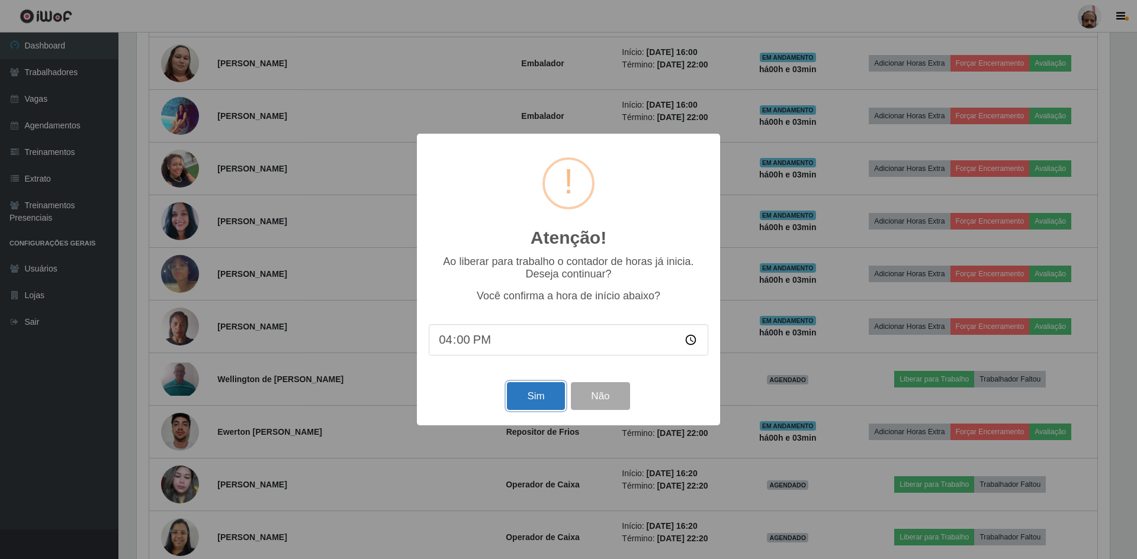
click at [538, 401] on button "Sim" at bounding box center [535, 396] width 57 height 28
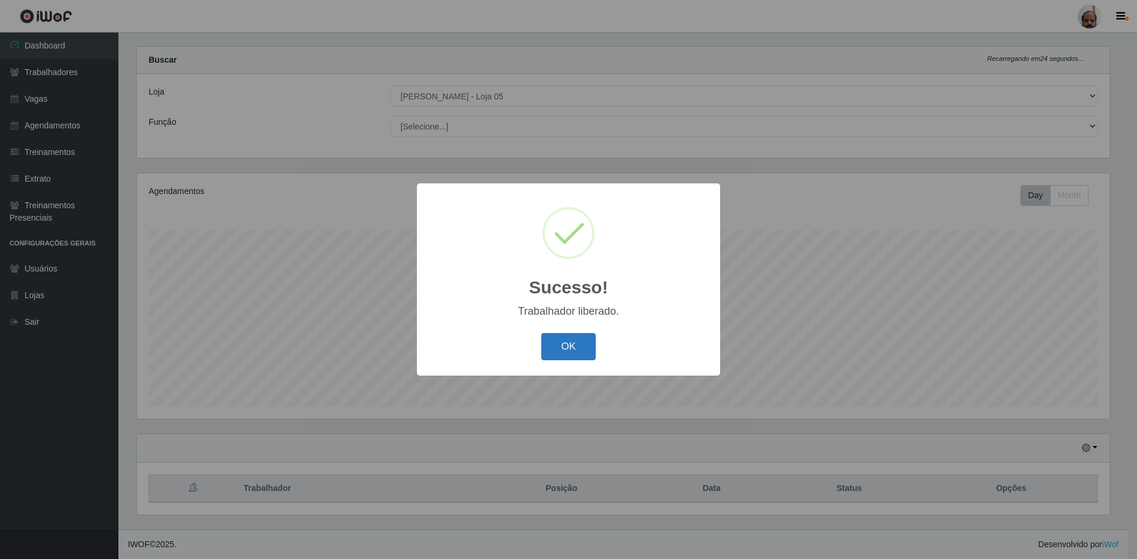
click at [581, 346] on button "OK" at bounding box center [568, 347] width 55 height 28
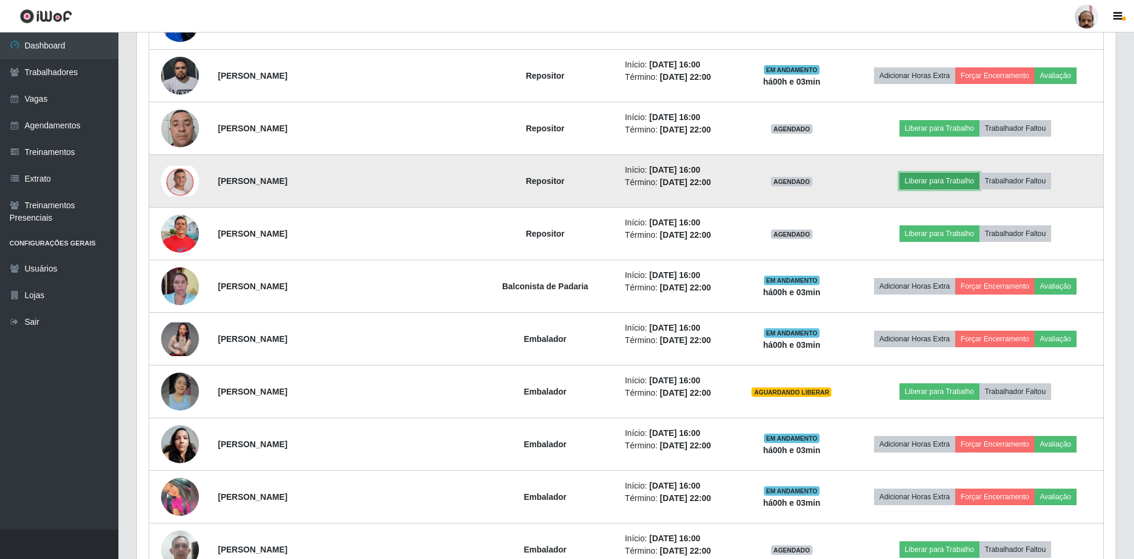
click at [918, 175] on button "Liberar para Trabalho" at bounding box center [939, 181] width 80 height 17
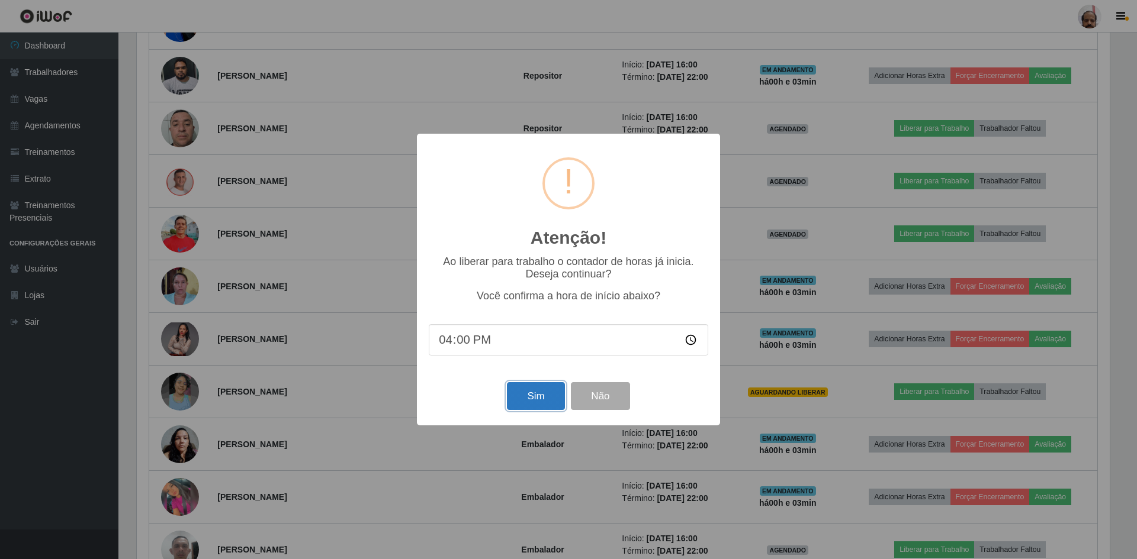
click at [533, 394] on button "Sim" at bounding box center [535, 396] width 57 height 28
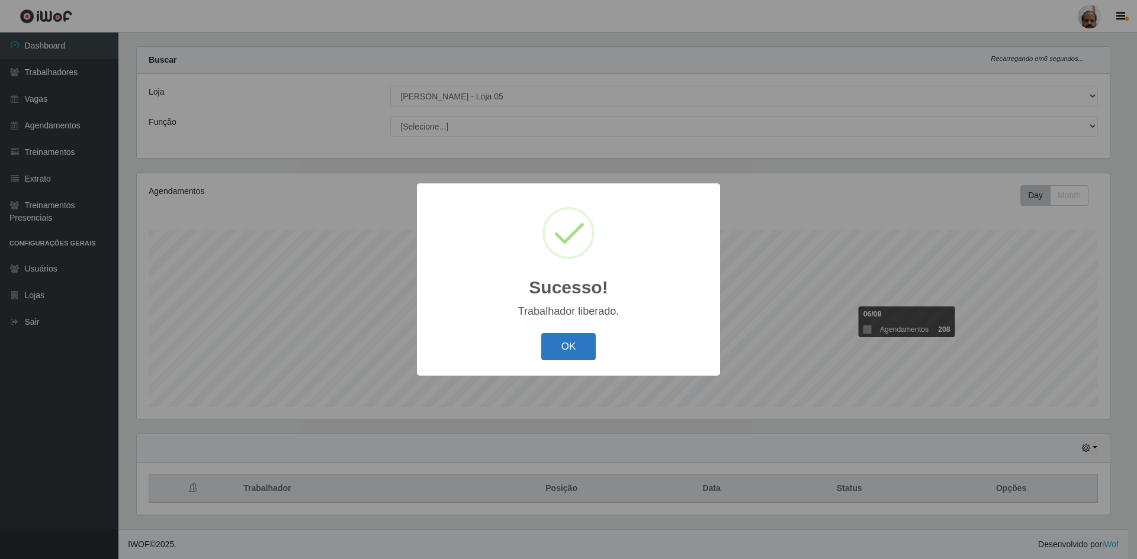
click at [554, 352] on button "OK" at bounding box center [568, 347] width 55 height 28
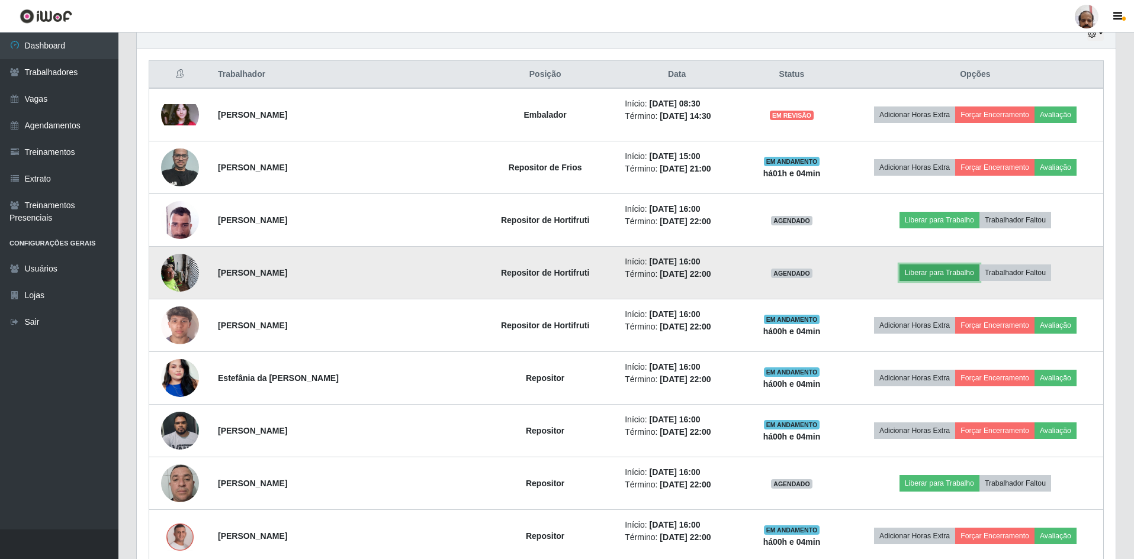
click at [928, 275] on button "Liberar para Trabalho" at bounding box center [939, 273] width 80 height 17
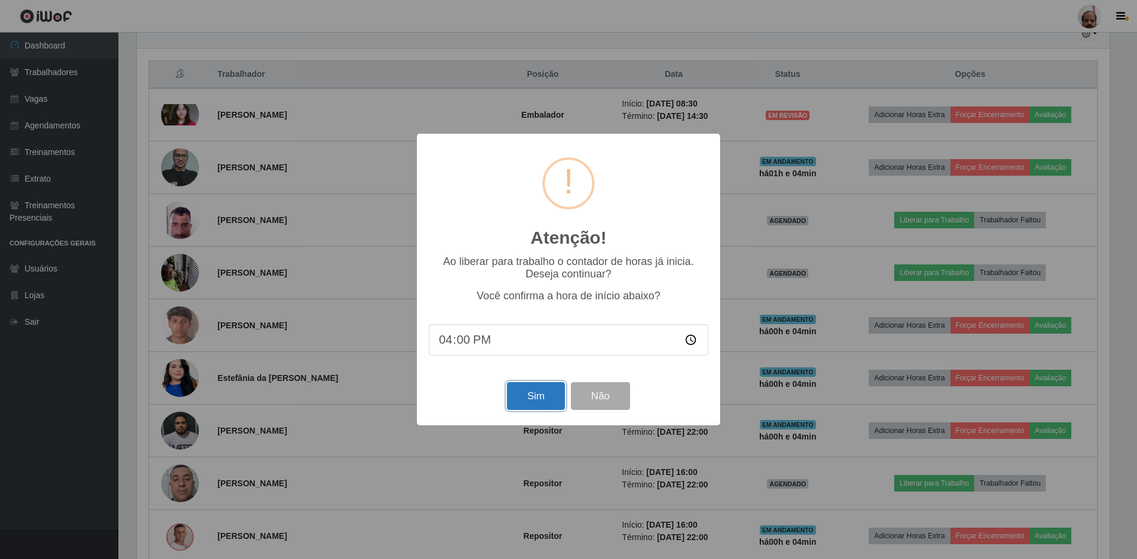
click at [543, 393] on button "Sim" at bounding box center [535, 396] width 57 height 28
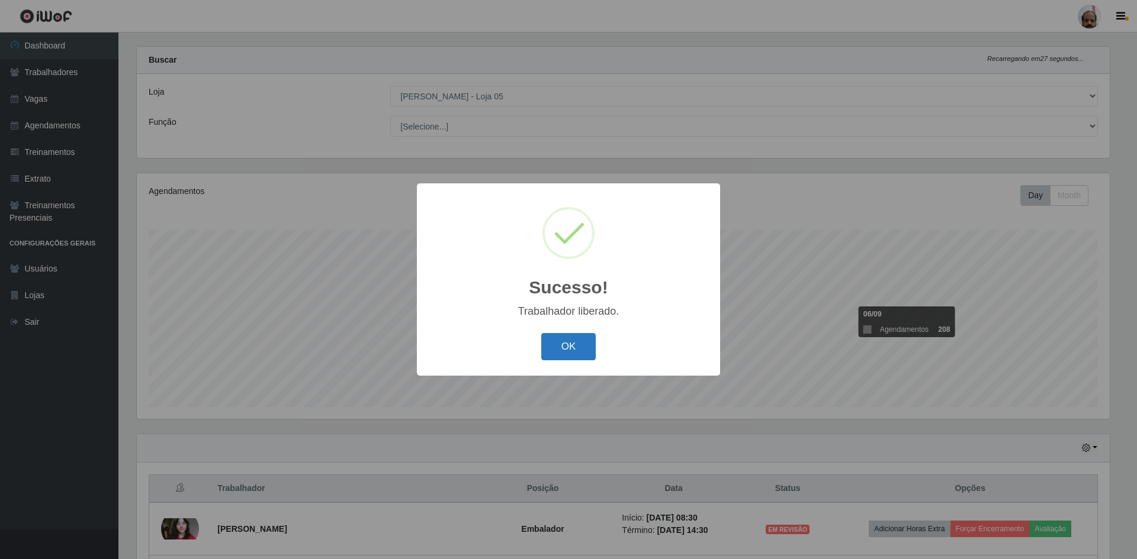
click at [548, 347] on button "OK" at bounding box center [568, 347] width 55 height 28
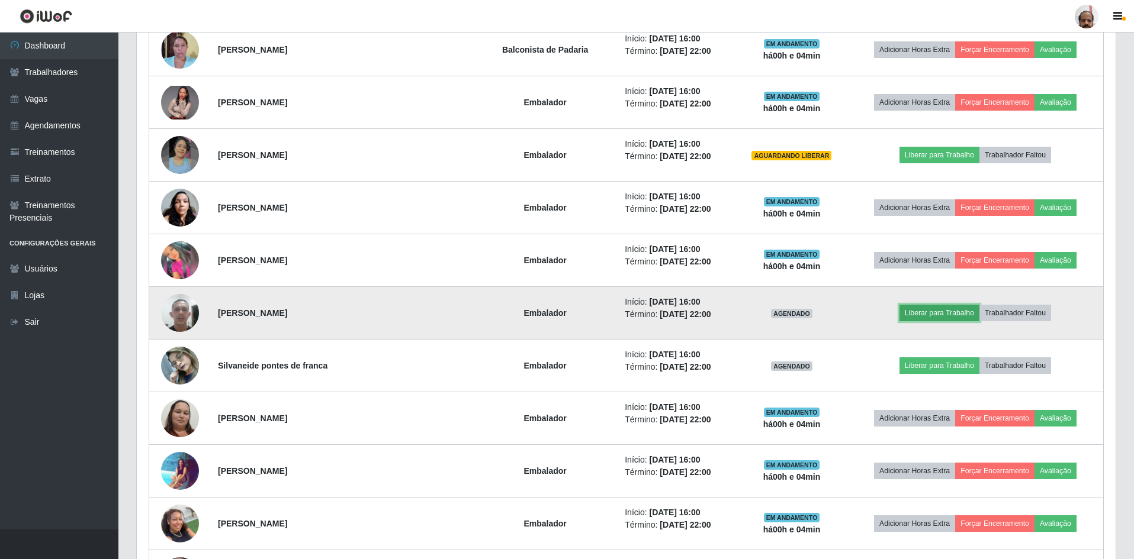
click at [915, 313] on button "Liberar para Trabalho" at bounding box center [939, 313] width 80 height 17
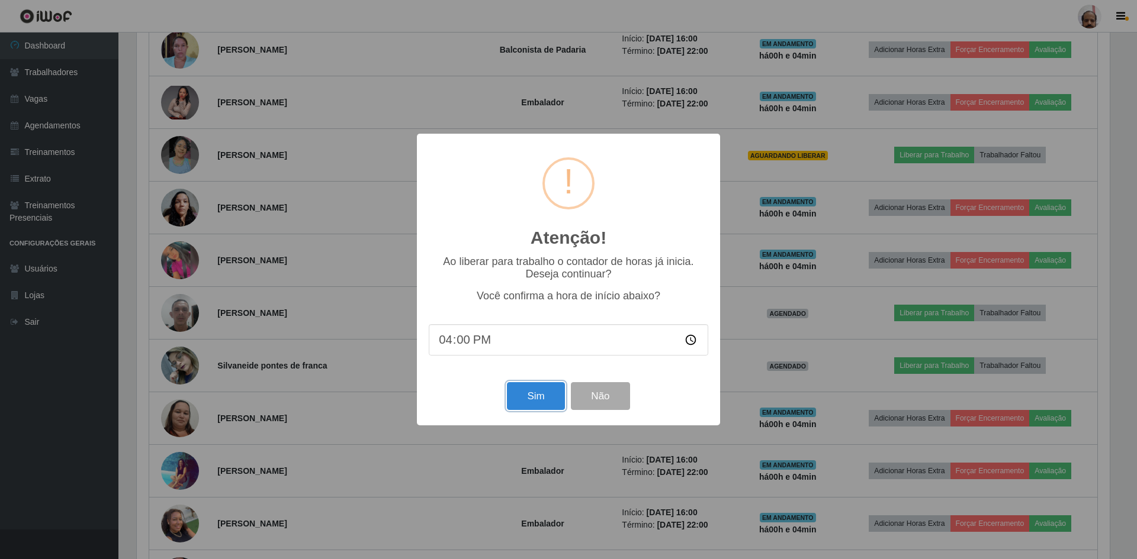
click at [524, 398] on button "Sim" at bounding box center [535, 396] width 57 height 28
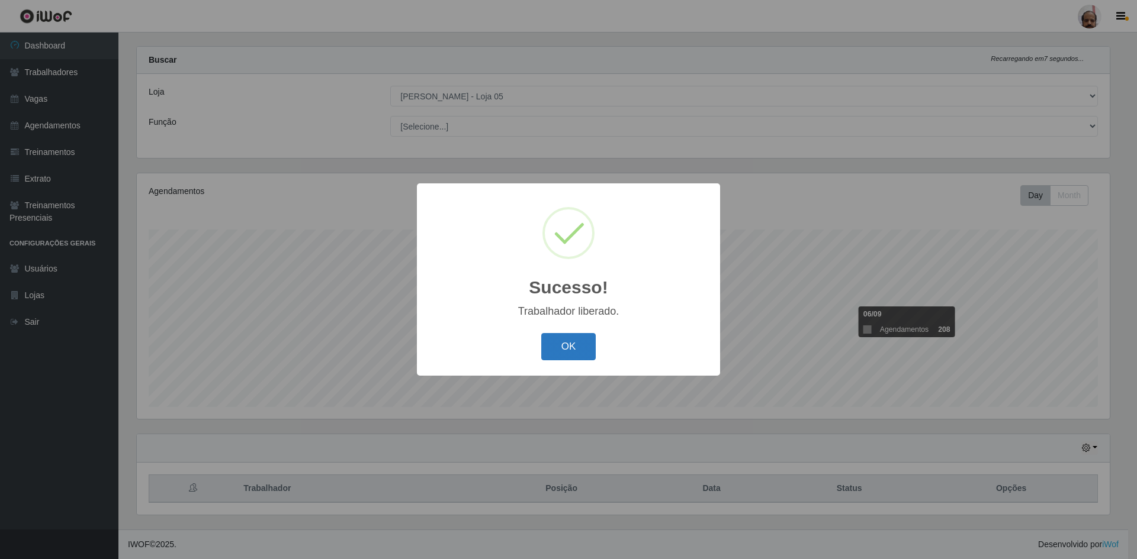
click at [593, 353] on button "OK" at bounding box center [568, 347] width 55 height 28
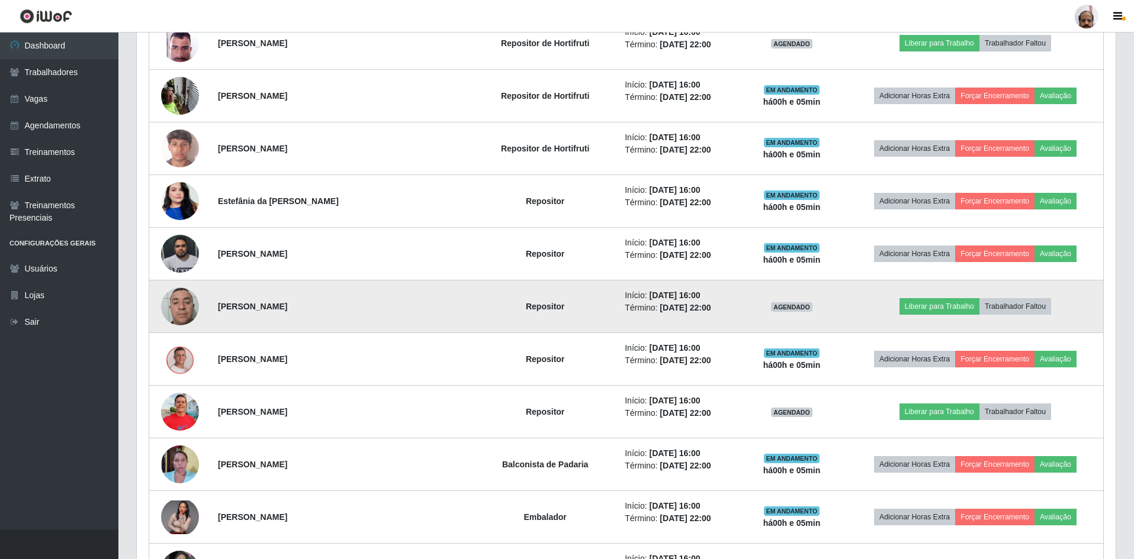
scroll to position [608, 0]
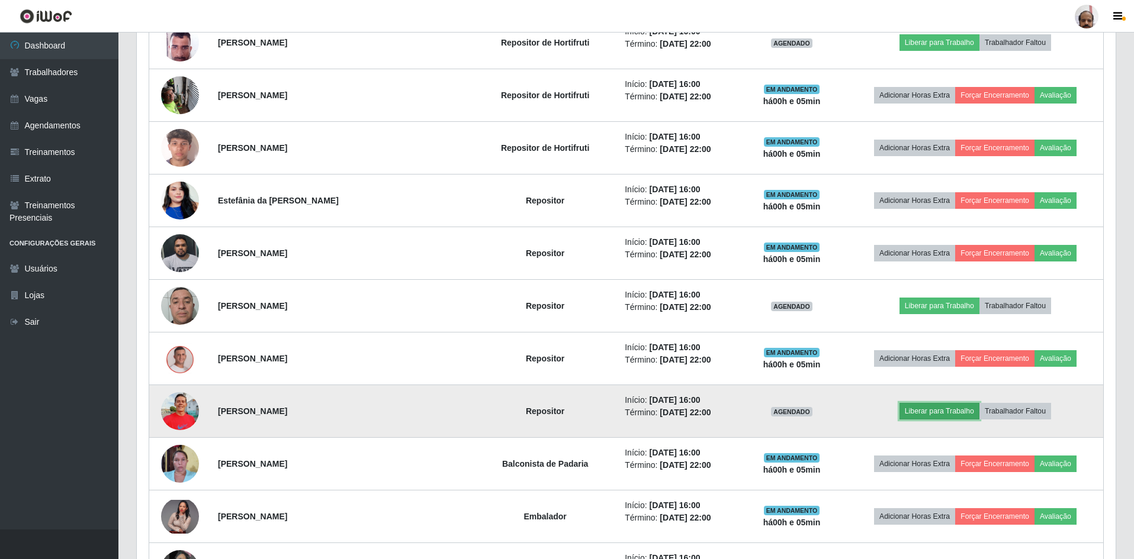
click at [951, 410] on button "Liberar para Trabalho" at bounding box center [939, 411] width 80 height 17
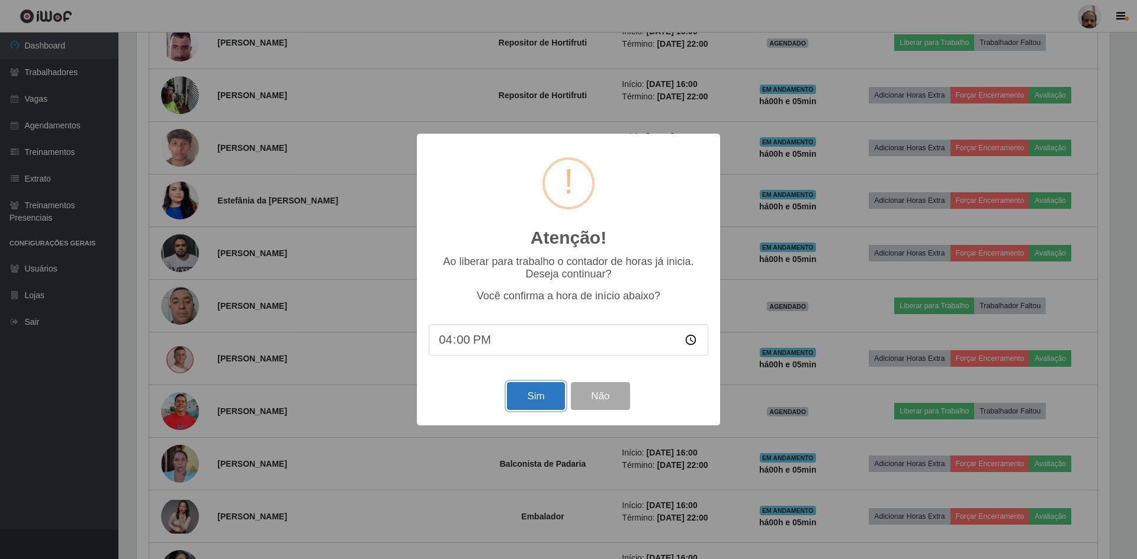
click at [547, 404] on button "Sim" at bounding box center [535, 396] width 57 height 28
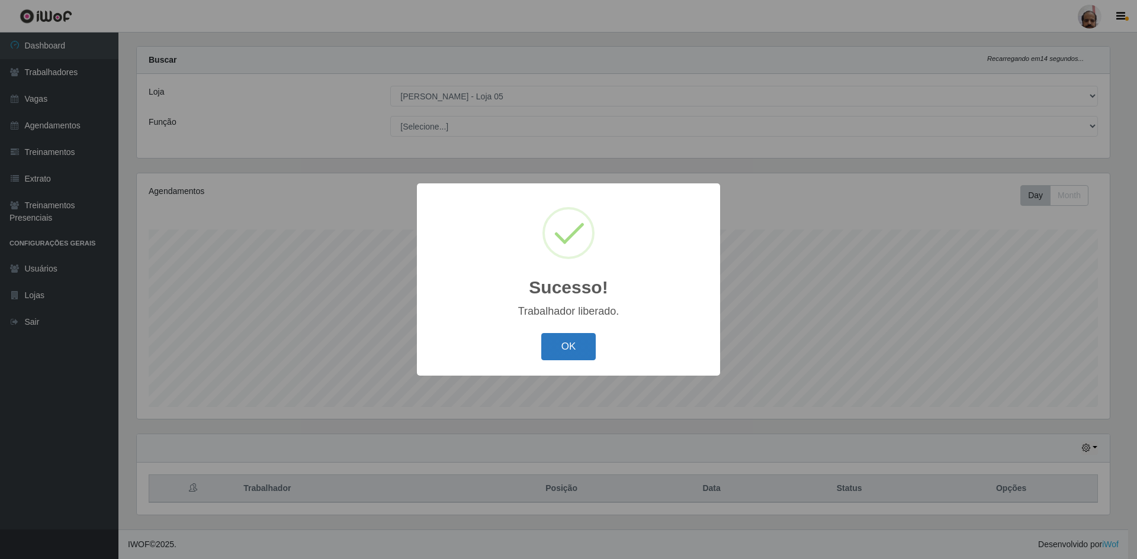
click at [564, 342] on button "OK" at bounding box center [568, 347] width 55 height 28
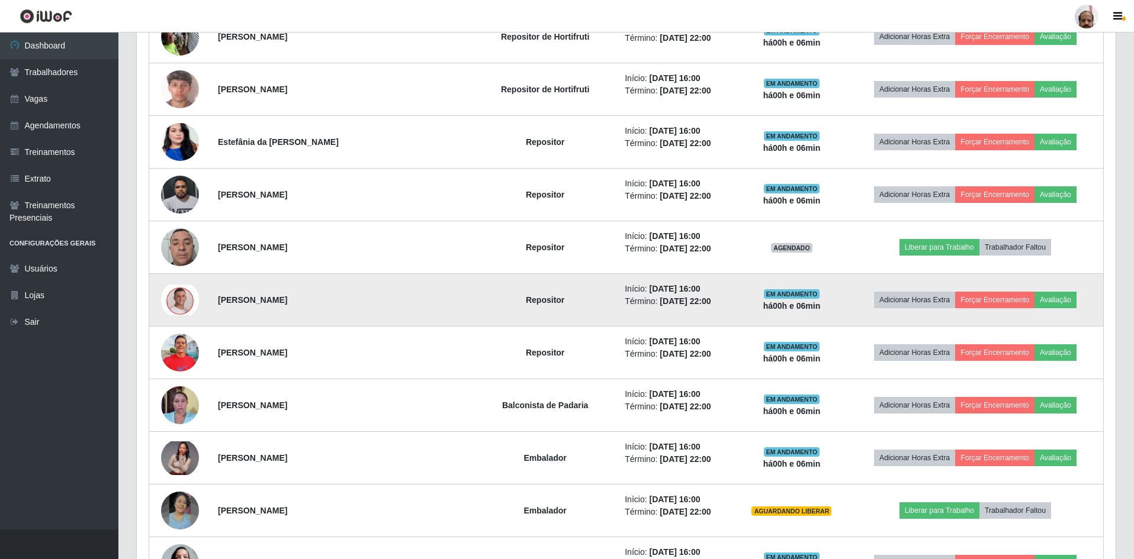
scroll to position [667, 0]
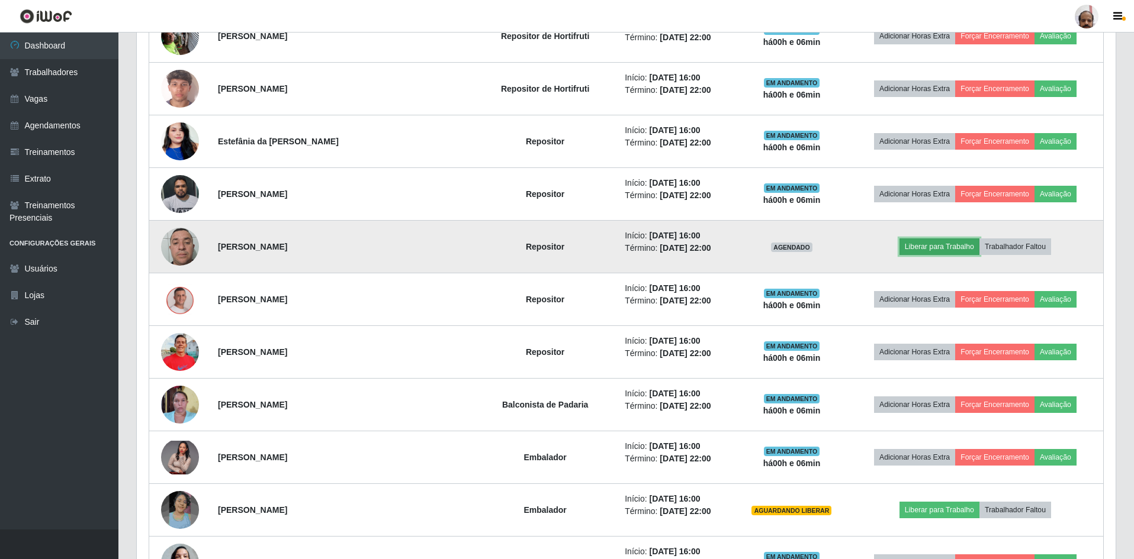
click at [906, 244] on button "Liberar para Trabalho" at bounding box center [939, 247] width 80 height 17
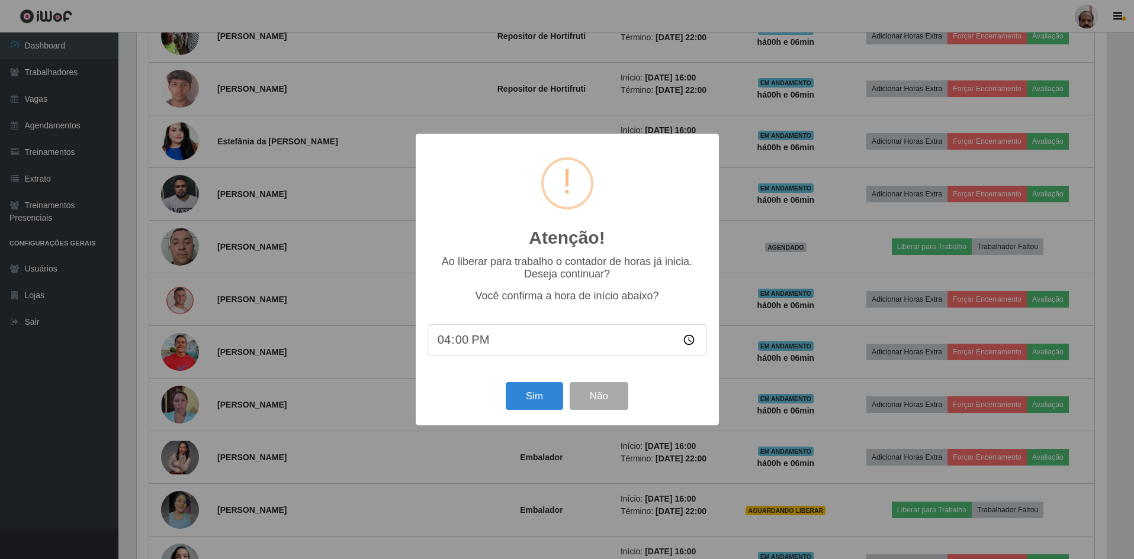
scroll to position [246, 973]
click at [533, 400] on button "Sim" at bounding box center [535, 396] width 57 height 28
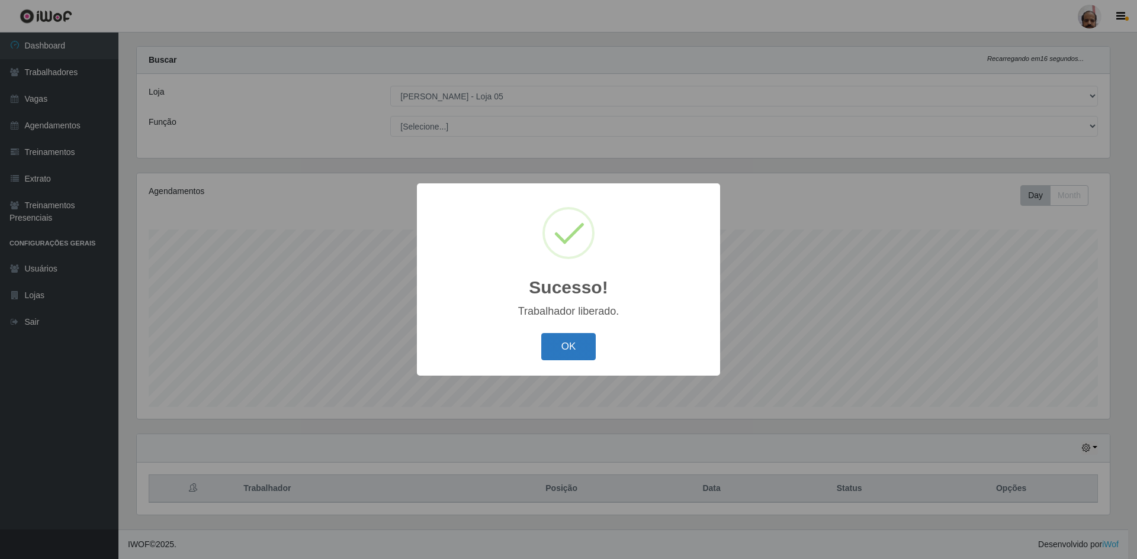
click at [561, 350] on button "OK" at bounding box center [568, 347] width 55 height 28
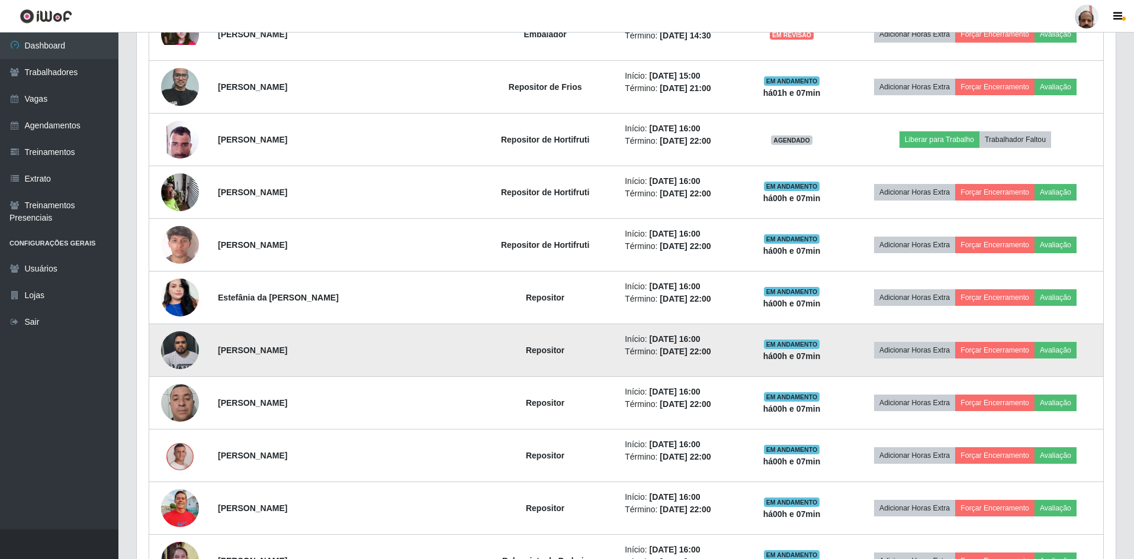
scroll to position [490, 0]
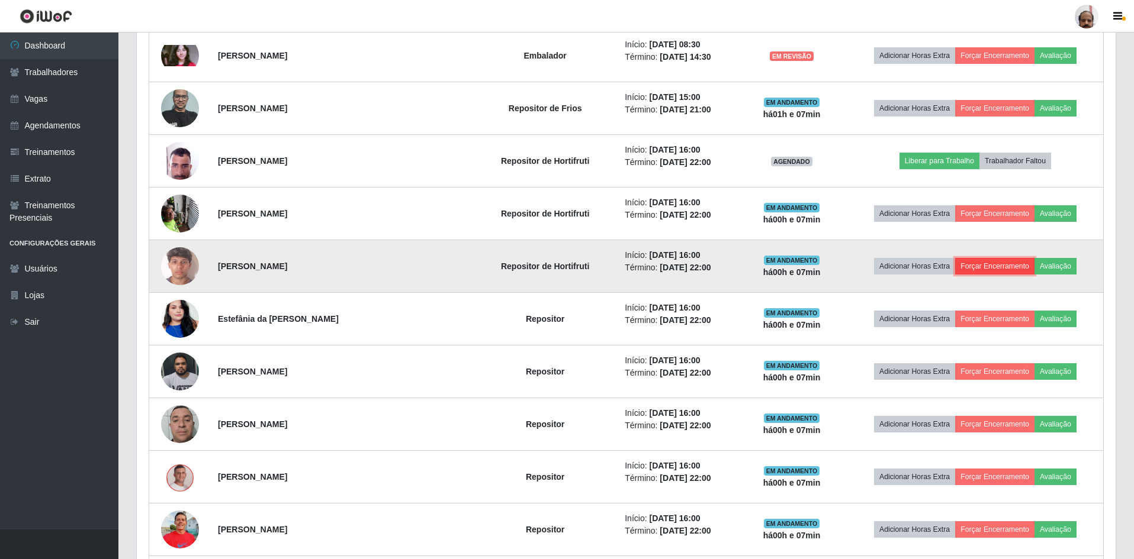
click at [974, 267] on button "Forçar Encerramento" at bounding box center [994, 266] width 79 height 17
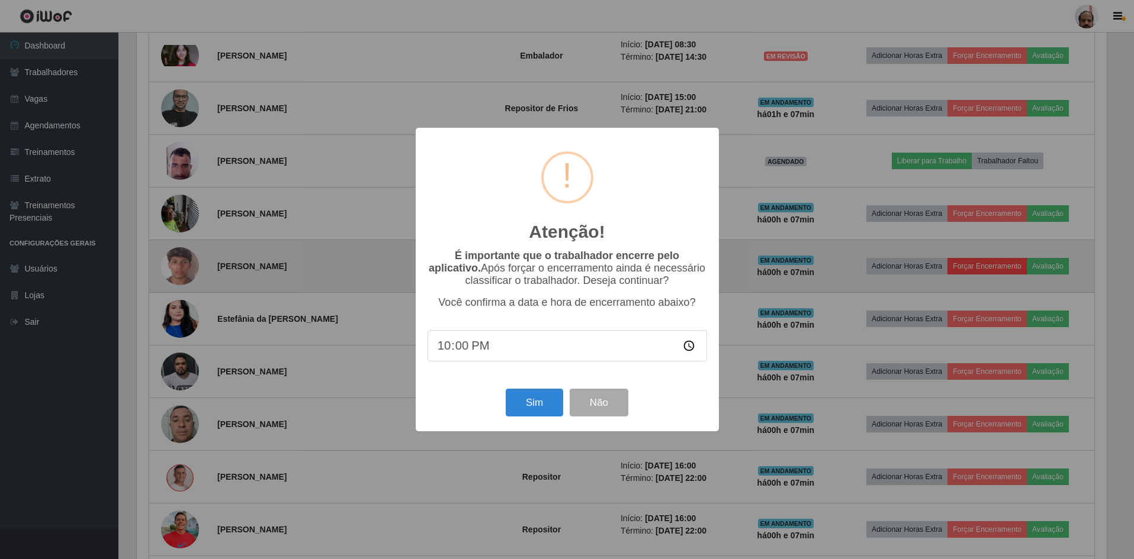
scroll to position [246, 973]
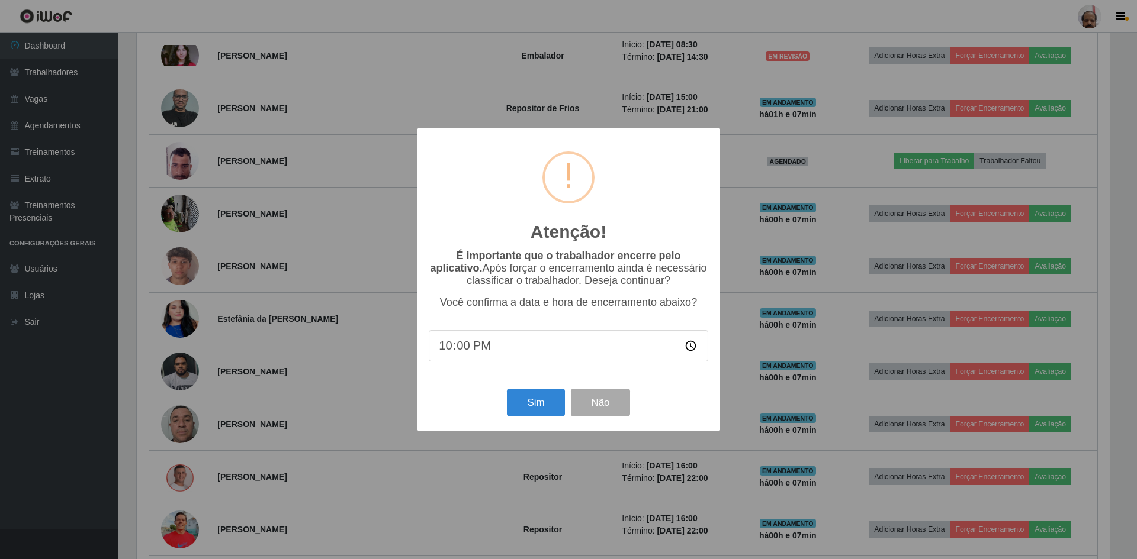
click at [449, 349] on input "22:00" at bounding box center [568, 345] width 279 height 31
type input "16:05"
click at [518, 406] on button "Sim" at bounding box center [535, 403] width 57 height 28
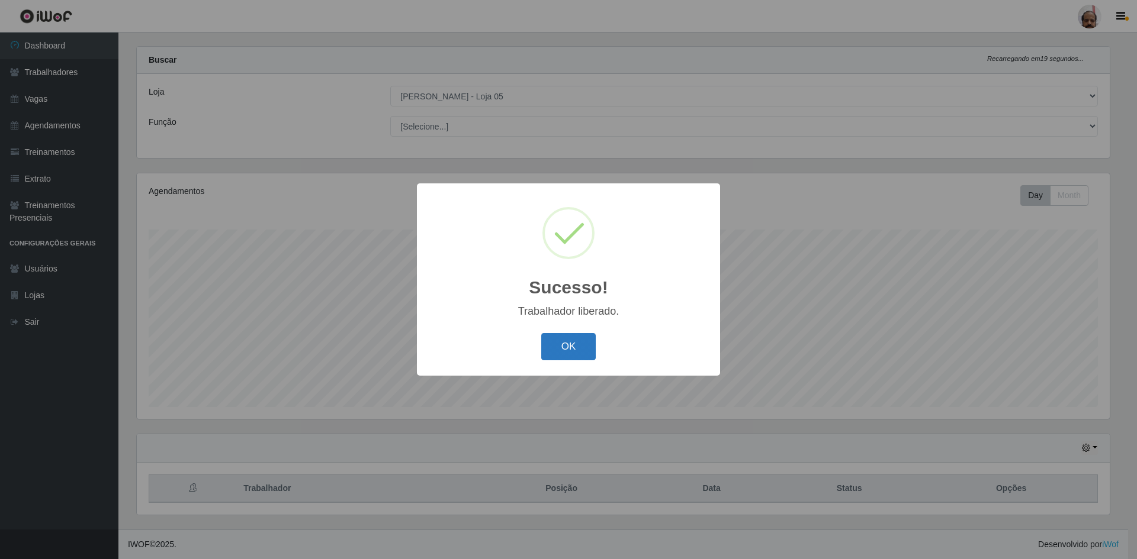
click at [567, 342] on button "OK" at bounding box center [568, 347] width 55 height 28
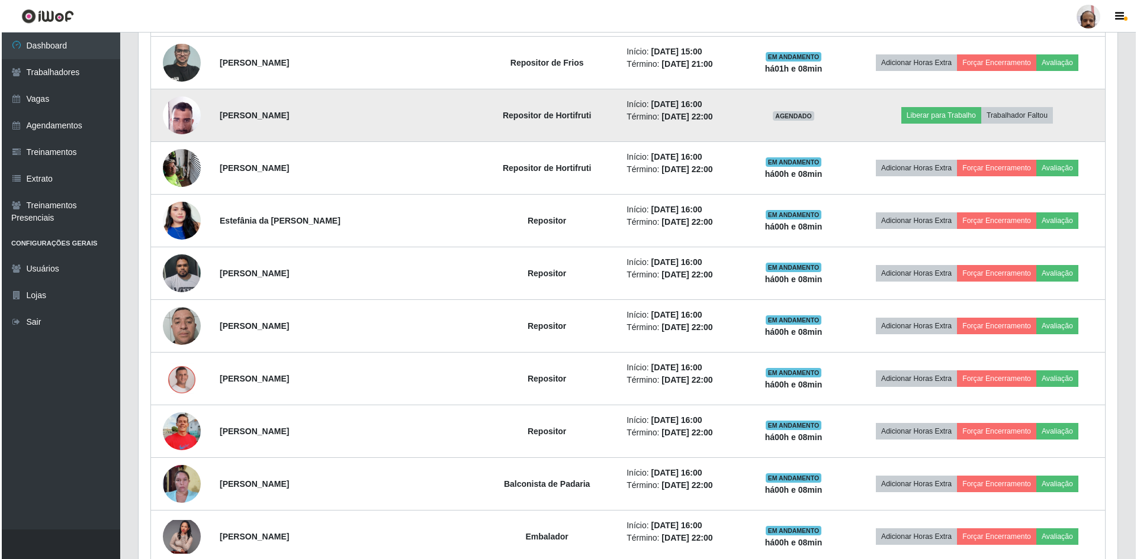
scroll to position [549, 0]
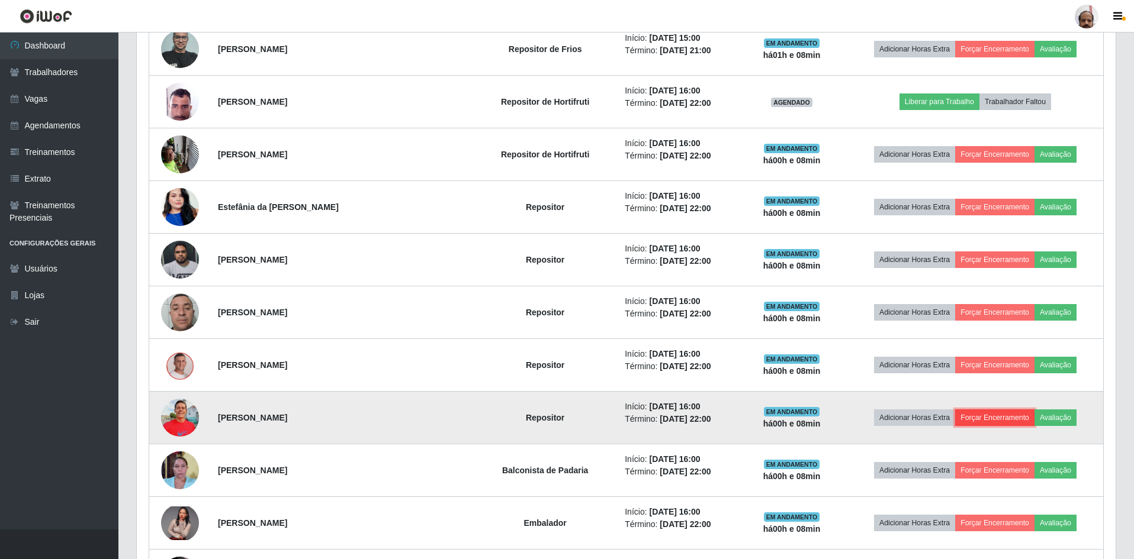
click at [972, 418] on button "Forçar Encerramento" at bounding box center [994, 418] width 79 height 17
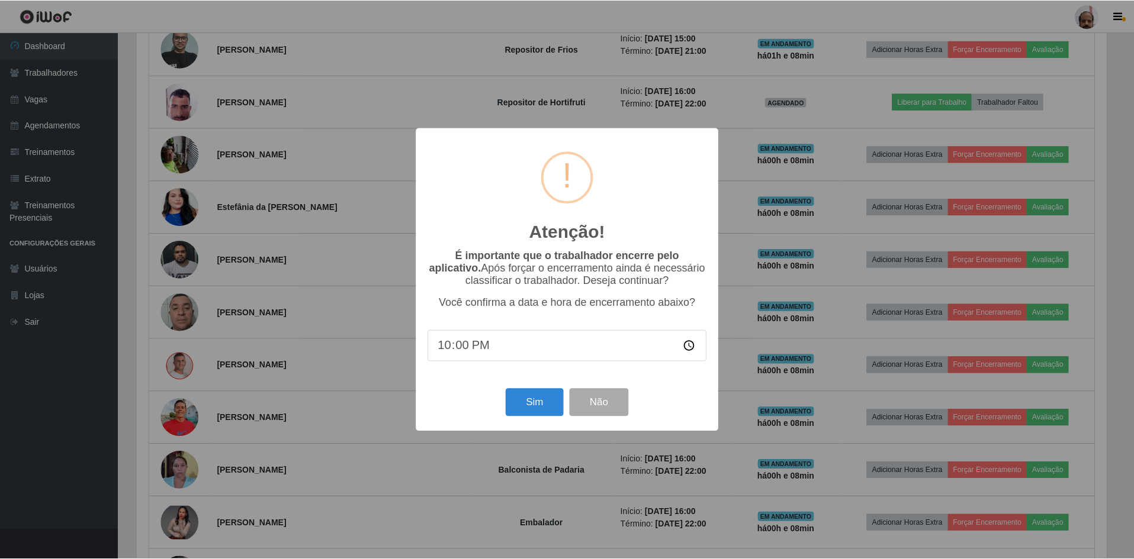
scroll to position [246, 973]
click at [448, 349] on input "22:00" at bounding box center [568, 345] width 279 height 31
type input "16:05"
click at [529, 404] on button "Sim" at bounding box center [535, 403] width 57 height 28
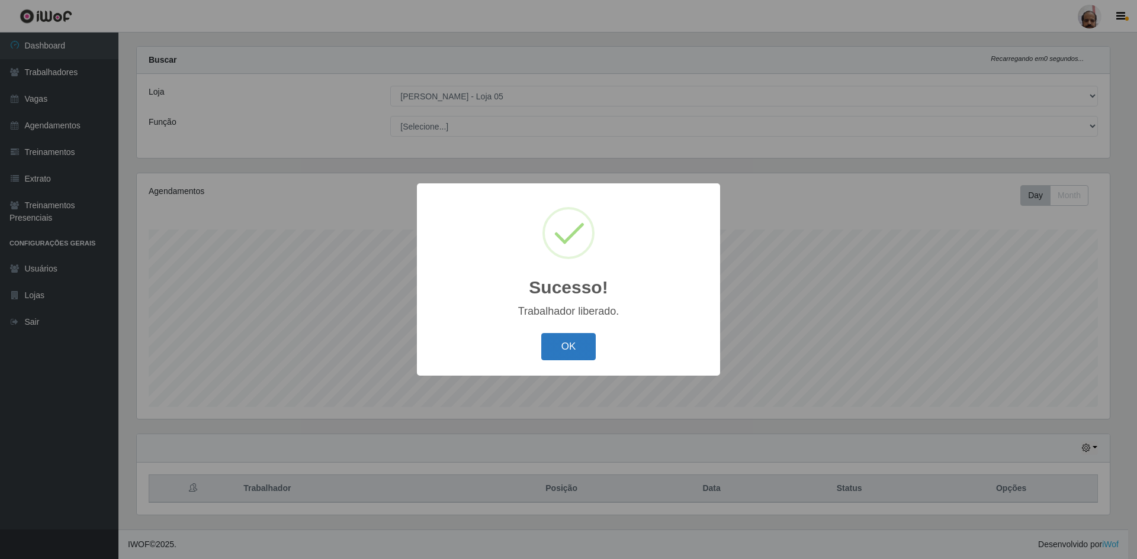
click at [570, 345] on button "OK" at bounding box center [568, 347] width 55 height 28
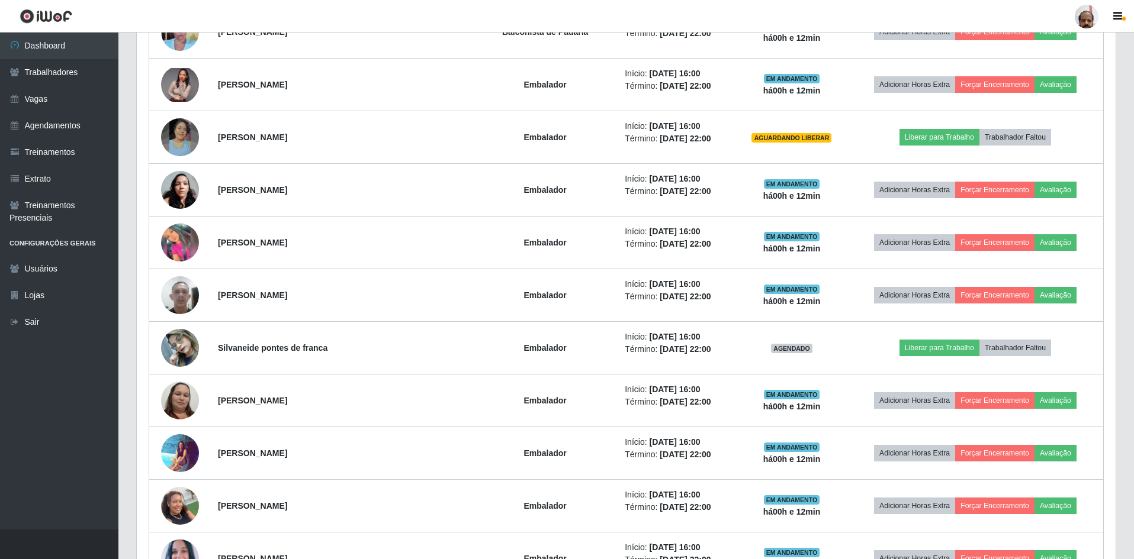
scroll to position [963, 0]
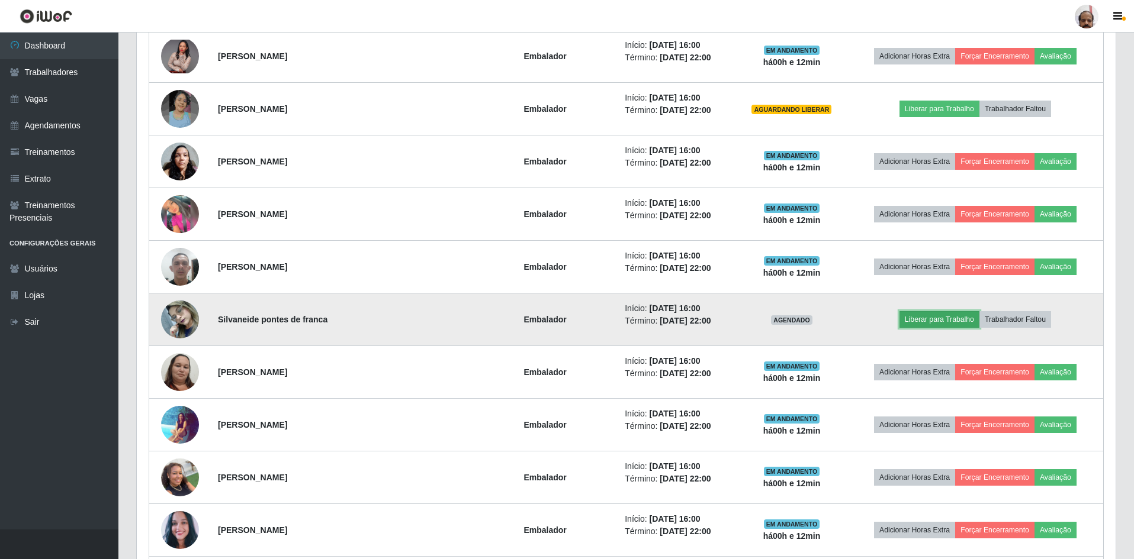
click at [915, 323] on button "Liberar para Trabalho" at bounding box center [939, 319] width 80 height 17
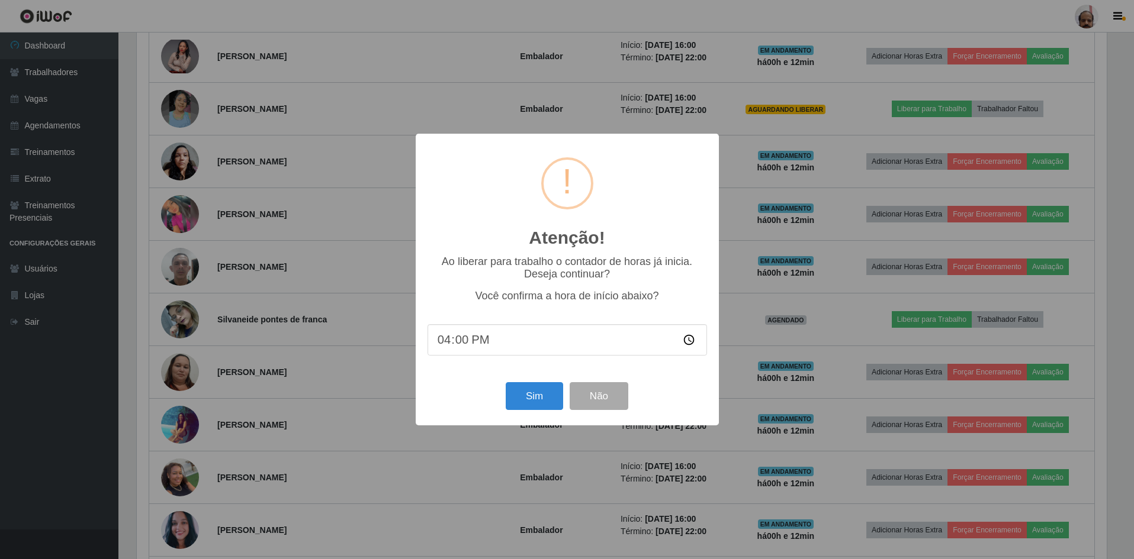
scroll to position [246, 973]
click at [531, 406] on button "Sim" at bounding box center [535, 396] width 57 height 28
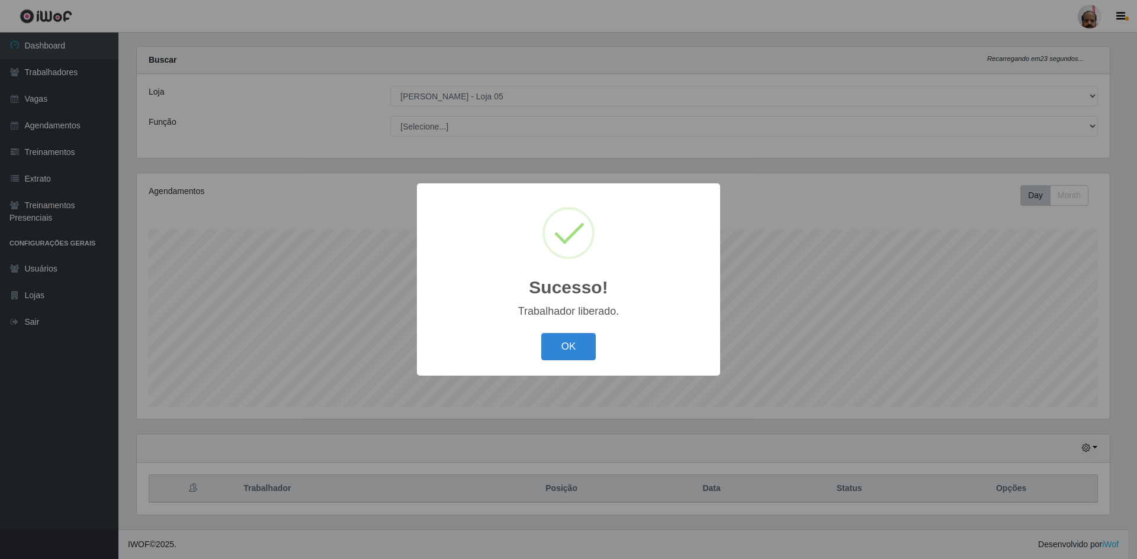
click at [552, 362] on div "OK Cancel" at bounding box center [568, 347] width 279 height 34
click at [554, 352] on button "OK" at bounding box center [568, 347] width 55 height 28
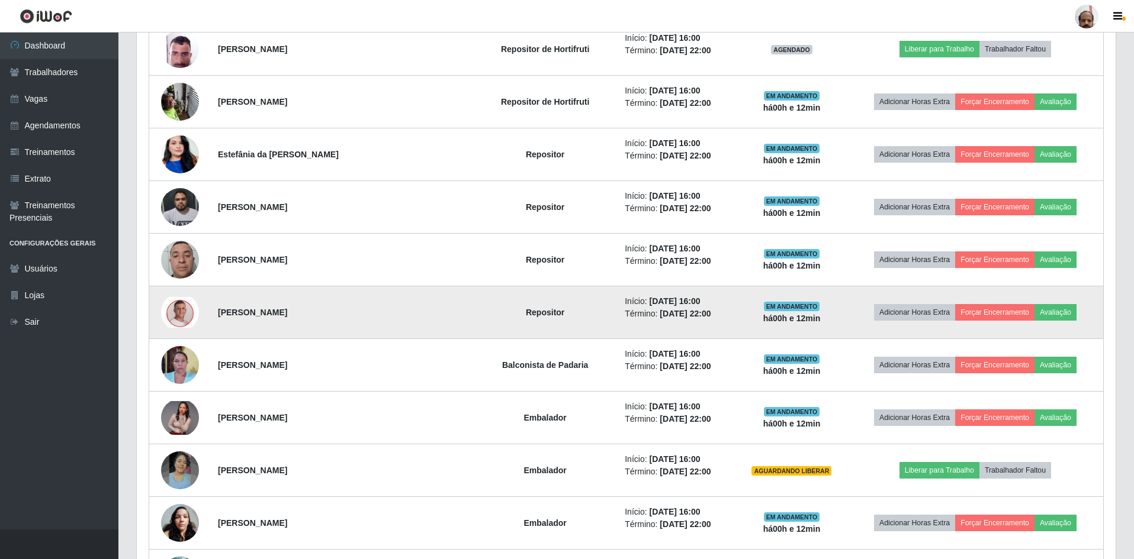
scroll to position [667, 0]
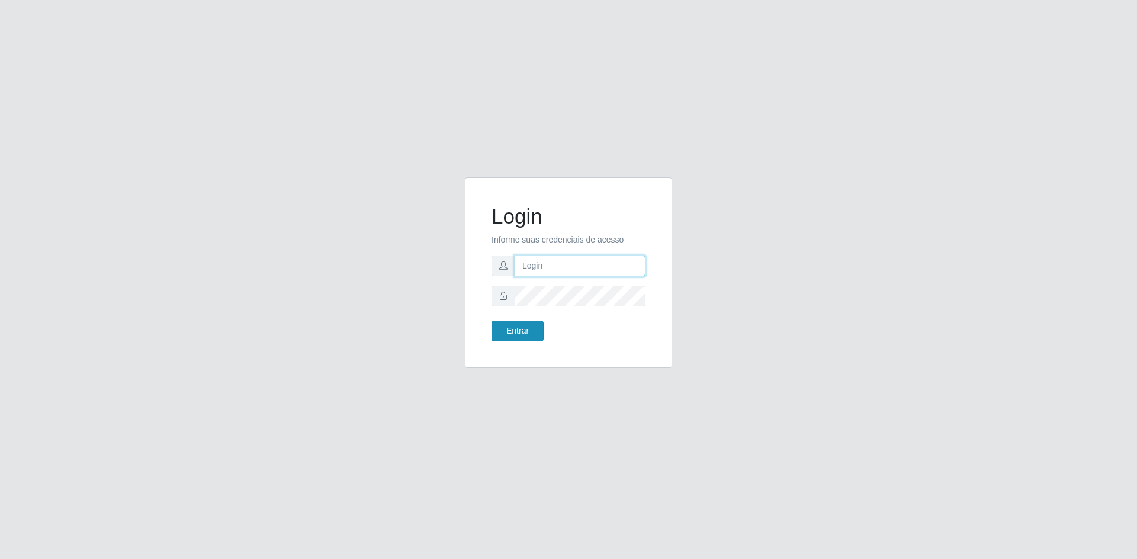
type input "[EMAIL_ADDRESS][DOMAIN_NAME]"
click at [527, 330] on button "Entrar" at bounding box center [517, 331] width 52 height 21
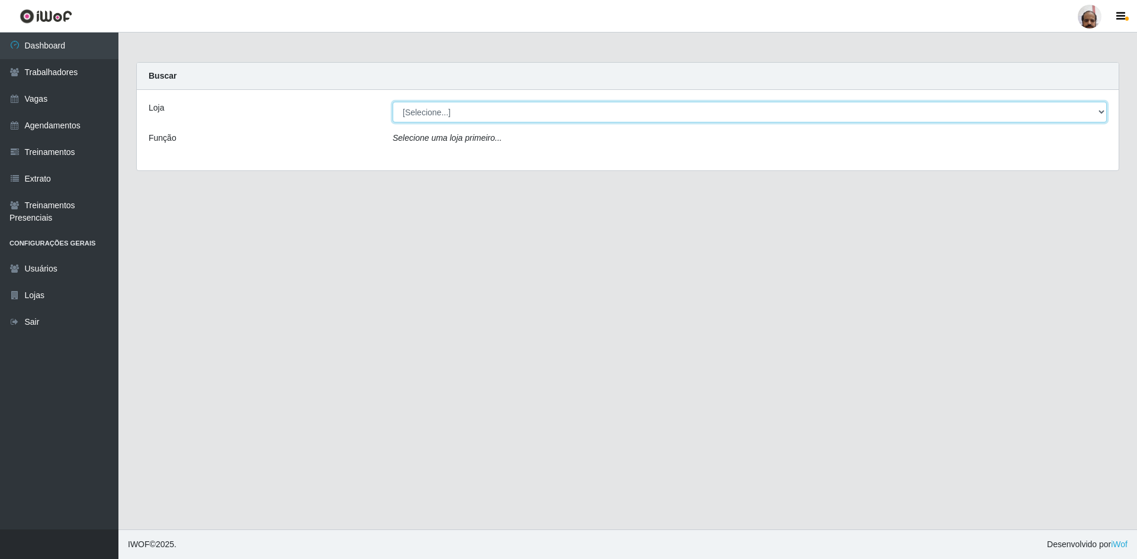
click at [1102, 111] on select "[Selecione...] Mar Vermelho - Loja 05" at bounding box center [750, 112] width 714 height 21
select select "252"
click at [393, 102] on select "[Selecione...] Mar Vermelho - Loja 05" at bounding box center [750, 112] width 714 height 21
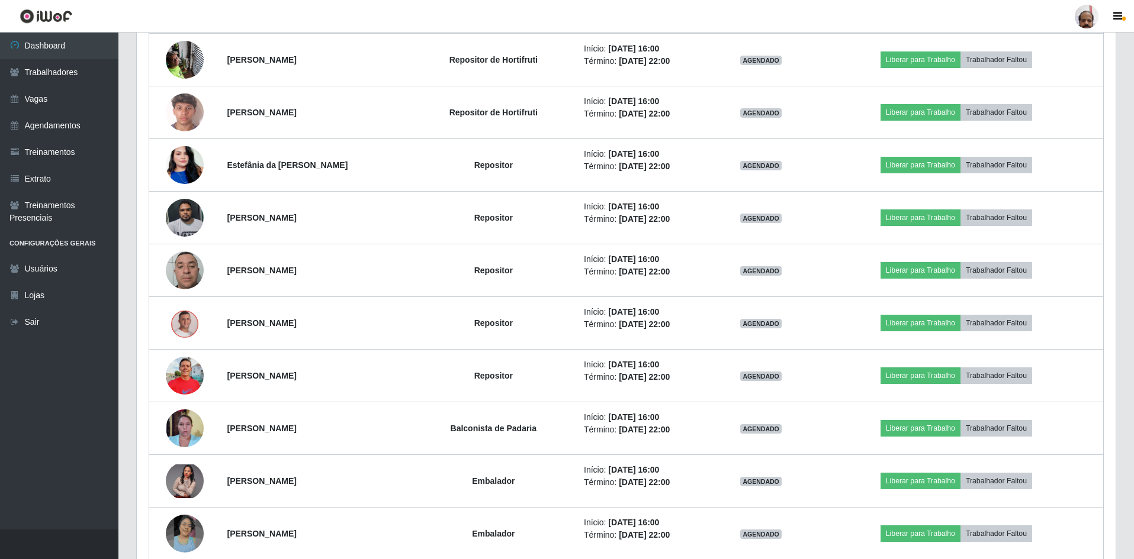
scroll to position [474, 0]
